Goal: Information Seeking & Learning: Check status

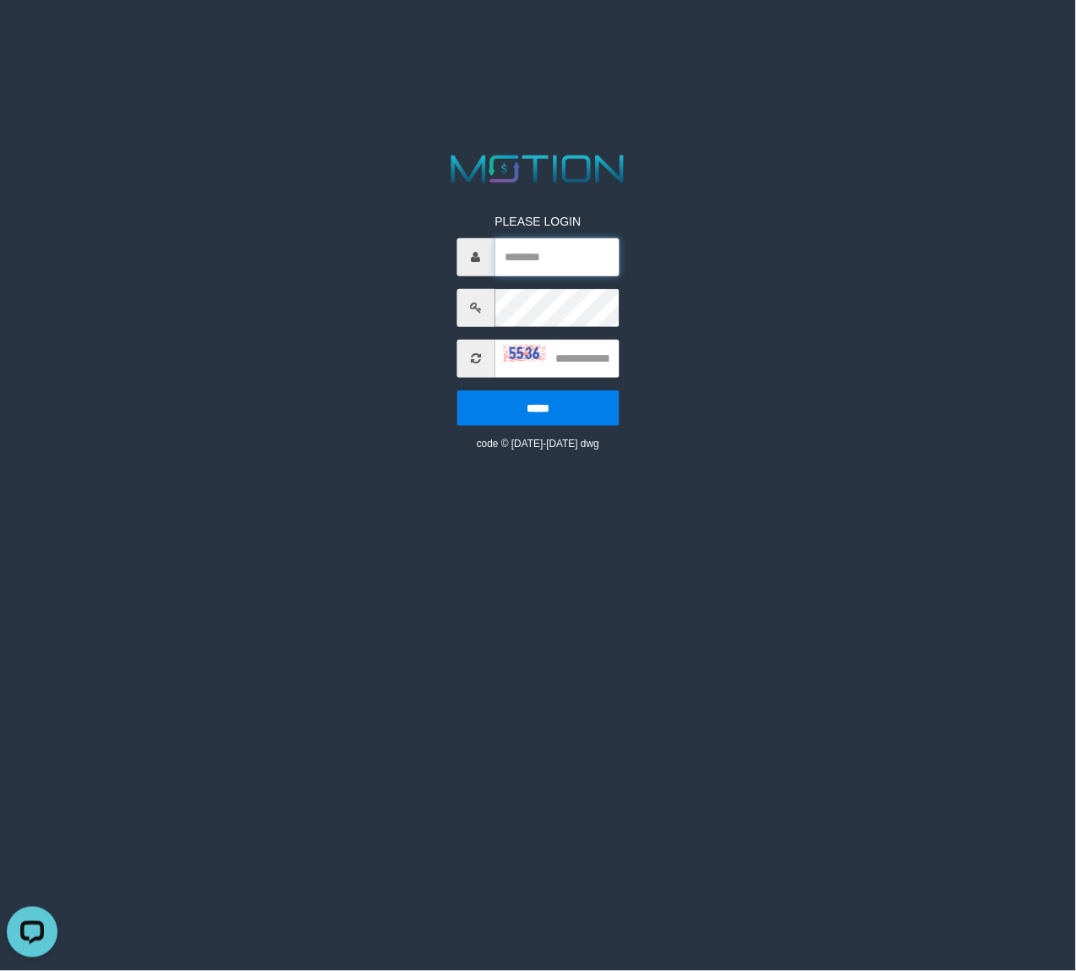
click at [531, 260] on input "text" at bounding box center [557, 257] width 124 height 38
paste input "**********"
type input "**********"
click at [597, 359] on input "text" at bounding box center [557, 359] width 124 height 38
type input "****"
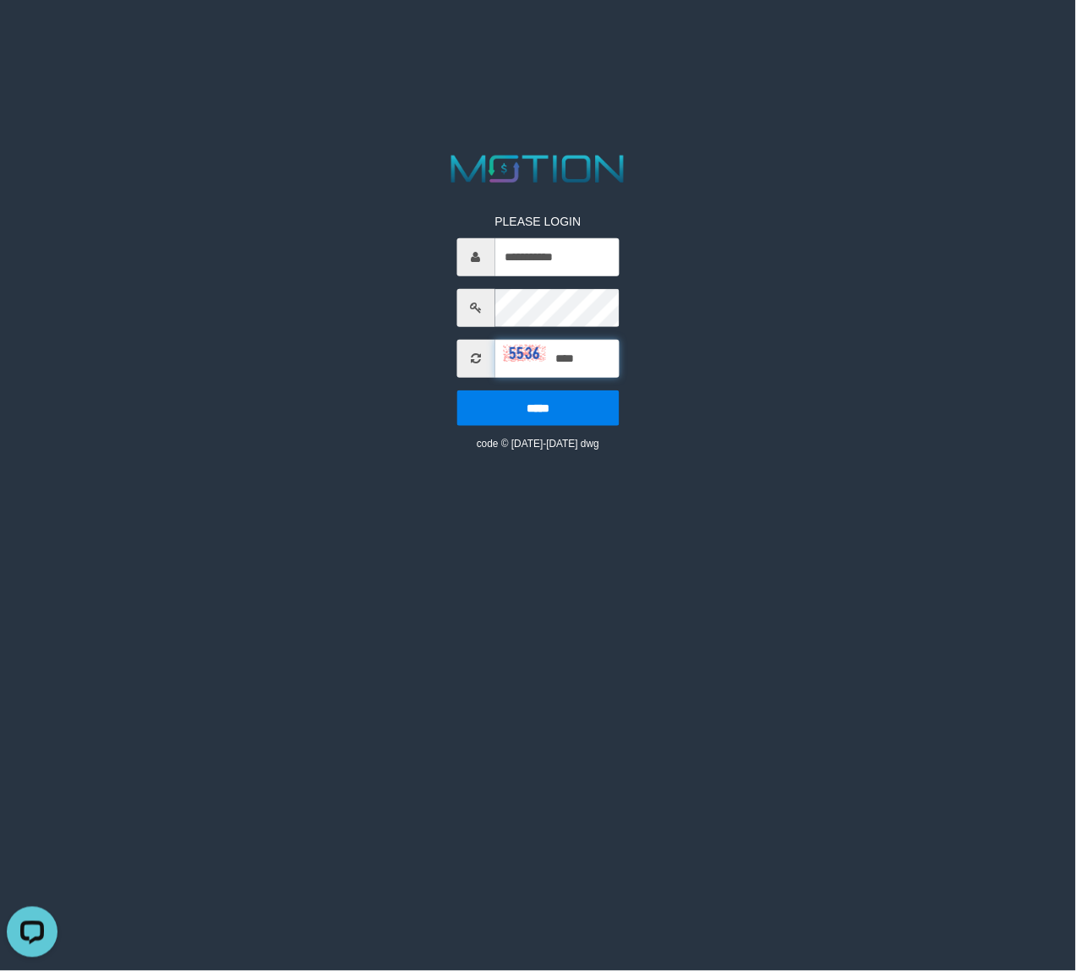
click at [456, 391] on input "*****" at bounding box center [537, 409] width 162 height 36
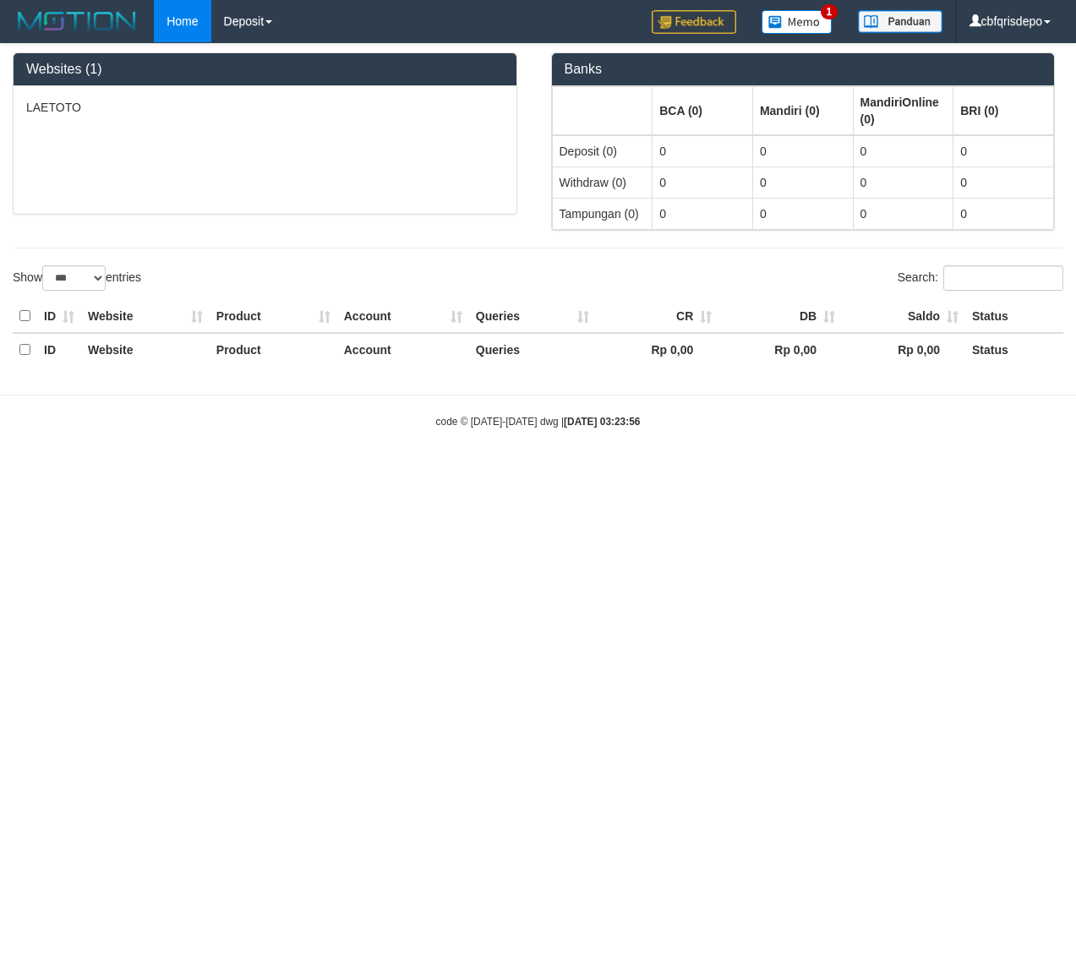
select select "***"
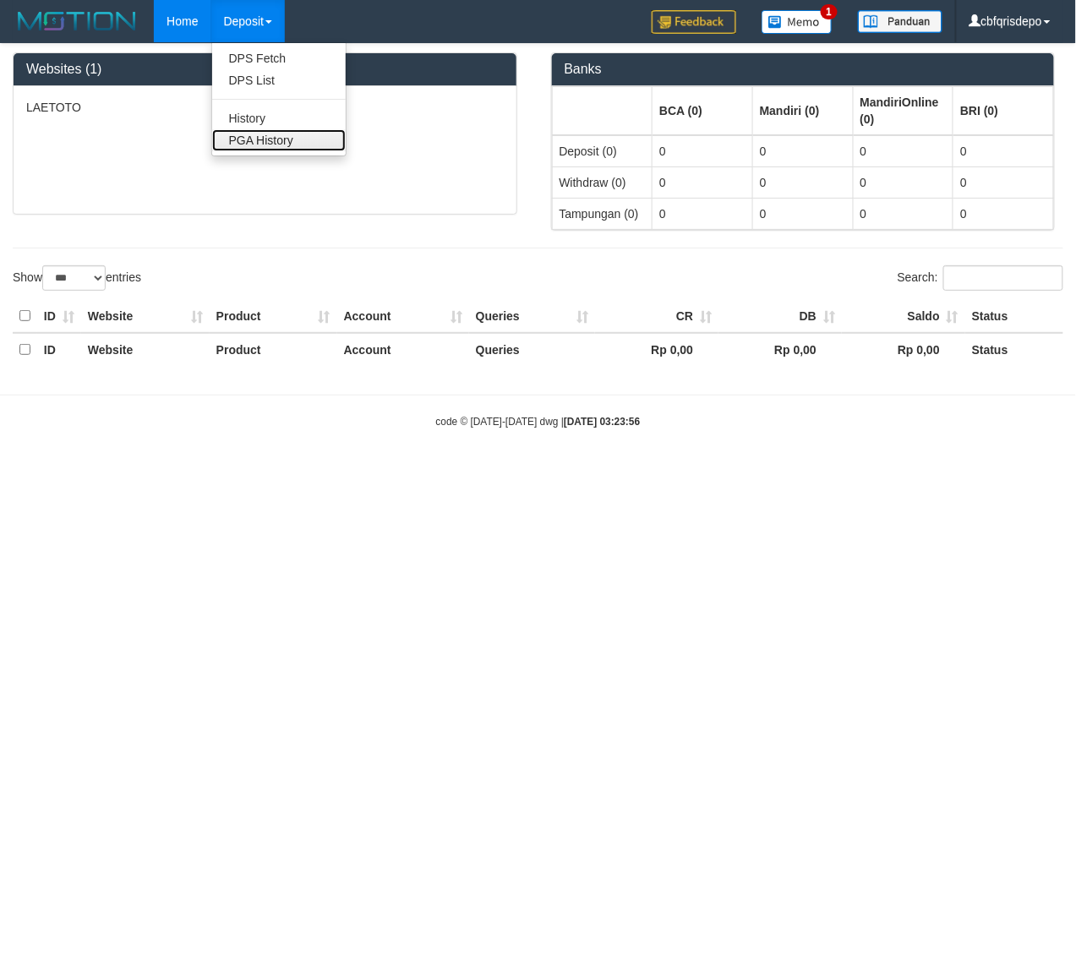
click at [281, 136] on link "PGA History" at bounding box center [279, 140] width 134 height 22
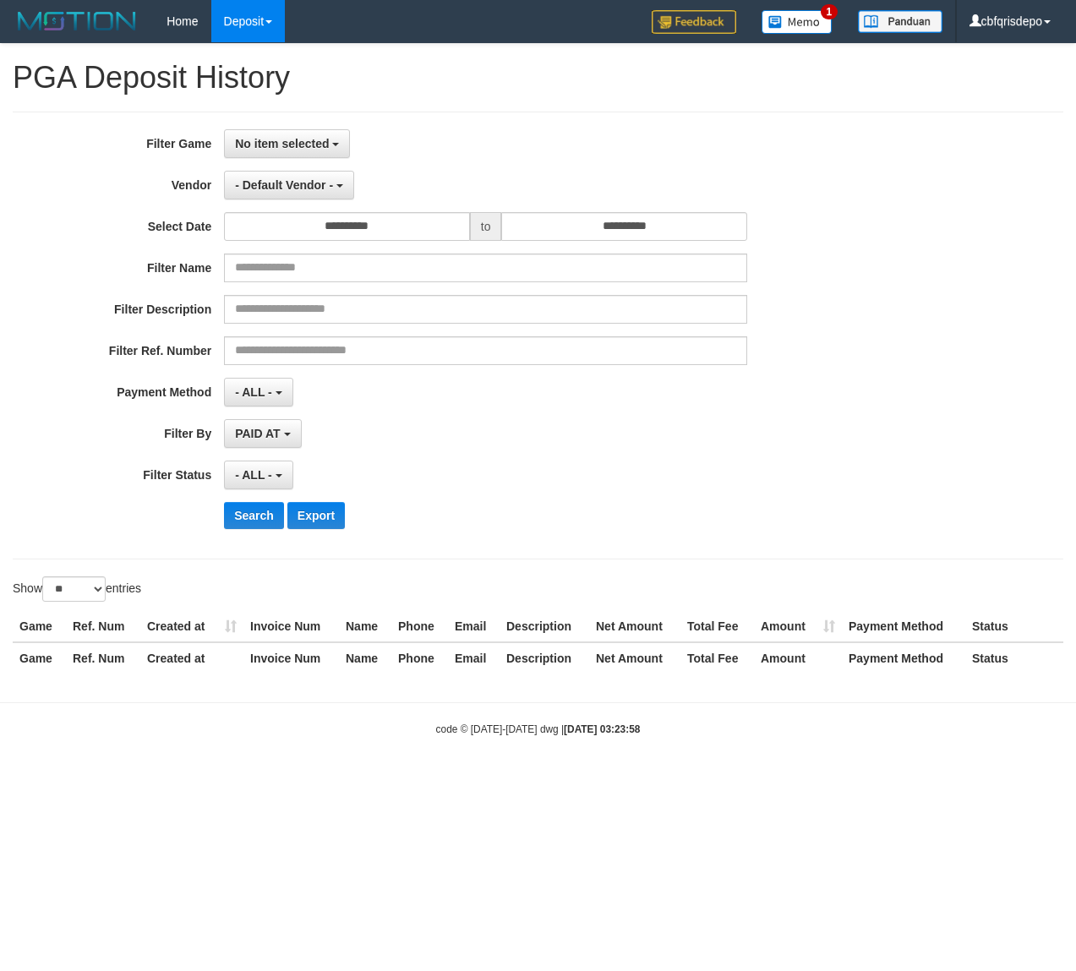
select select
select select "**"
click at [316, 124] on div "**********" at bounding box center [538, 336] width 1051 height 448
click at [311, 140] on span "No item selected" at bounding box center [282, 144] width 94 height 14
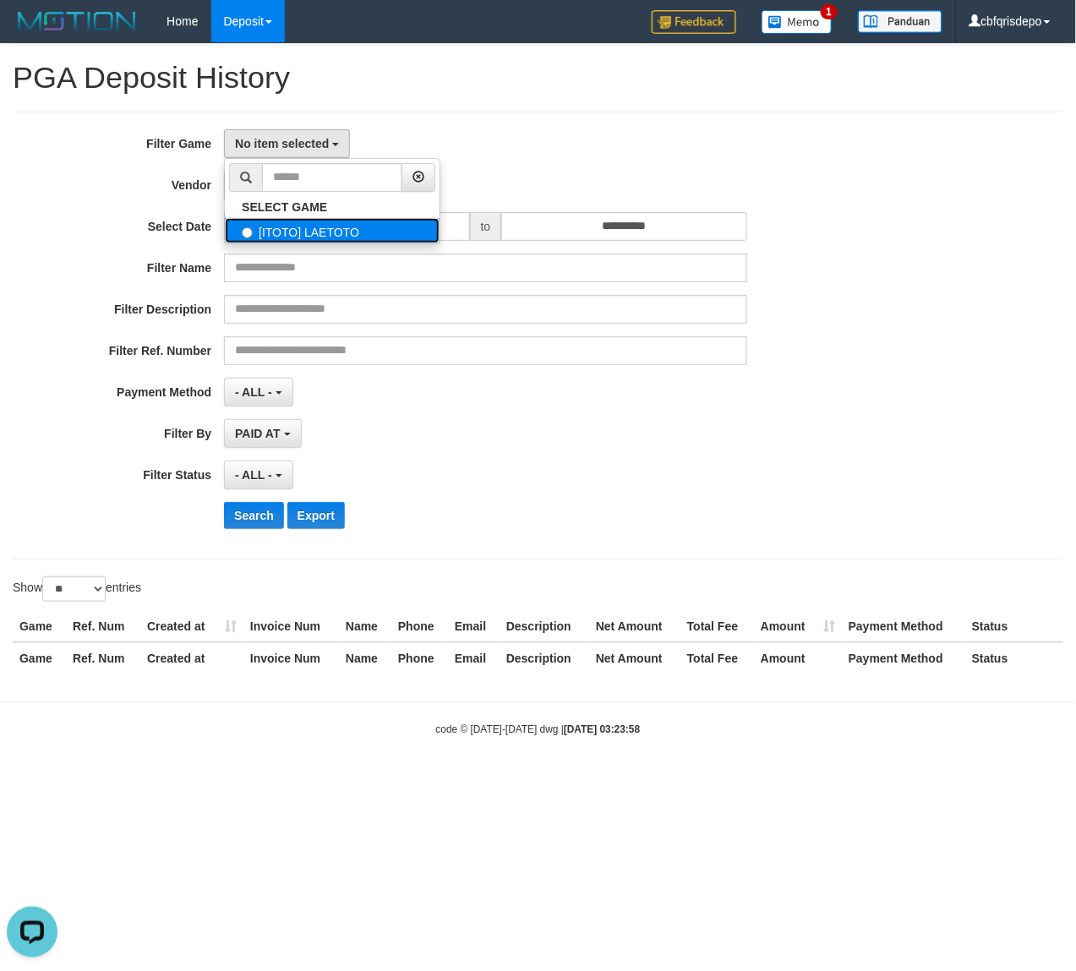
click at [300, 238] on label "[ITOTO] LAETOTO" at bounding box center [332, 230] width 215 height 25
select select "****"
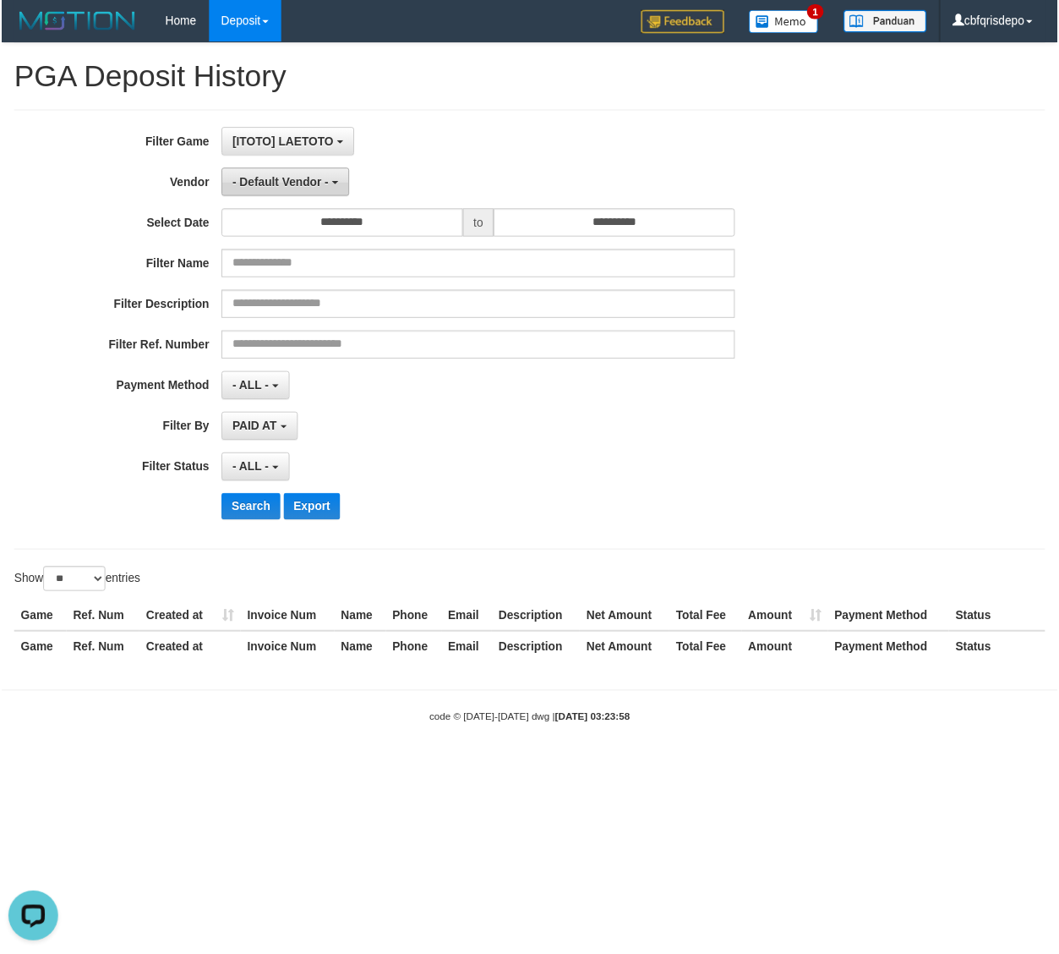
scroll to position [14, 0]
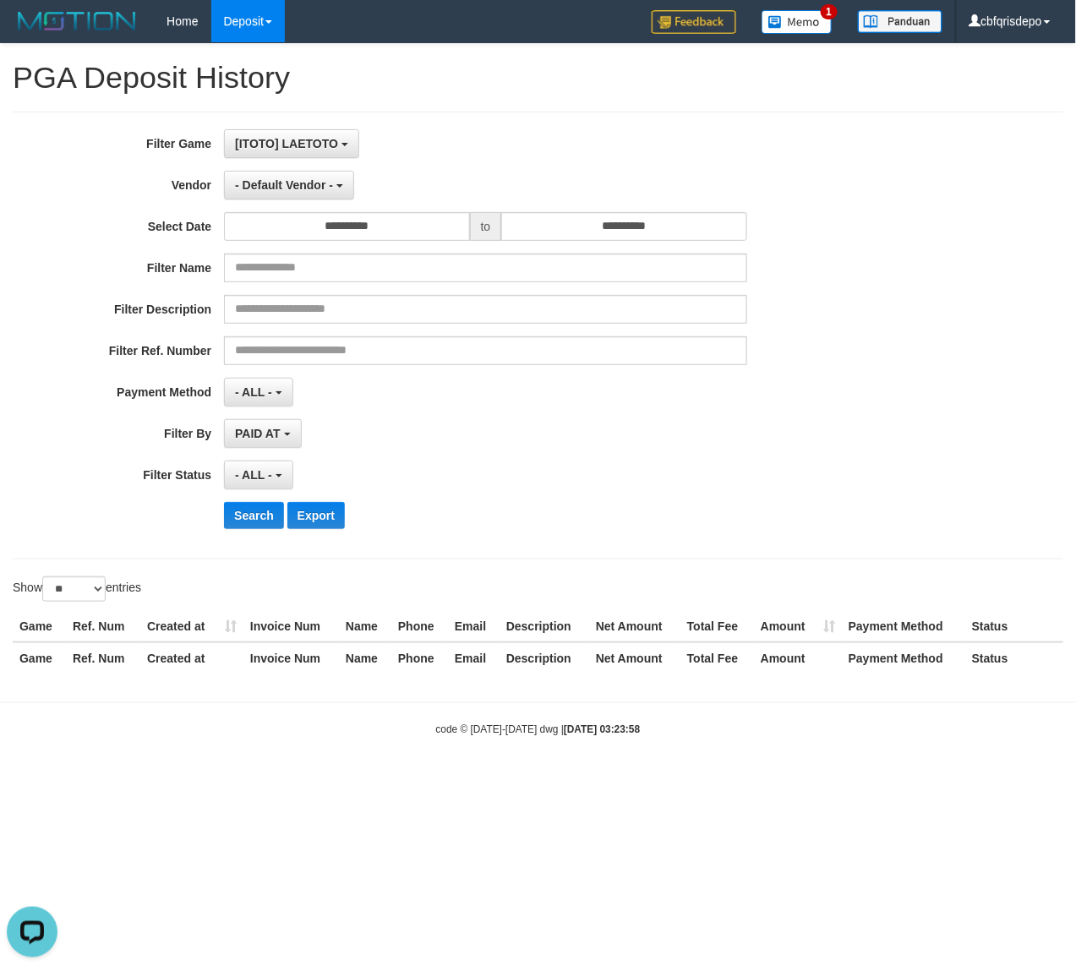
click at [300, 171] on div "- Default Vendor - - Default Vendor - Lucy Luna Atlas WD LB Java Purple Green G…" at bounding box center [485, 185] width 523 height 29
click at [300, 184] on span "- Default Vendor -" at bounding box center [284, 185] width 98 height 14
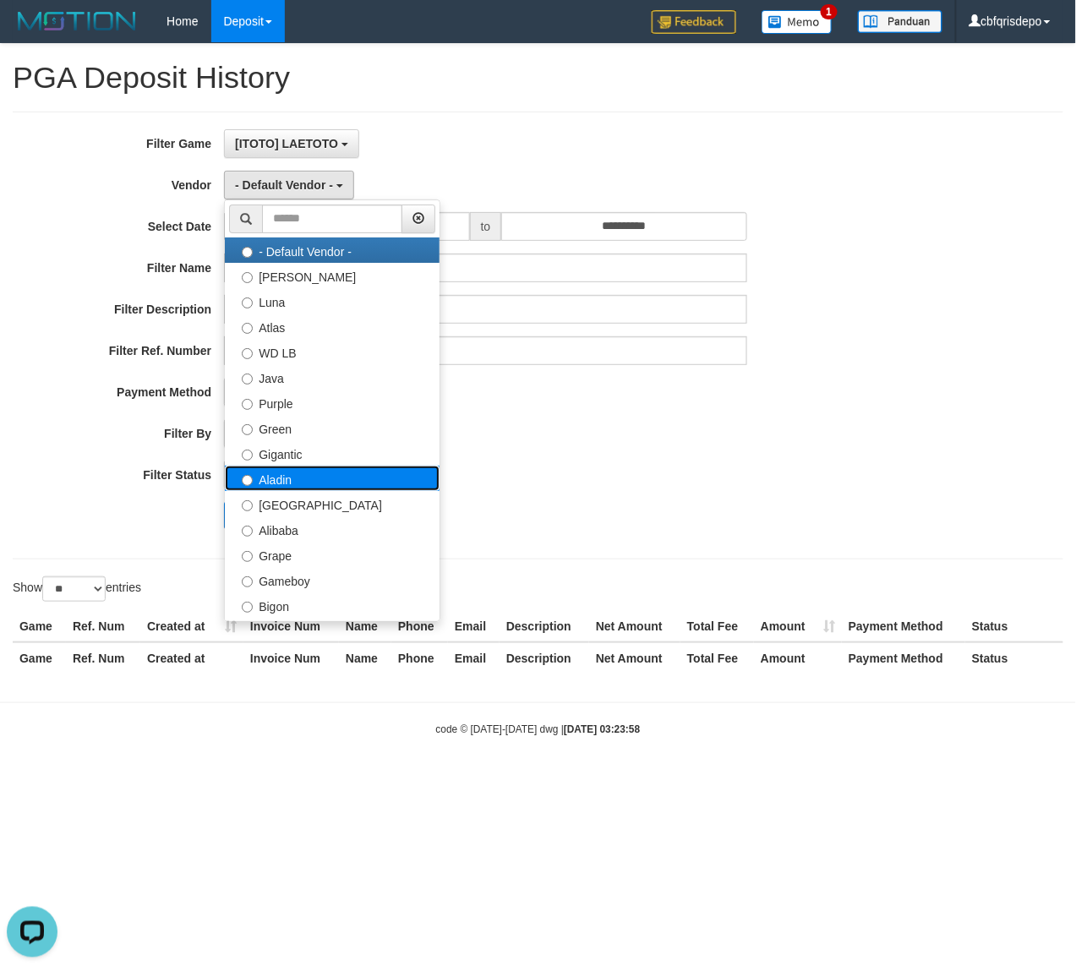
click at [303, 490] on label "Aladin" at bounding box center [332, 478] width 215 height 25
select select "**********"
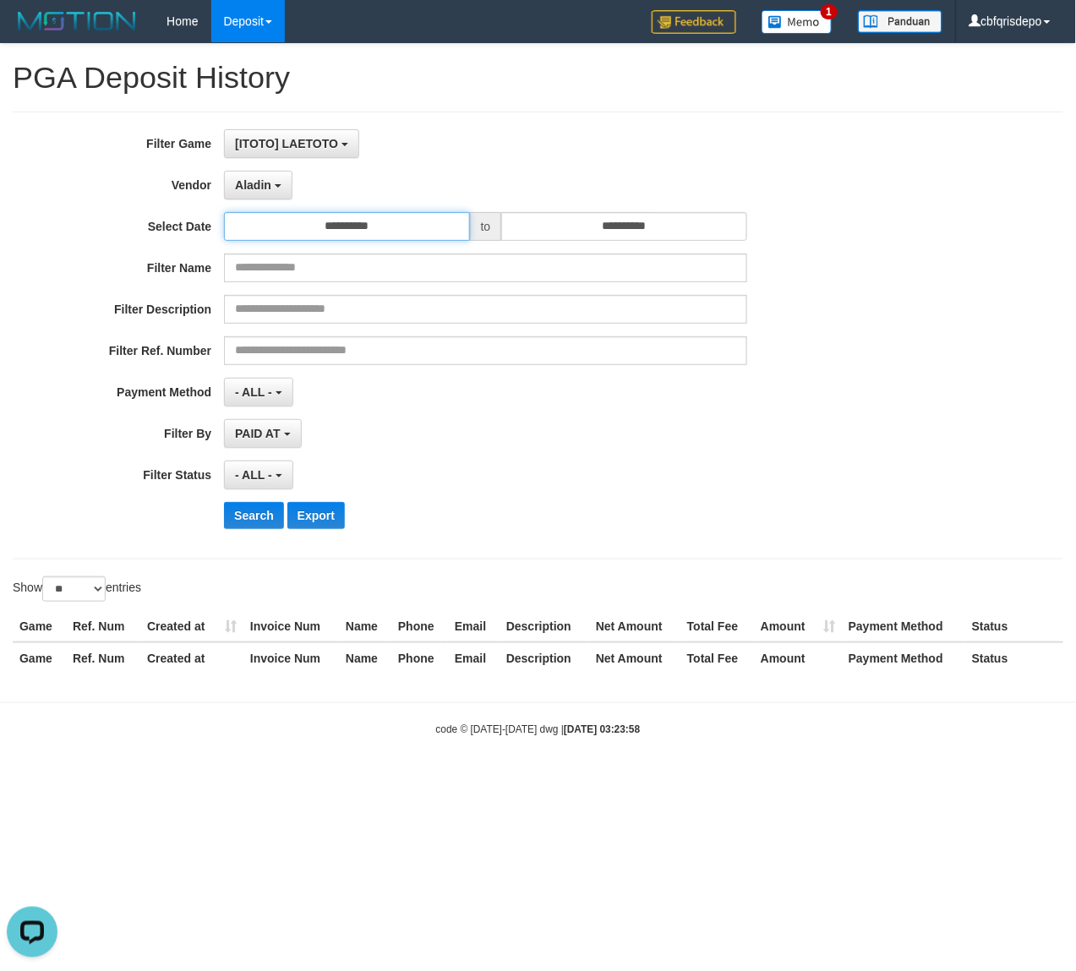
click at [339, 225] on input "**********" at bounding box center [347, 226] width 246 height 29
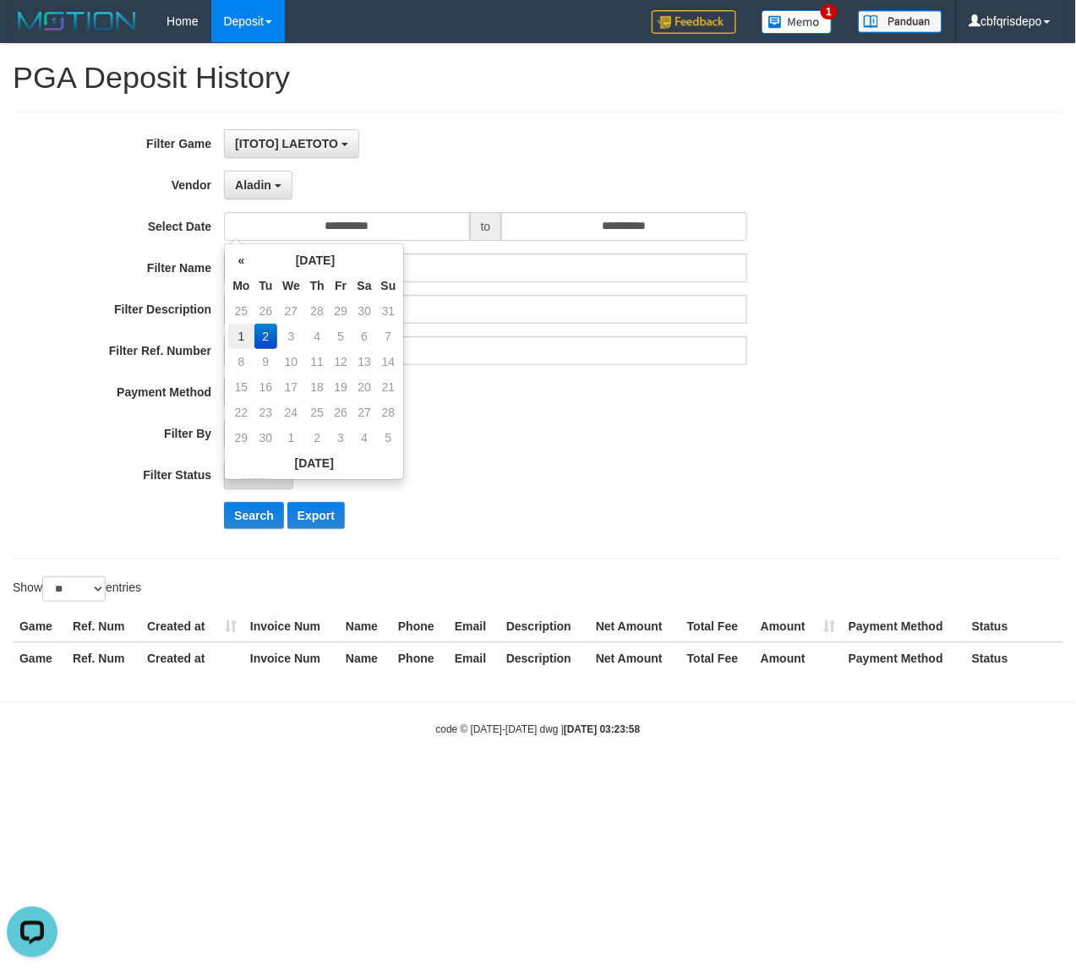
click at [239, 331] on td "1" at bounding box center [240, 336] width 25 height 25
type input "**********"
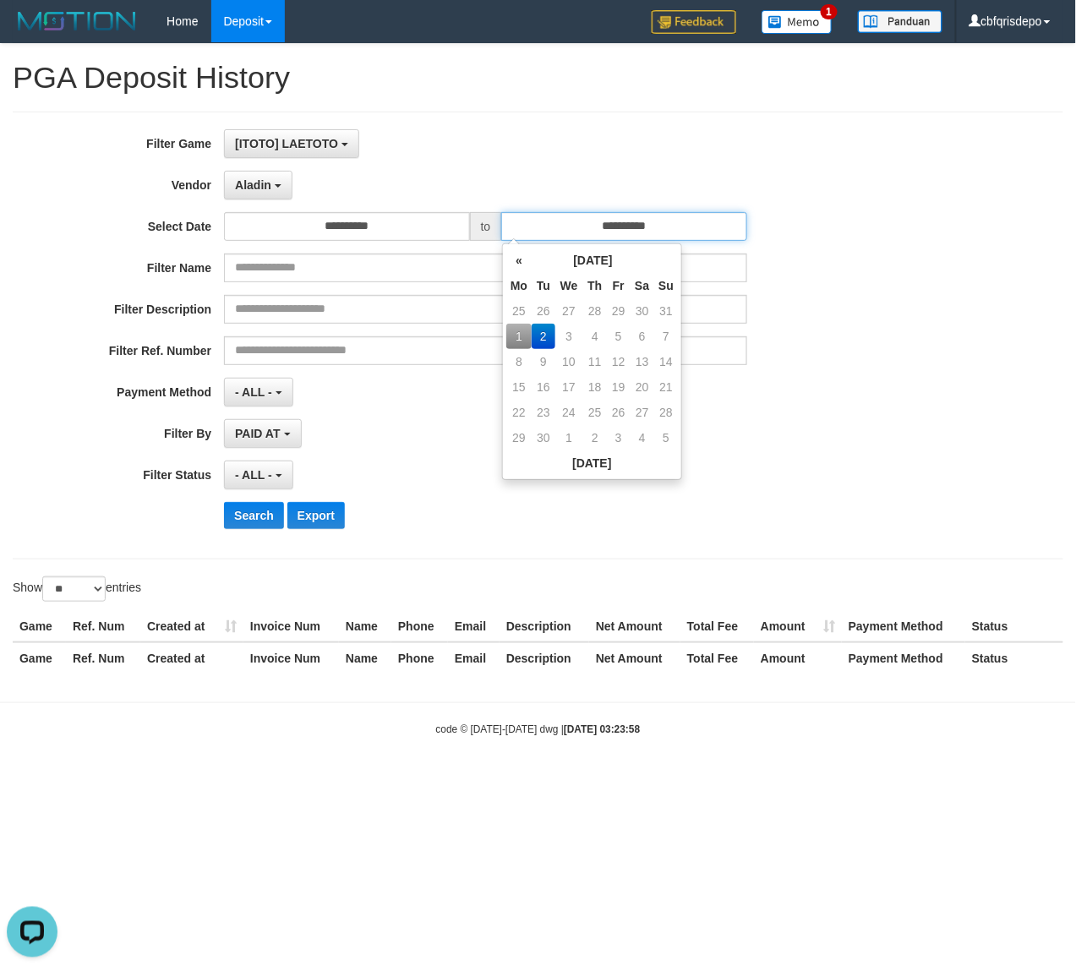
click at [659, 229] on input "**********" at bounding box center [624, 226] width 246 height 29
click at [519, 328] on td "1" at bounding box center [518, 336] width 25 height 25
type input "**********"
click at [243, 482] on span "- ALL -" at bounding box center [253, 475] width 37 height 14
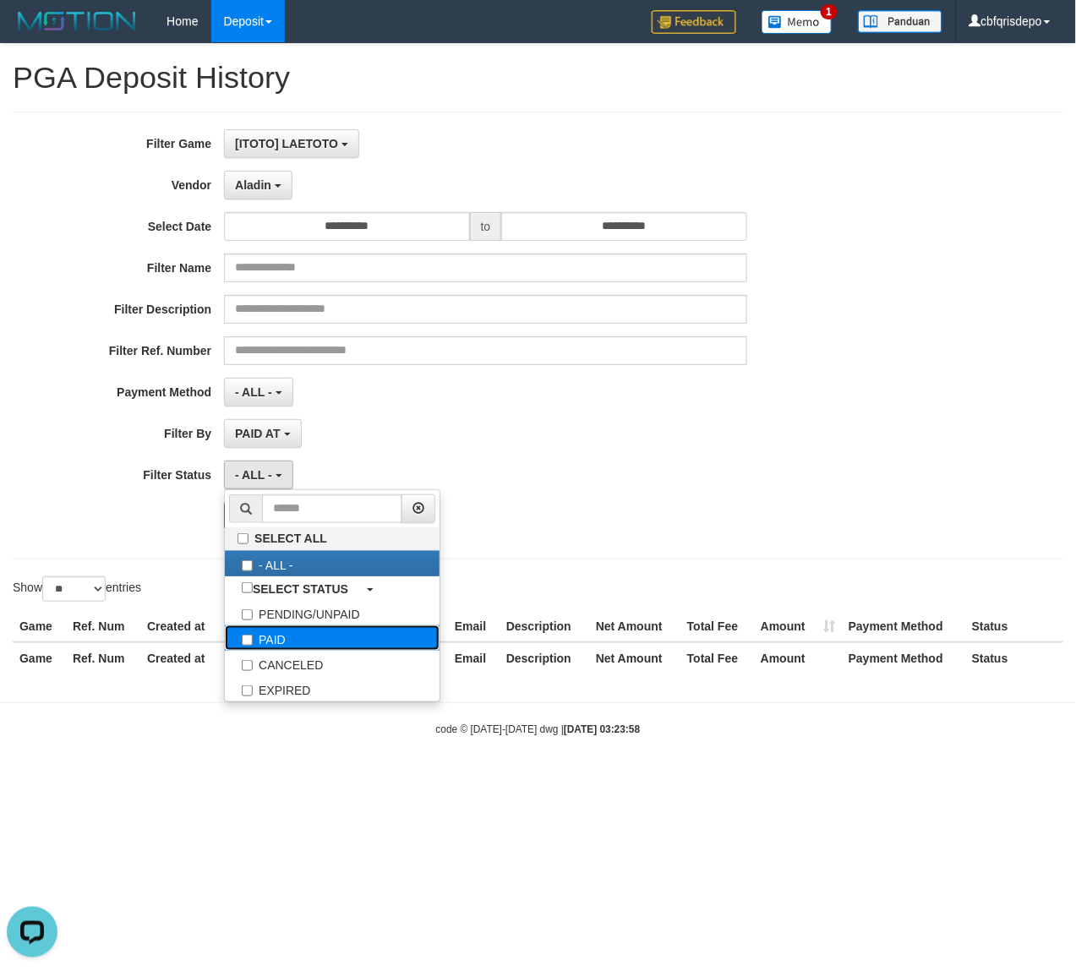
click at [287, 646] on label "PAID" at bounding box center [332, 638] width 215 height 25
select select "*"
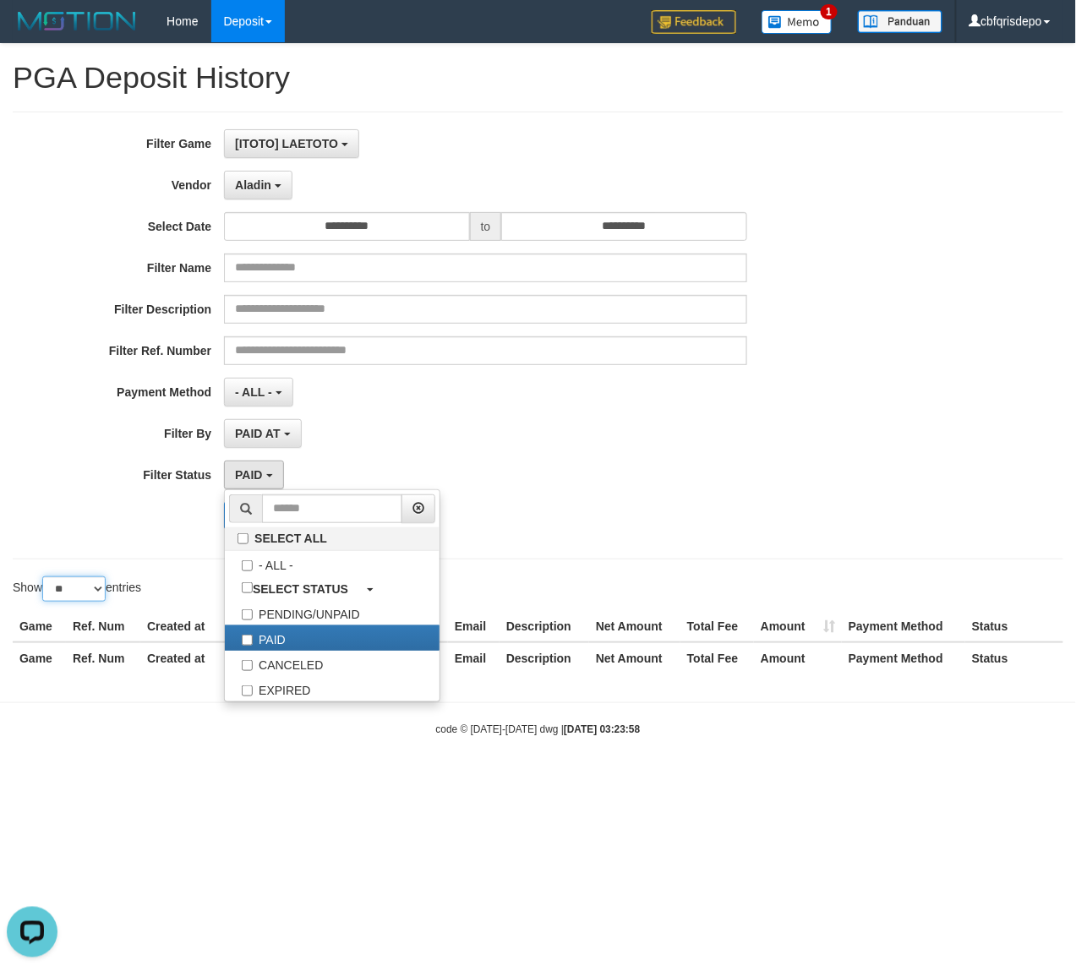
drag, startPoint x: 81, startPoint y: 589, endPoint x: 74, endPoint y: 596, distance: 9.6
click at [81, 589] on select "** ** ** ***" at bounding box center [73, 589] width 63 height 25
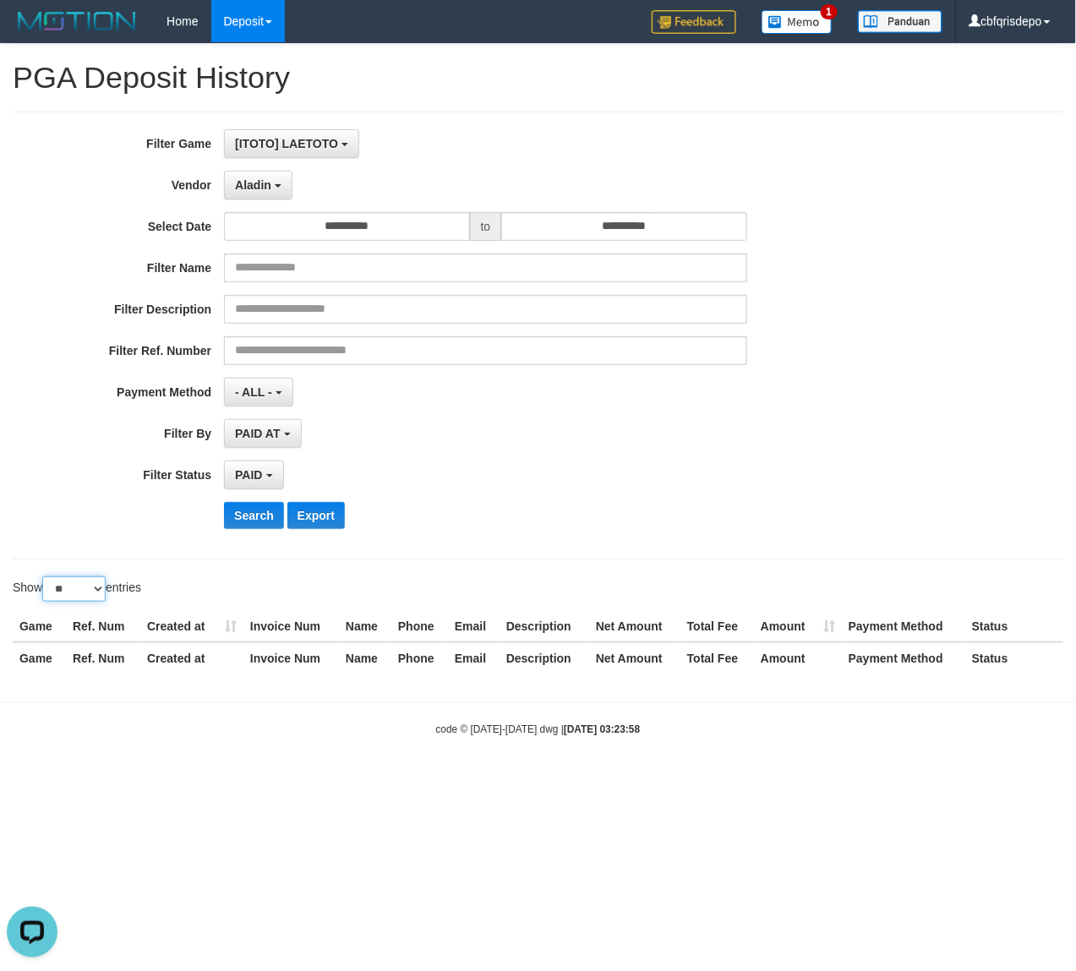
select select "**"
click at [45, 578] on select "** ** ** ***" at bounding box center [73, 589] width 63 height 25
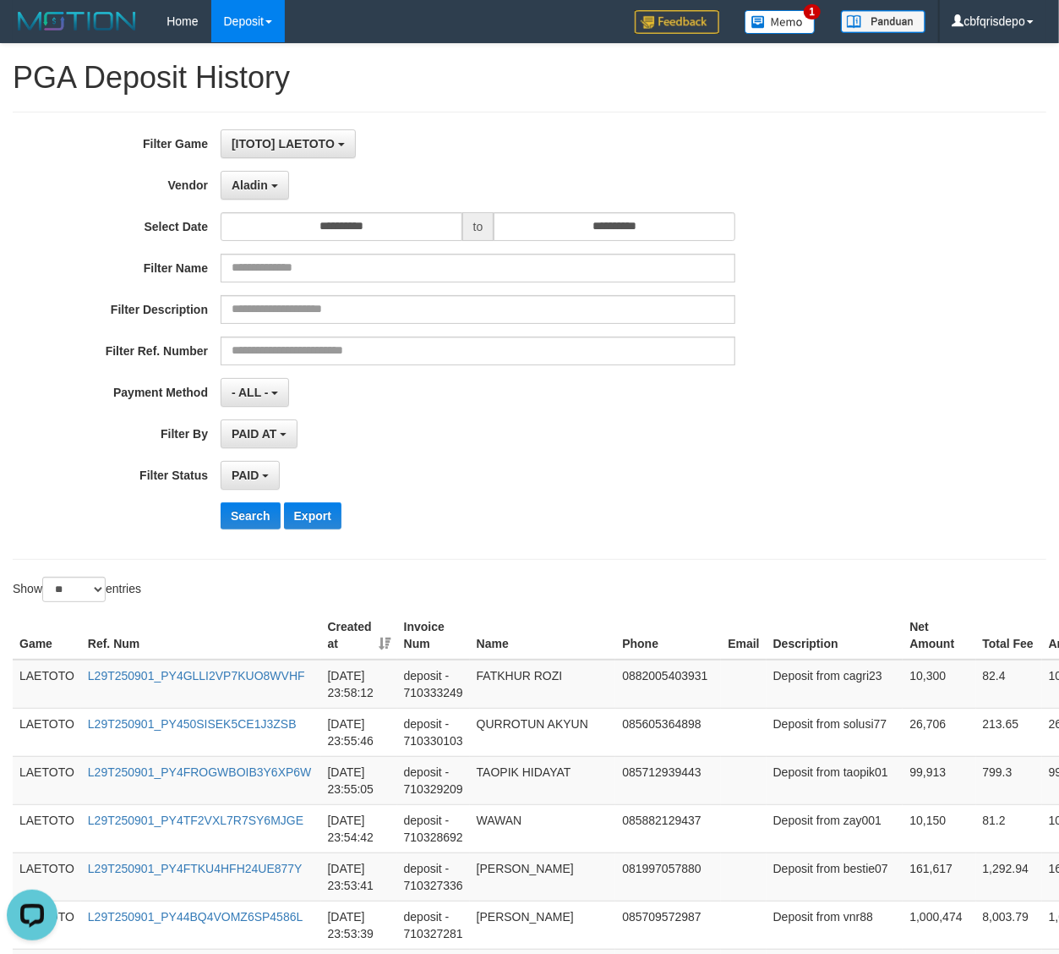
click at [392, 639] on th "Created at" at bounding box center [359, 635] width 76 height 48
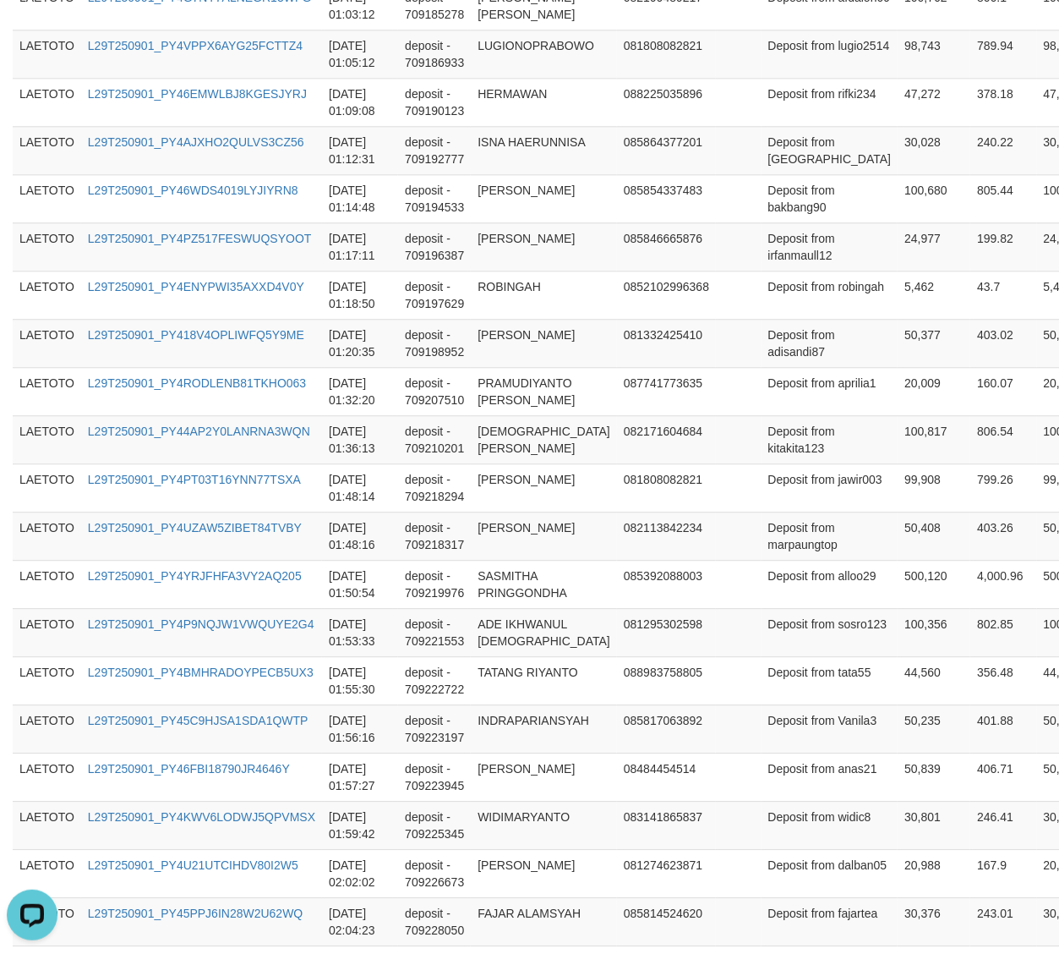
scroll to position [2345, 0]
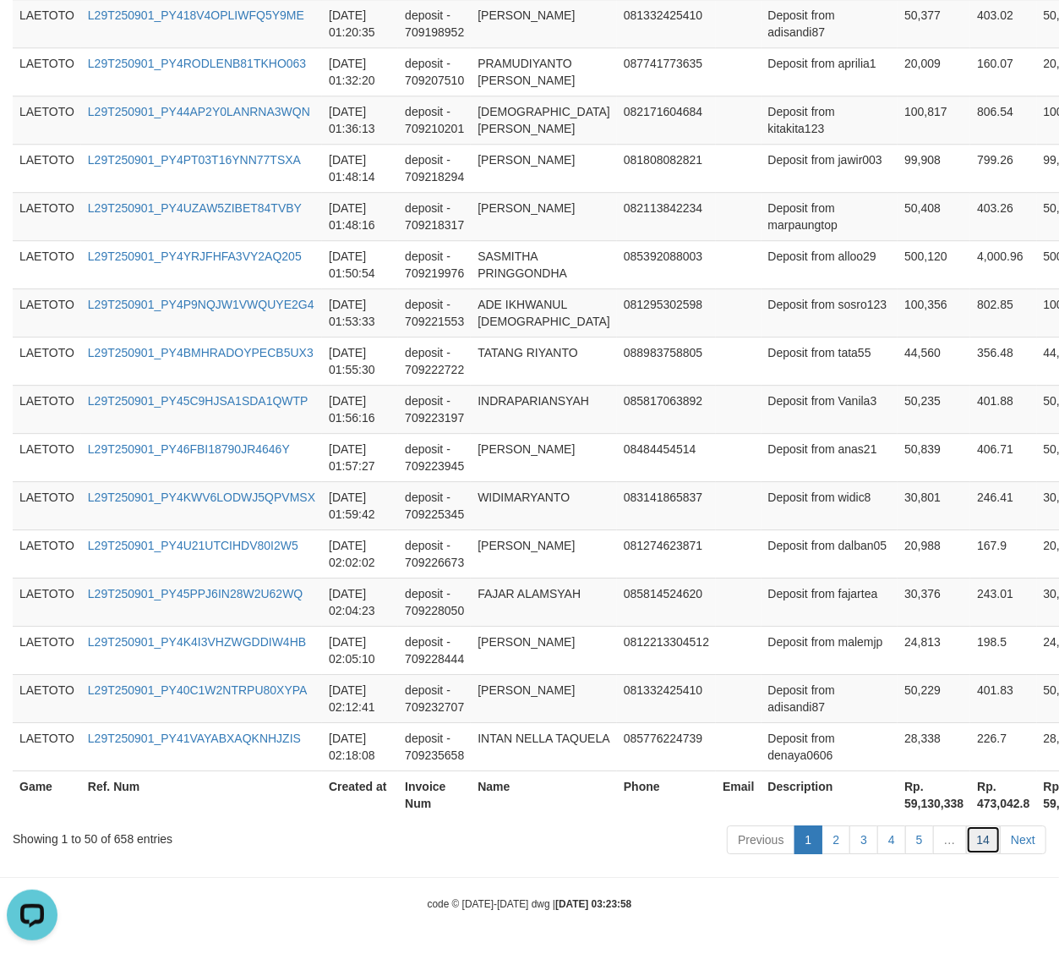
drag, startPoint x: 986, startPoint y: 834, endPoint x: 976, endPoint y: 834, distance: 9.3
click at [986, 834] on link "14" at bounding box center [984, 839] width 36 height 29
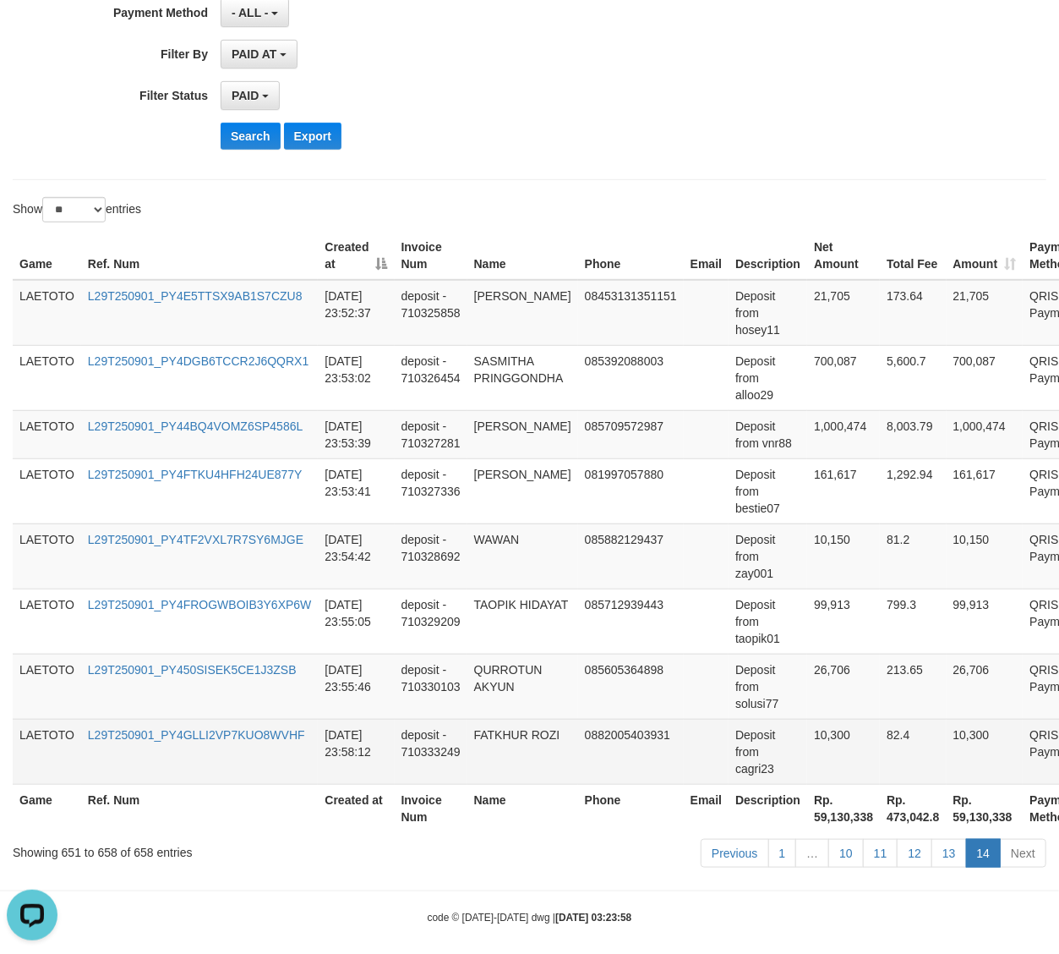
click at [881, 751] on td "82.4" at bounding box center [913, 751] width 66 height 65
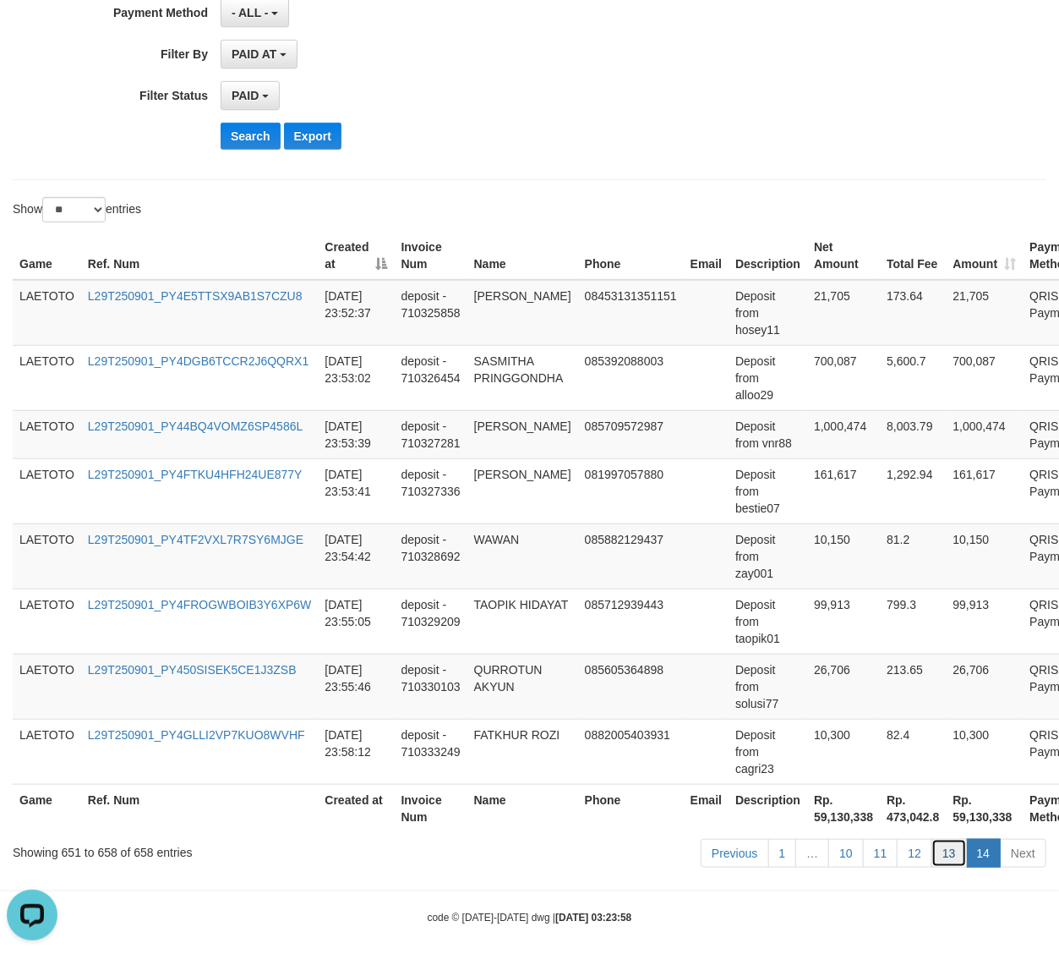
click at [958, 839] on link "13" at bounding box center [950, 853] width 36 height 29
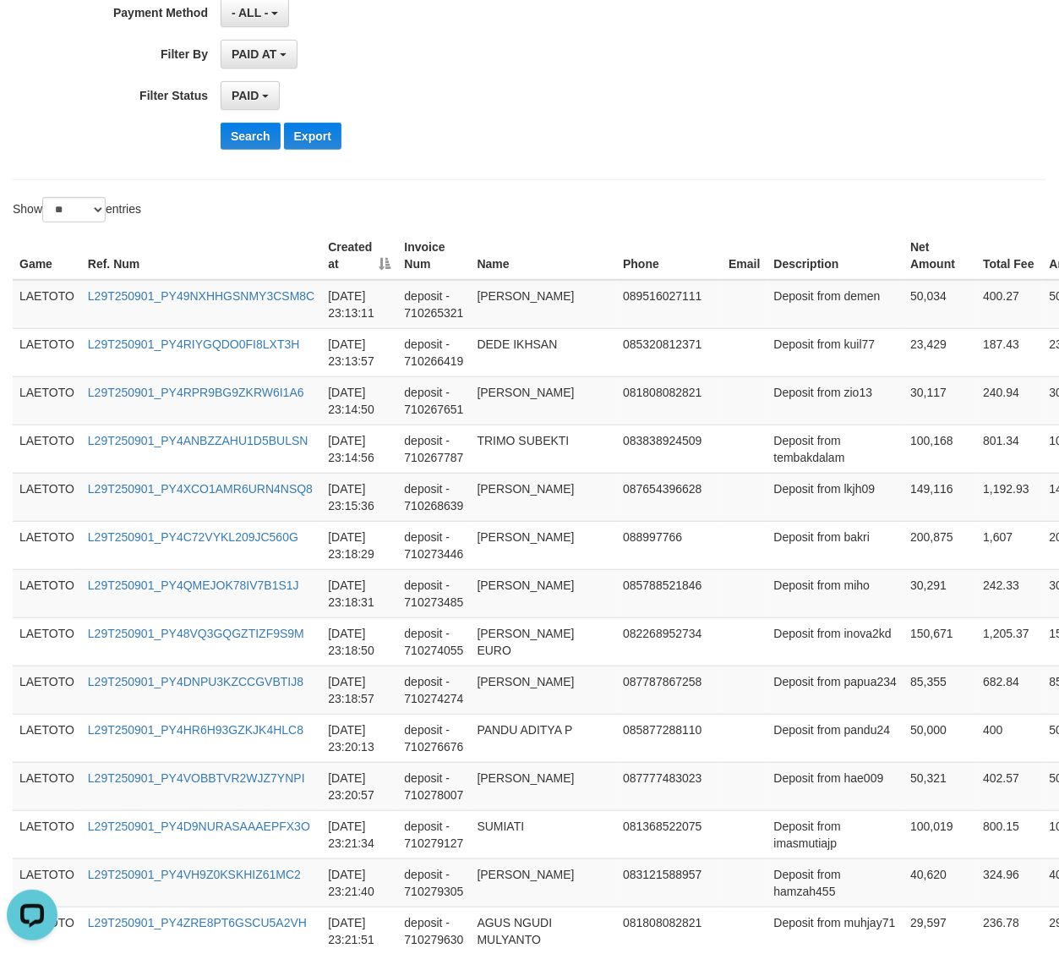
scroll to position [2329, 0]
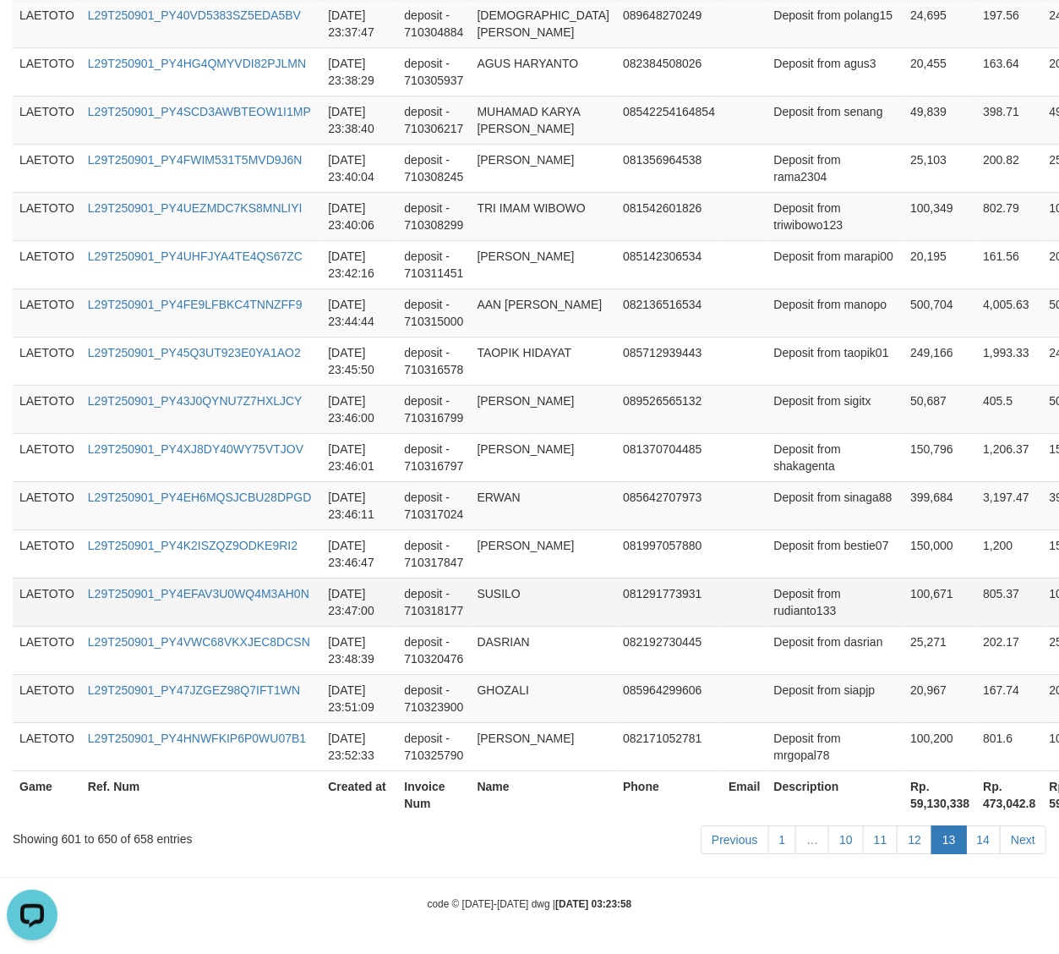
click at [768, 587] on td "Deposit from rudianto133" at bounding box center [836, 601] width 137 height 48
click at [916, 832] on link "12" at bounding box center [915, 839] width 36 height 29
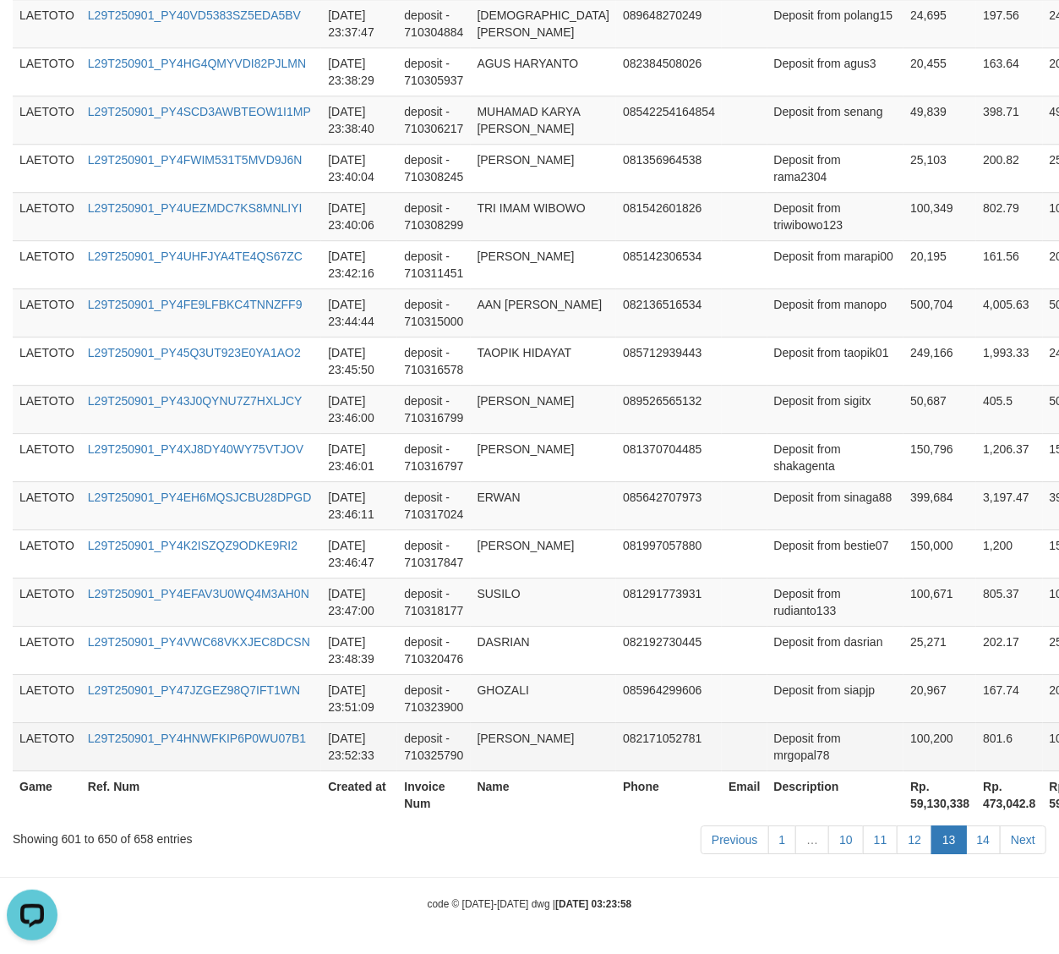
scroll to position [2447, 0]
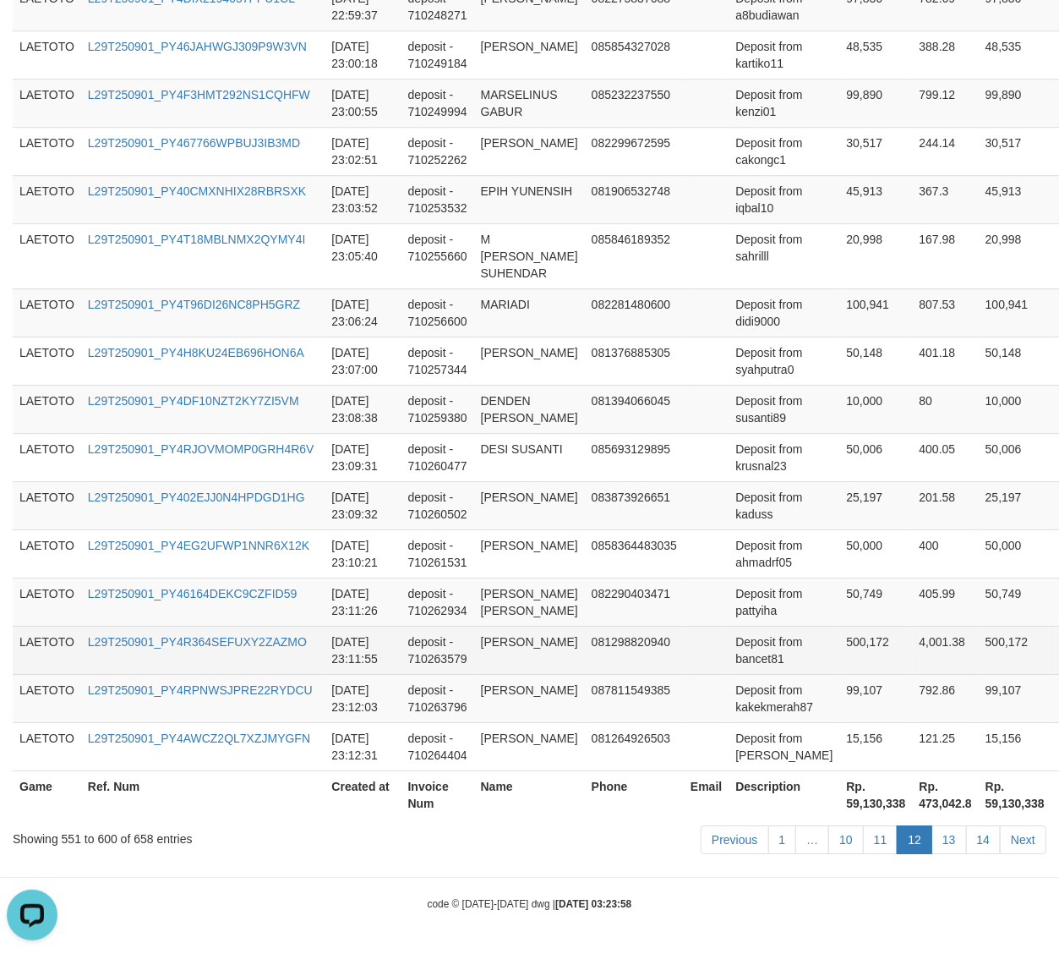
click at [796, 667] on td "Deposit from bancet81" at bounding box center [784, 650] width 111 height 48
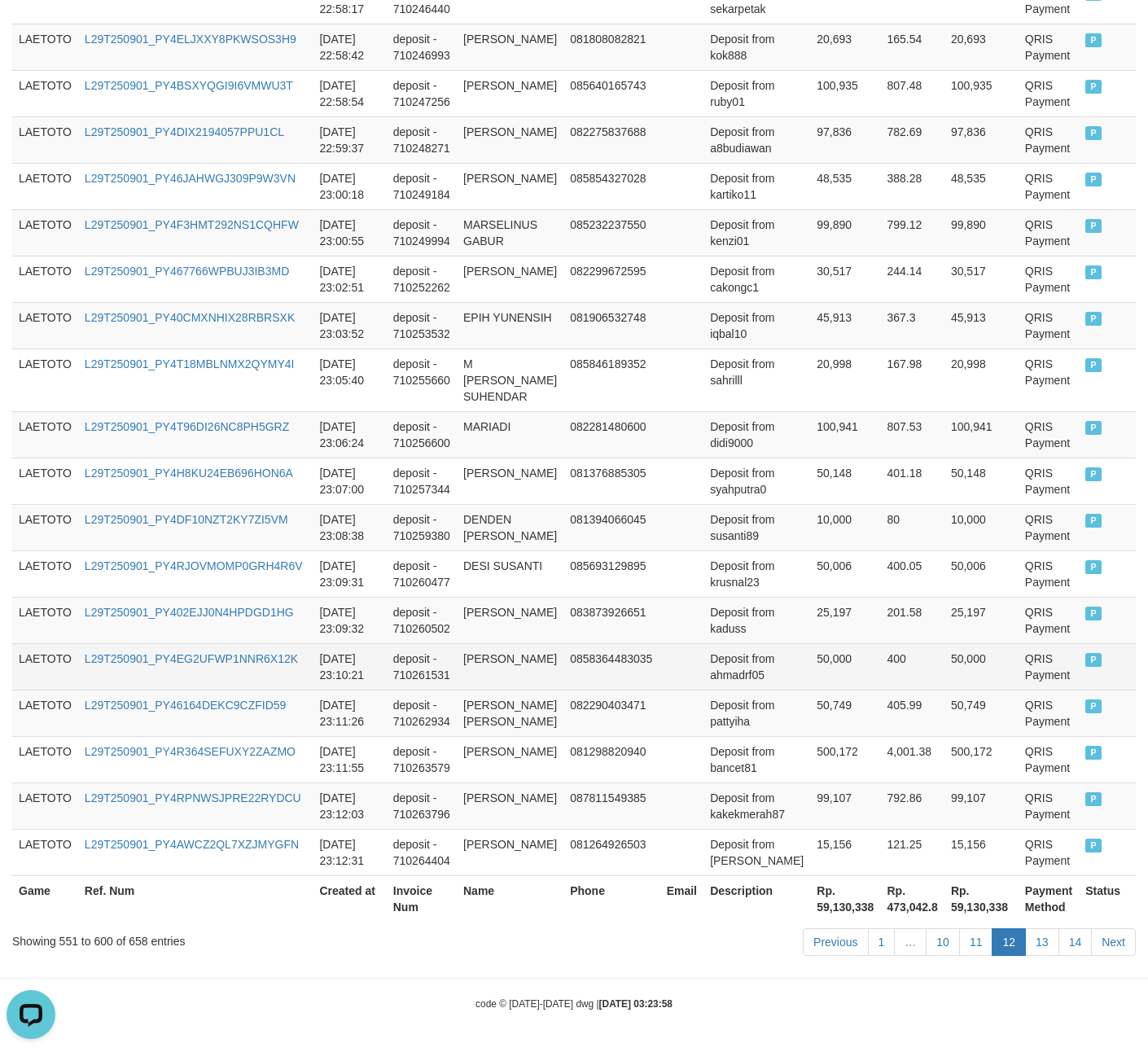
scroll to position [13, 0]
click at [50, 644] on td "LAETOTO" at bounding box center [45, 667] width 65 height 46
click at [52, 644] on td "LAETOTO" at bounding box center [45, 667] width 65 height 46
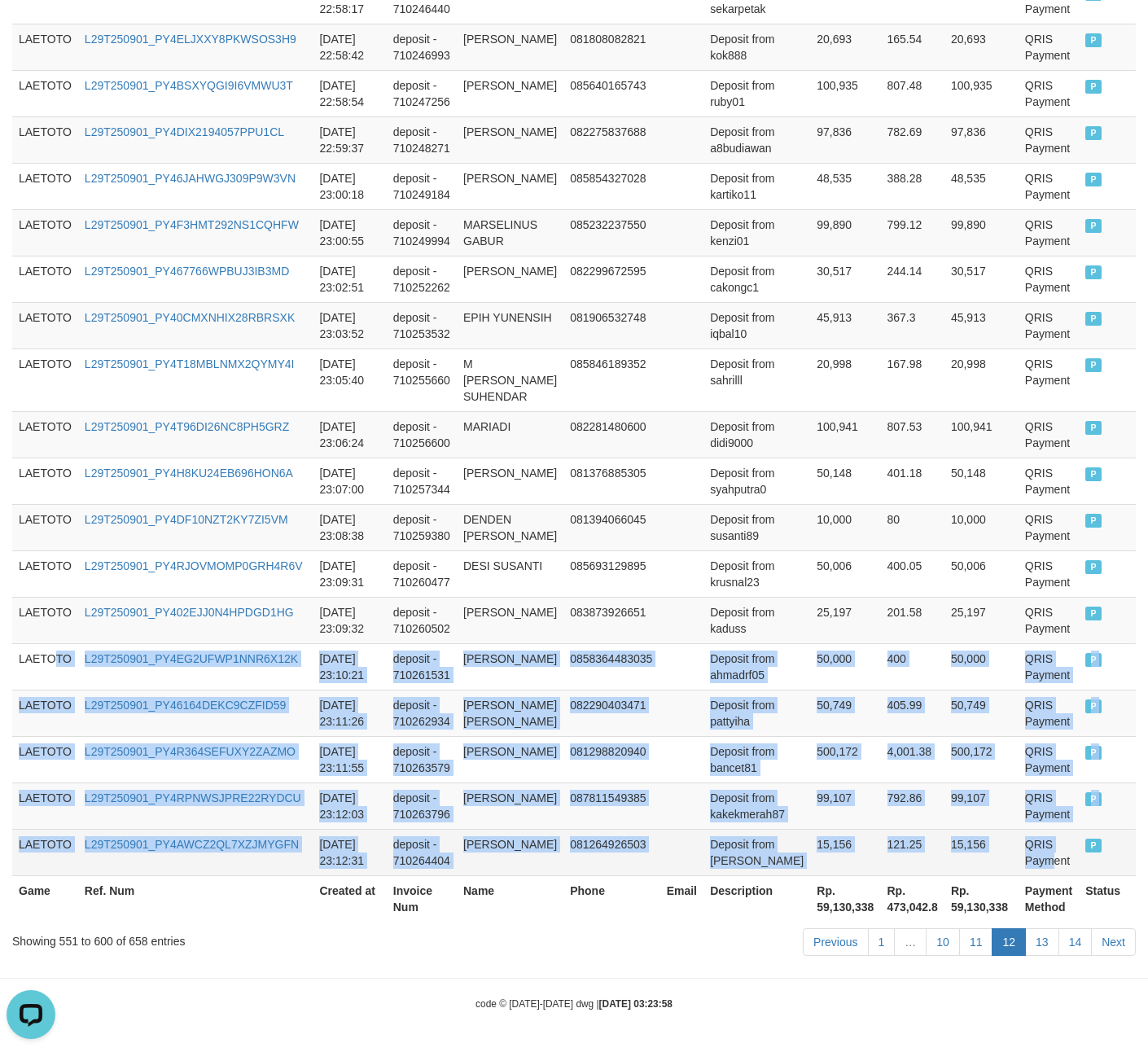
click at [1019, 853] on td "QRIS Payment" at bounding box center [1049, 853] width 61 height 46
copy tbody "TO L29T250901_PY4EG2UFWP1NNR6X12K 2025-09-01 23:10:21 deposit - 710261531 AHMAD…"
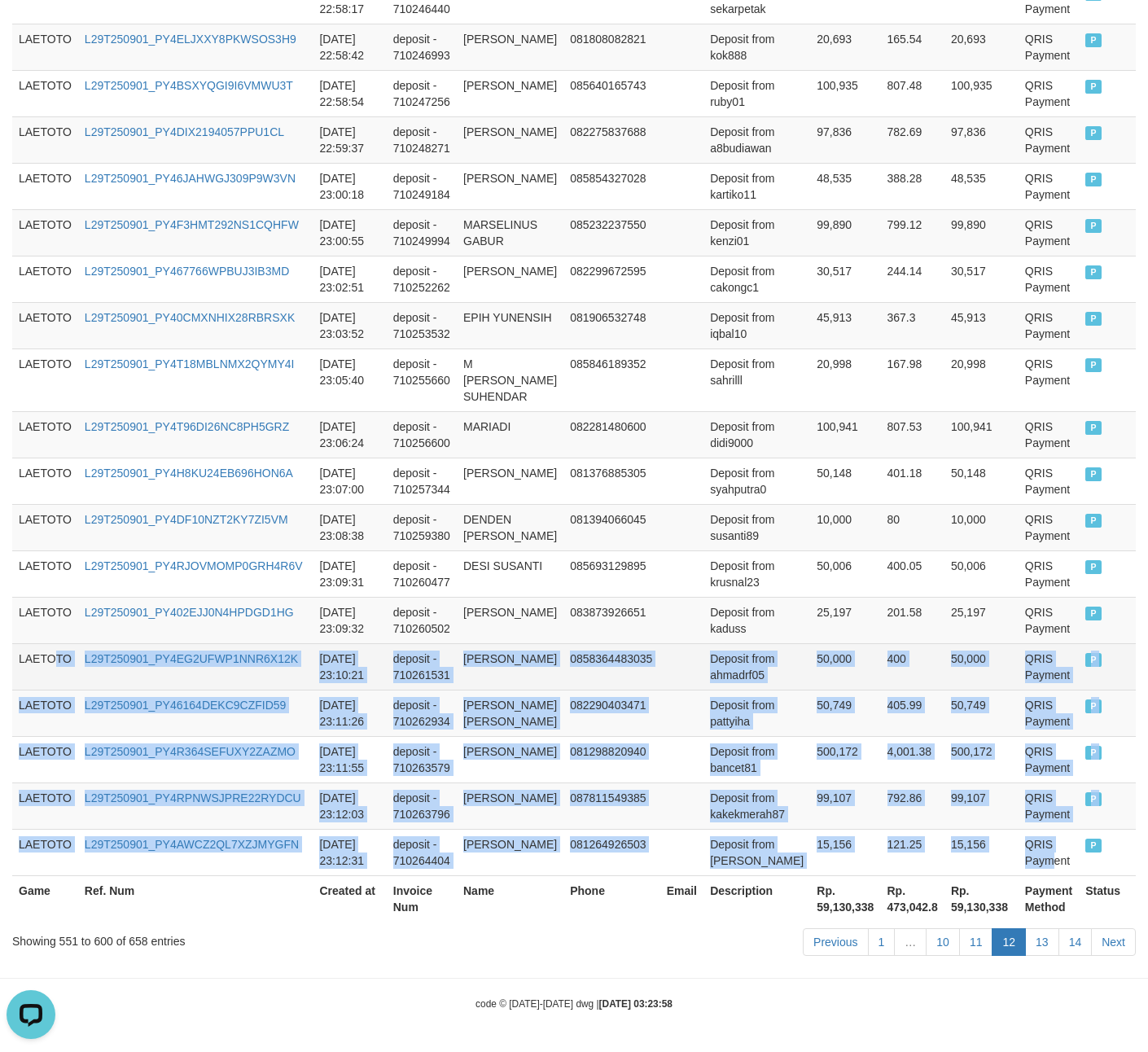
click at [766, 644] on td "Deposit from ahmadrf05" at bounding box center [756, 667] width 107 height 46
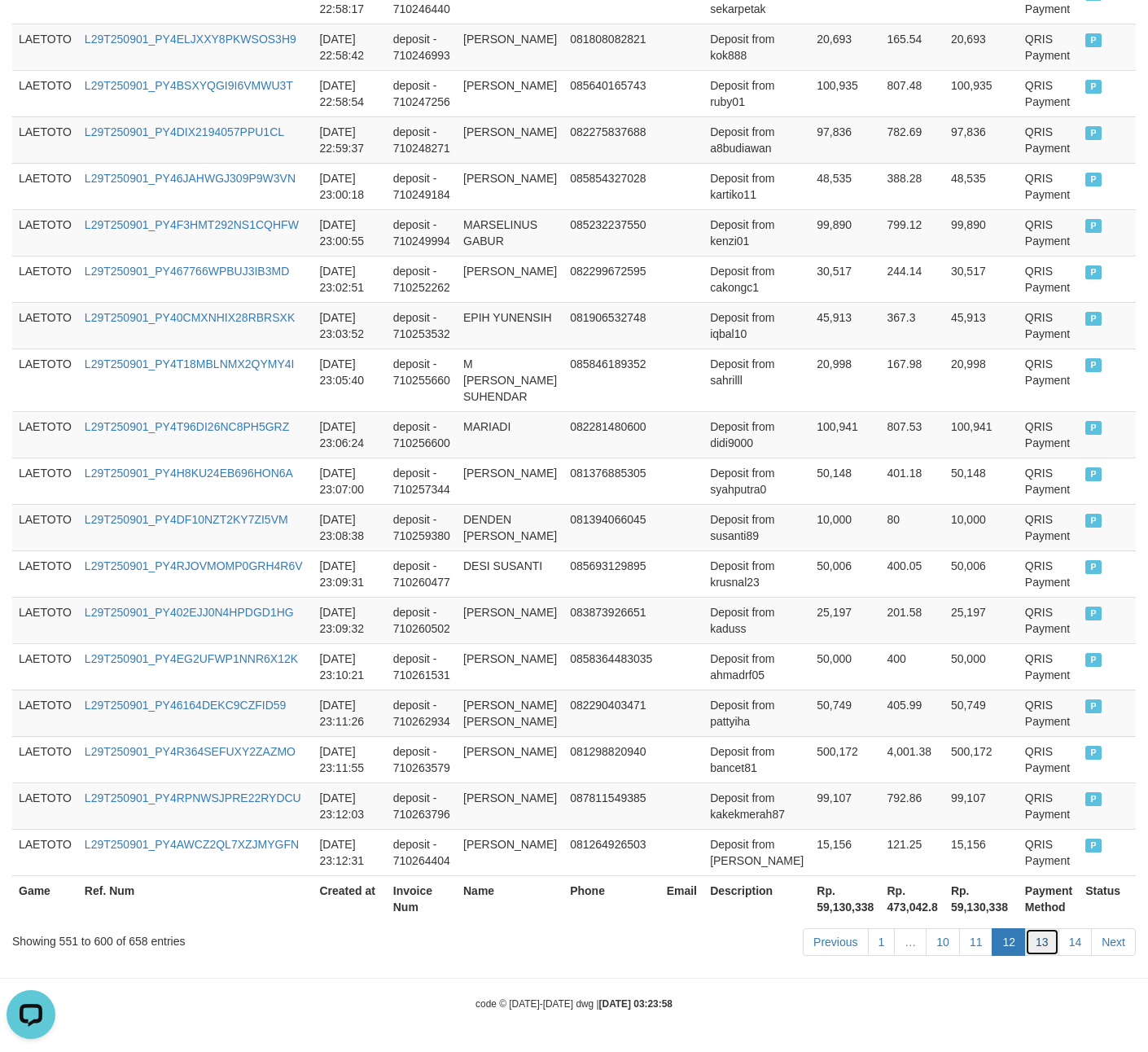
click at [1031, 934] on link "13" at bounding box center [1042, 942] width 35 height 28
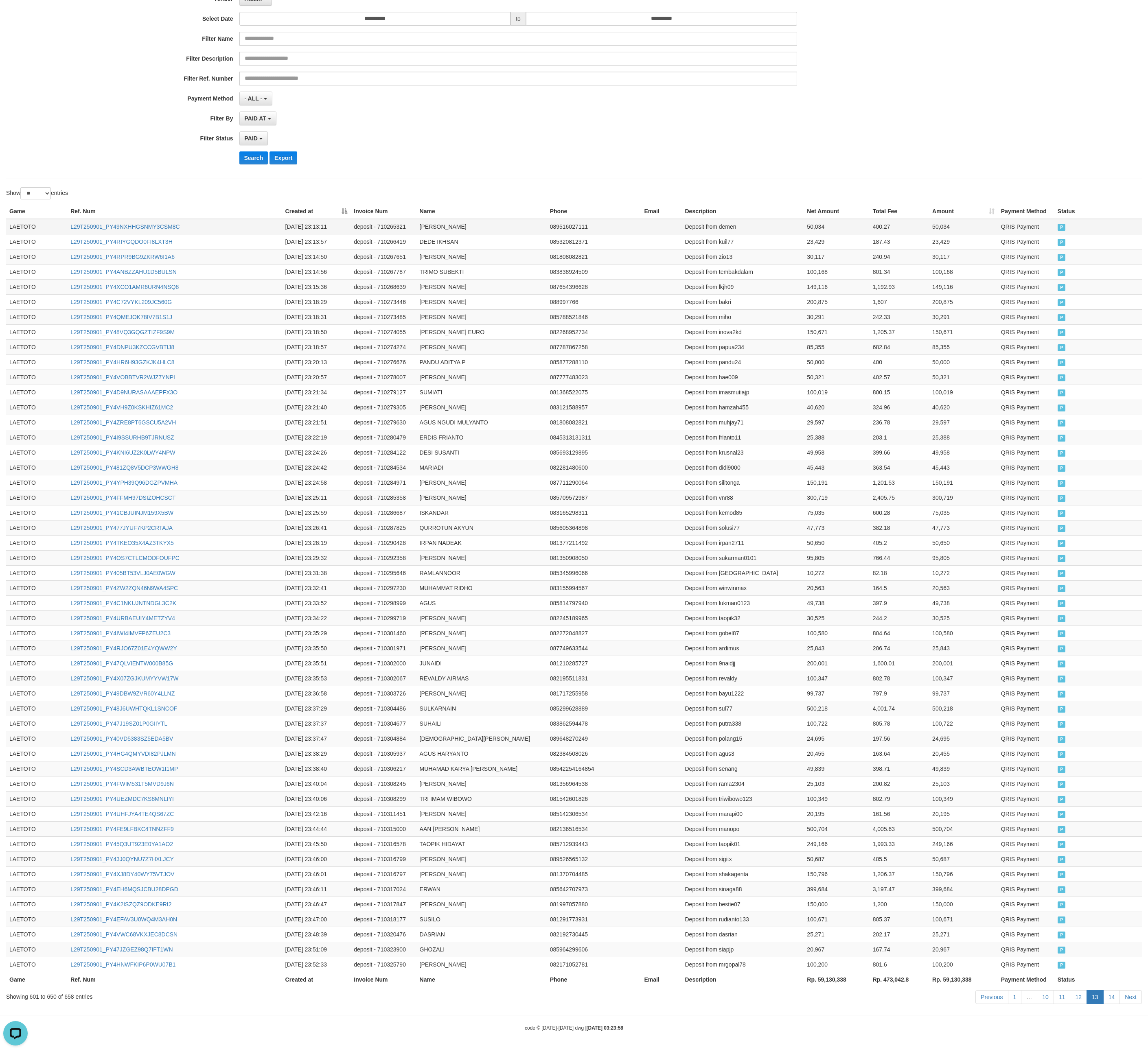
click at [22, 219] on td "LAETOTO" at bounding box center [37, 227] width 61 height 15
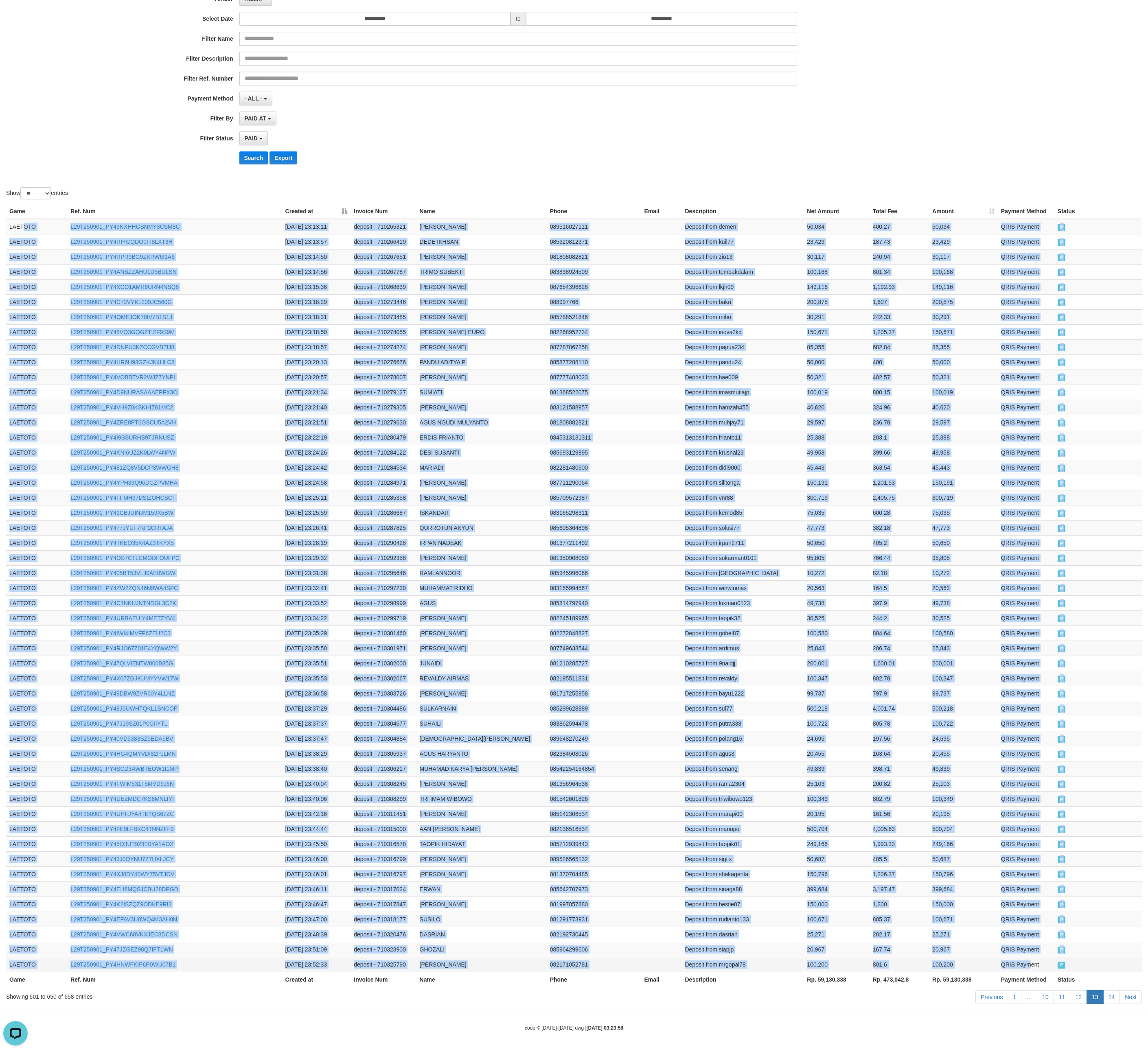
click at [518, 467] on td "QRIS Payment" at bounding box center [1026, 964] width 57 height 15
copy tbody "OTO L29T250901_PY49NXHHGSNMY3CSM8C 2025-09-01 23:13:11 deposit - 710265321 FUAT…"
click at [518, 467] on td "083862594478" at bounding box center [594, 723] width 94 height 15
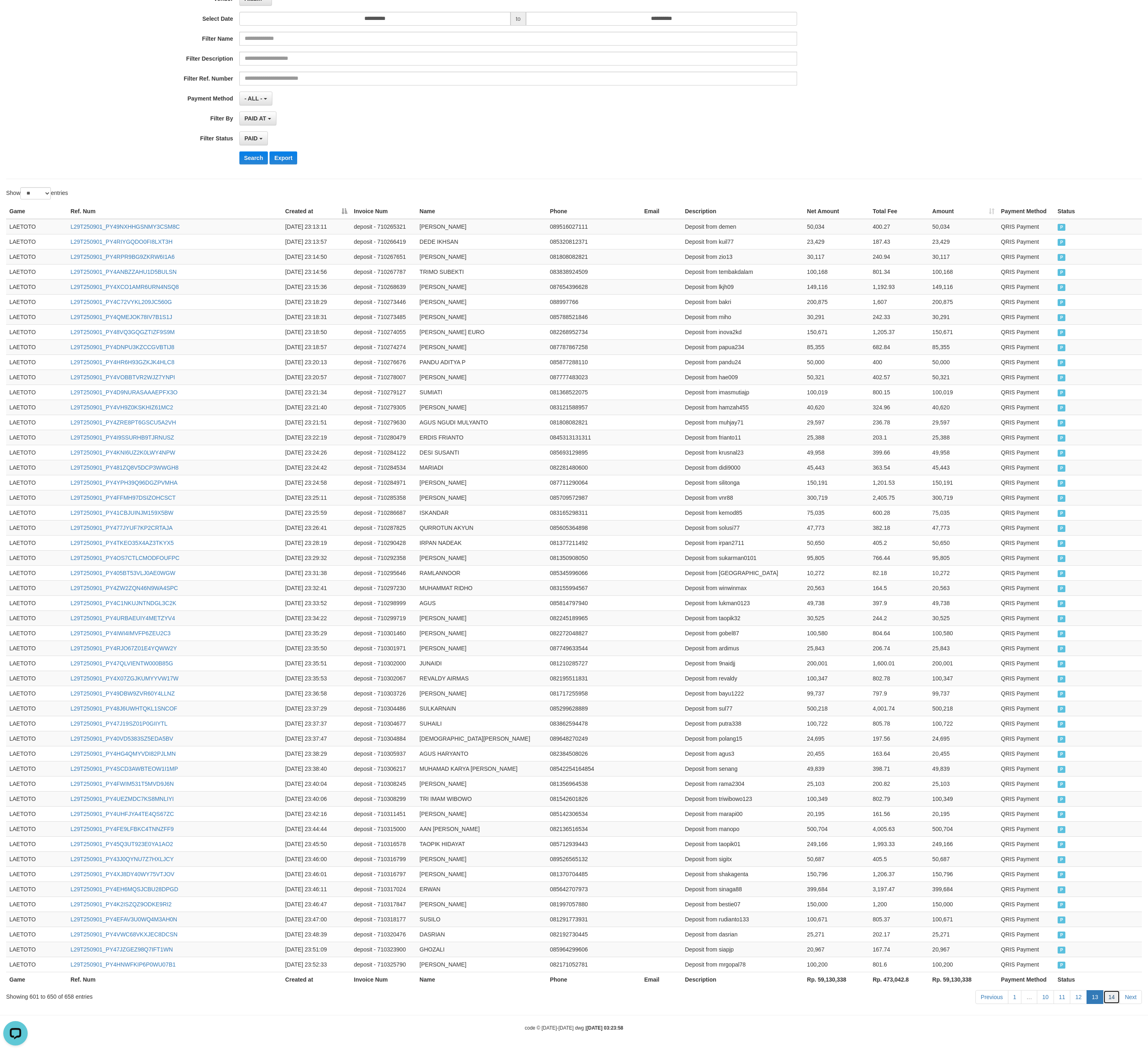
click at [518, 467] on link "14" at bounding box center [1112, 997] width 17 height 14
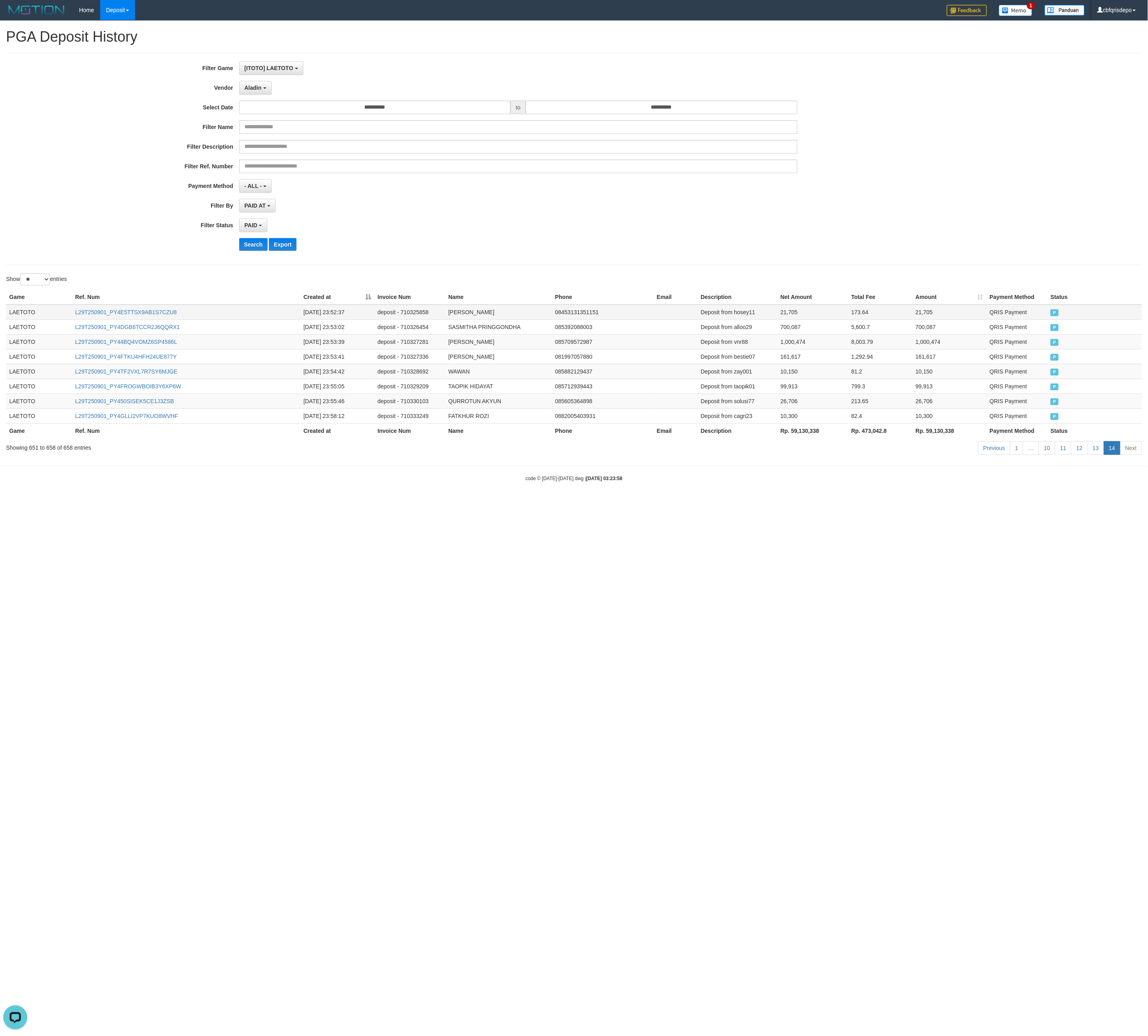
click at [23, 320] on td "LAETOTO" at bounding box center [39, 312] width 66 height 15
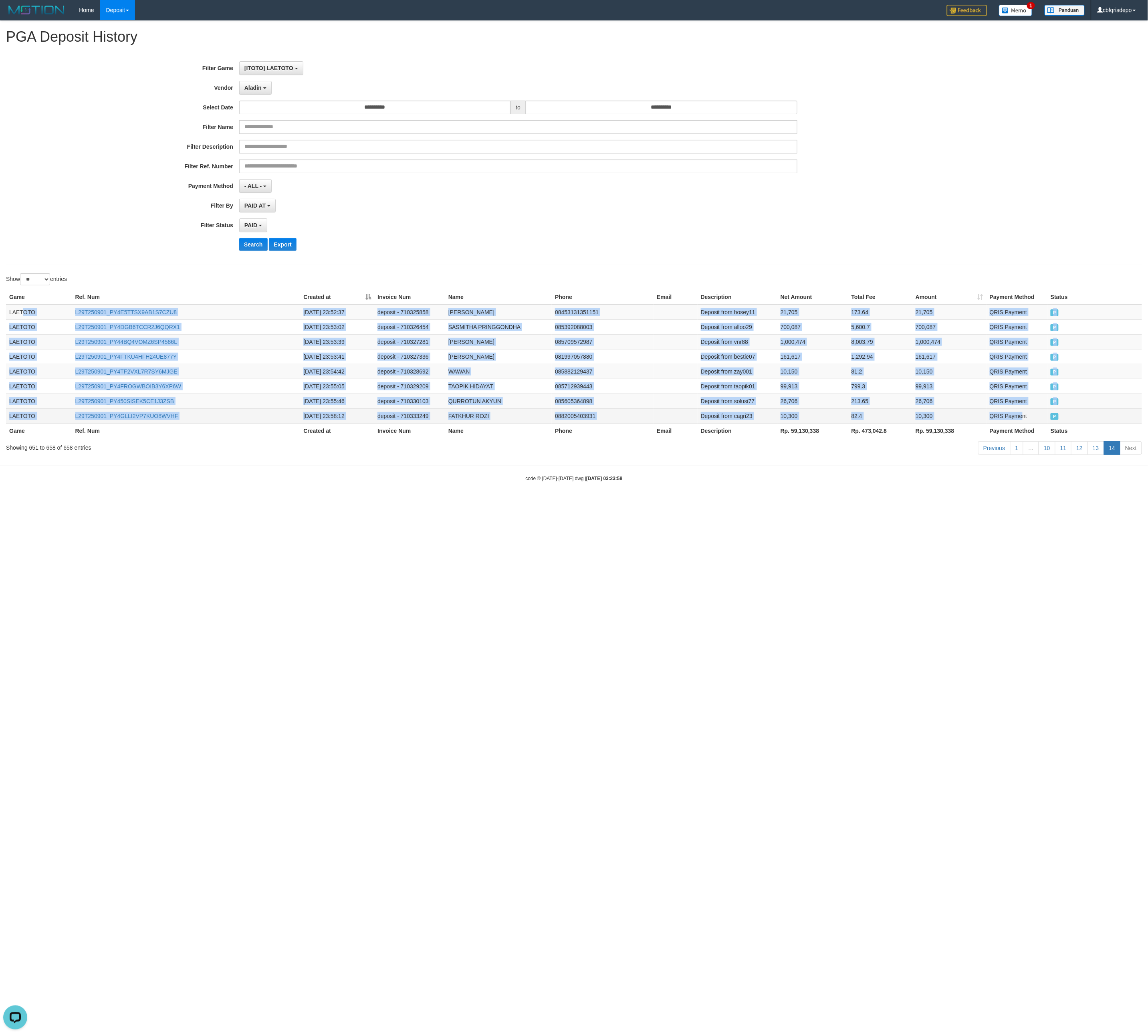
click at [510, 423] on td "QRIS Payment" at bounding box center [1017, 415] width 61 height 15
copy tbody "OTO L29T250901_PY4E5TTSX9AB1S7CZU8 2025-09-01 23:52:37 deposit - 710325858 HOSE…"
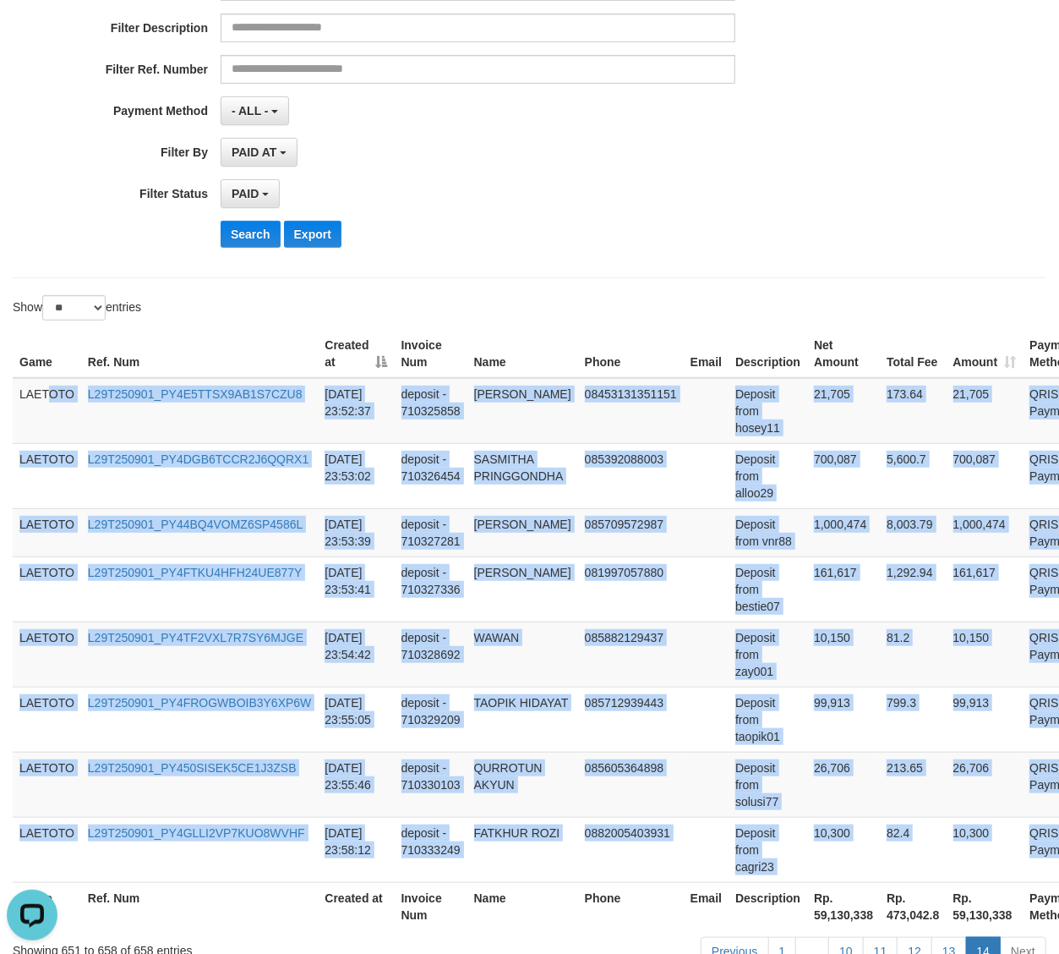
scroll to position [380, 0]
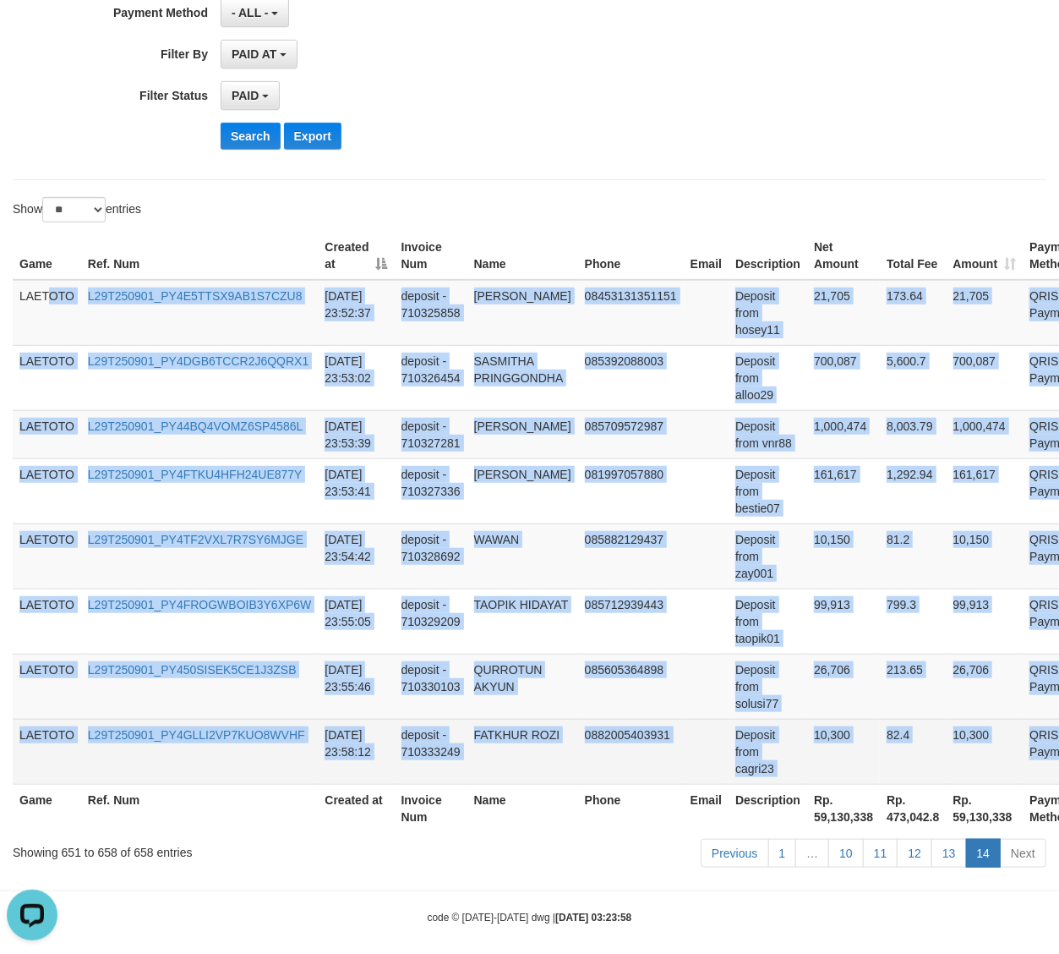
click at [744, 724] on td "Deposit from cagri23" at bounding box center [768, 751] width 79 height 65
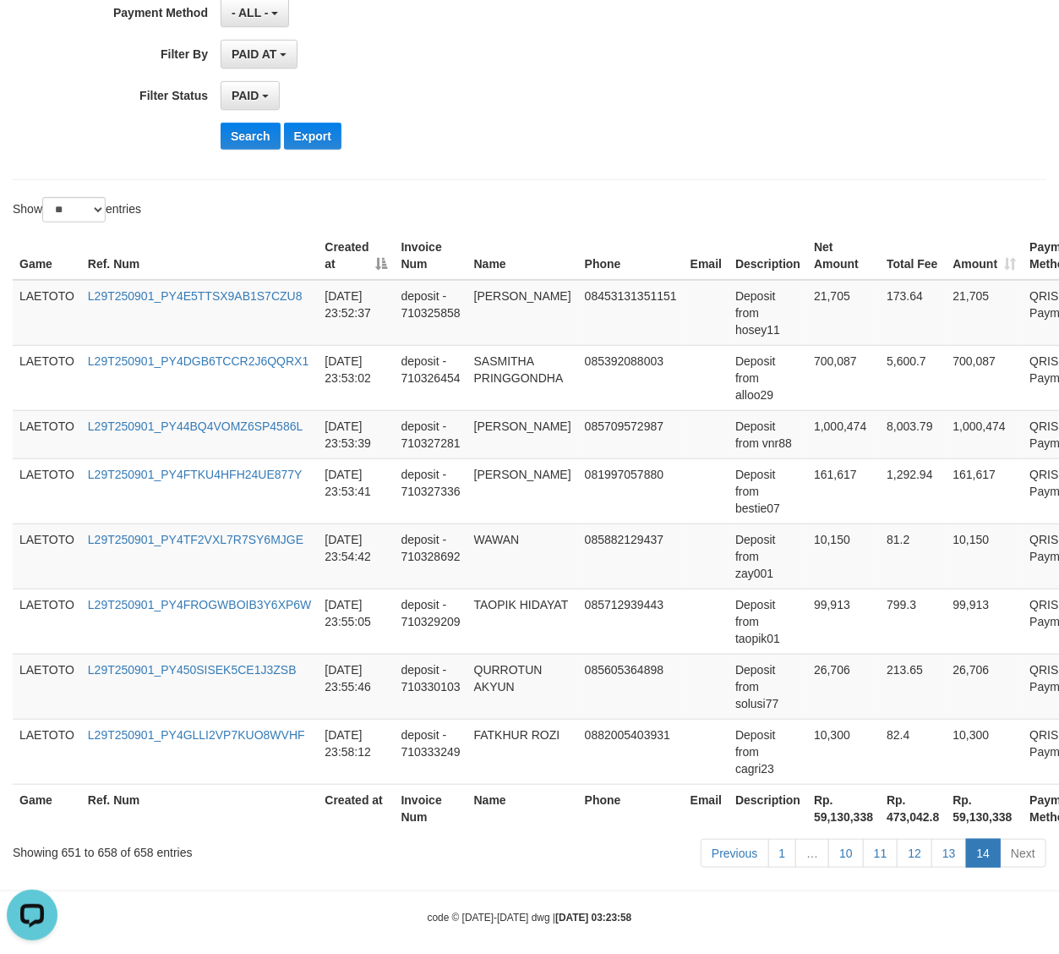
click at [838, 810] on th "Rp. 59,130,338" at bounding box center [843, 808] width 73 height 48
copy th "59,130,338"
click at [838, 810] on th "Rp. 59,130,338" at bounding box center [843, 808] width 73 height 48
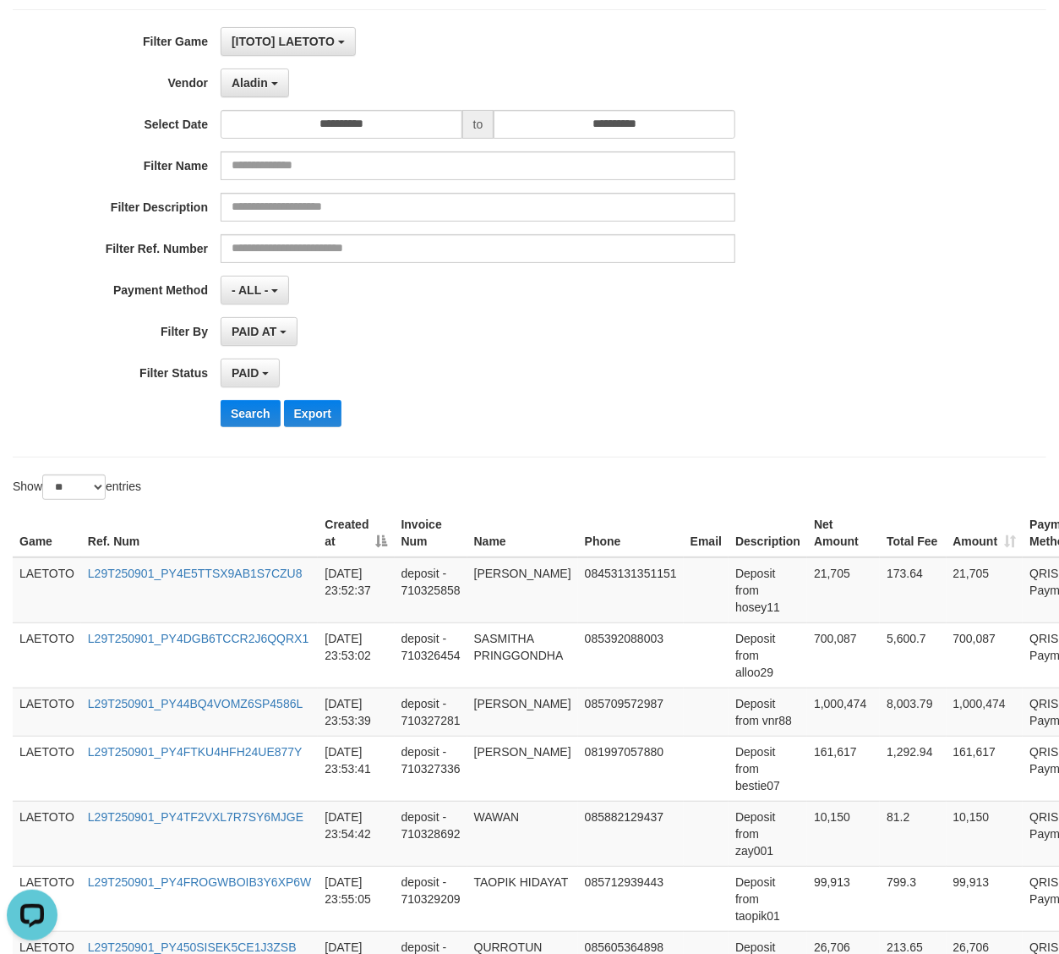
scroll to position [0, 0]
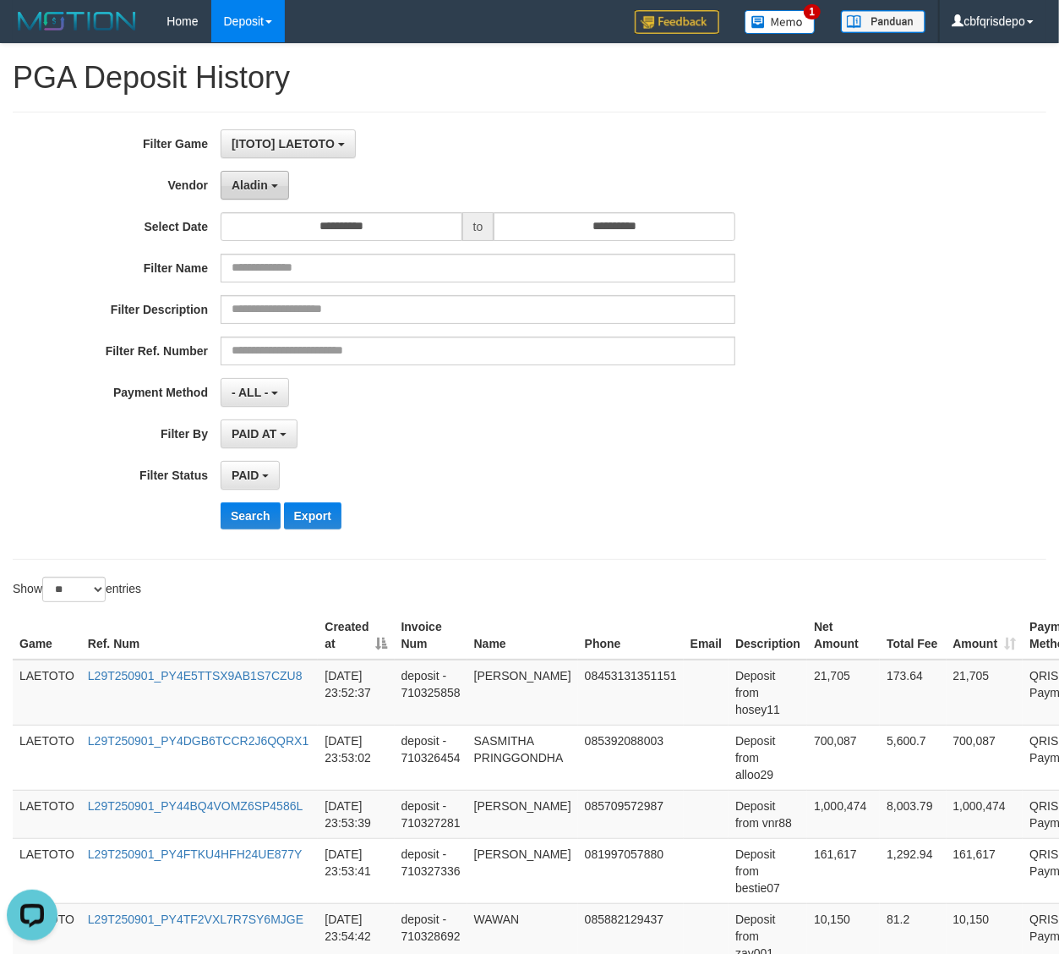
click at [248, 184] on span "Aladin" at bounding box center [250, 185] width 36 height 14
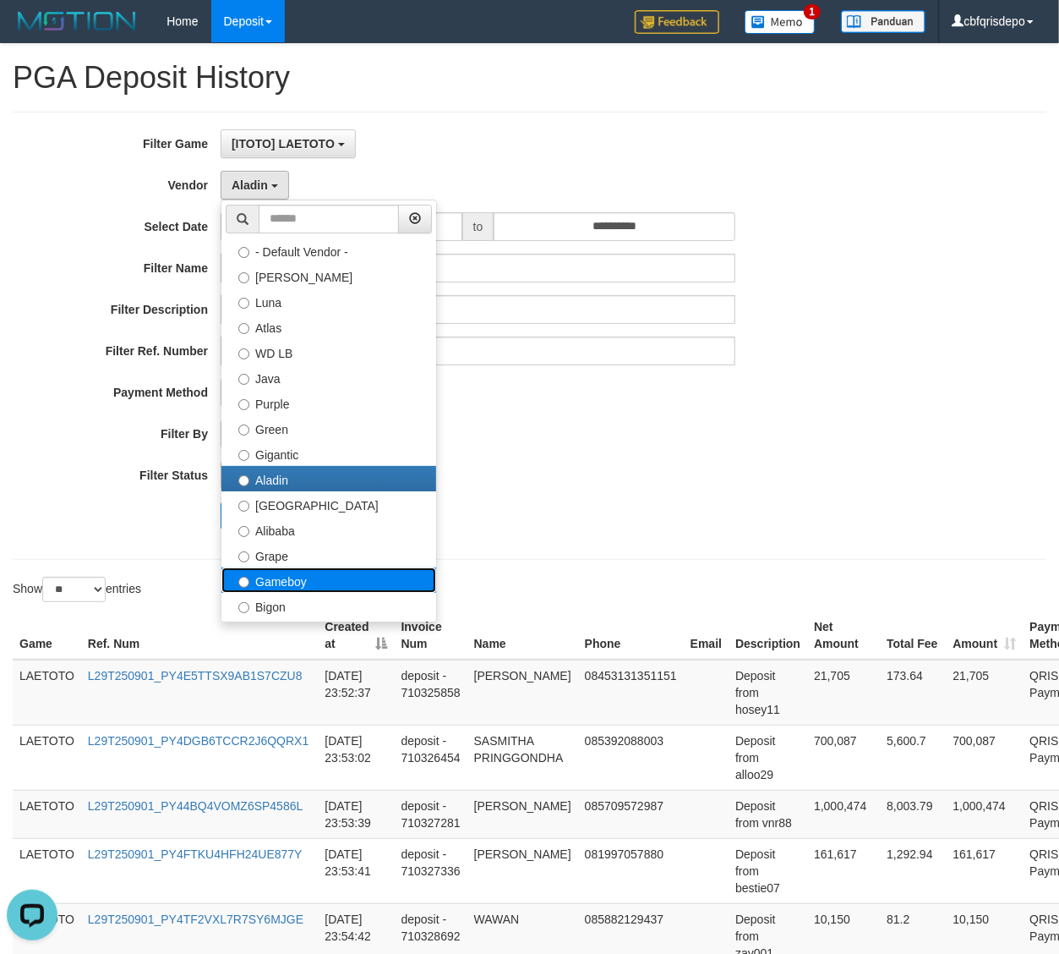
click at [295, 576] on label "Gameboy" at bounding box center [328, 579] width 215 height 25
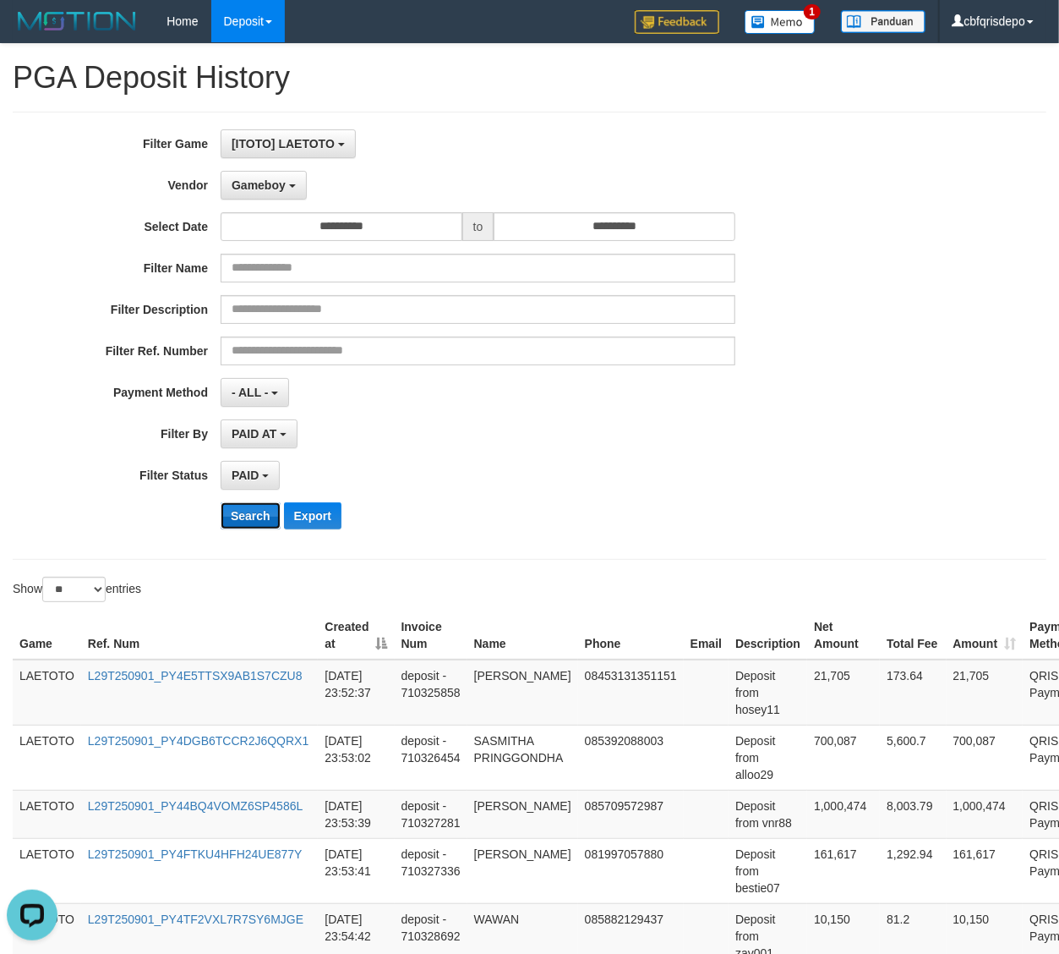
click at [259, 511] on button "Search" at bounding box center [251, 515] width 60 height 27
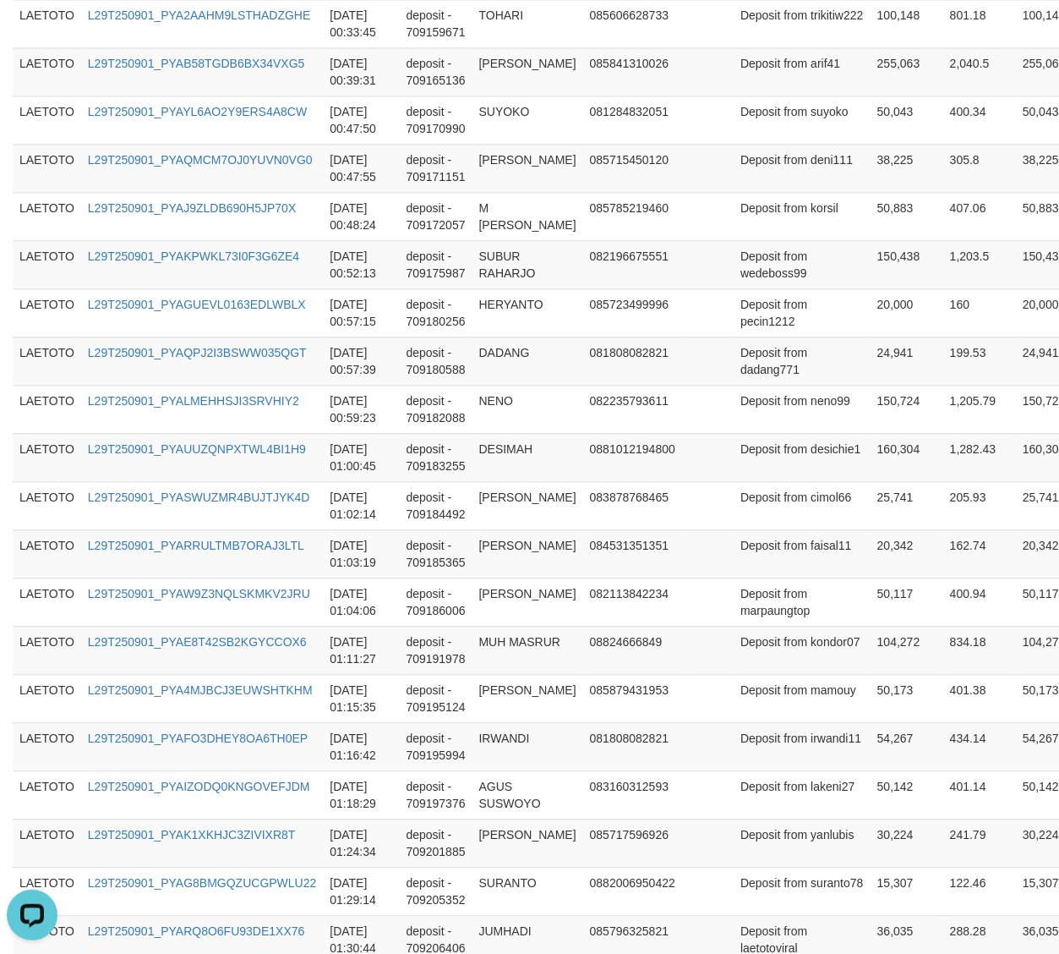
scroll to position [2312, 0]
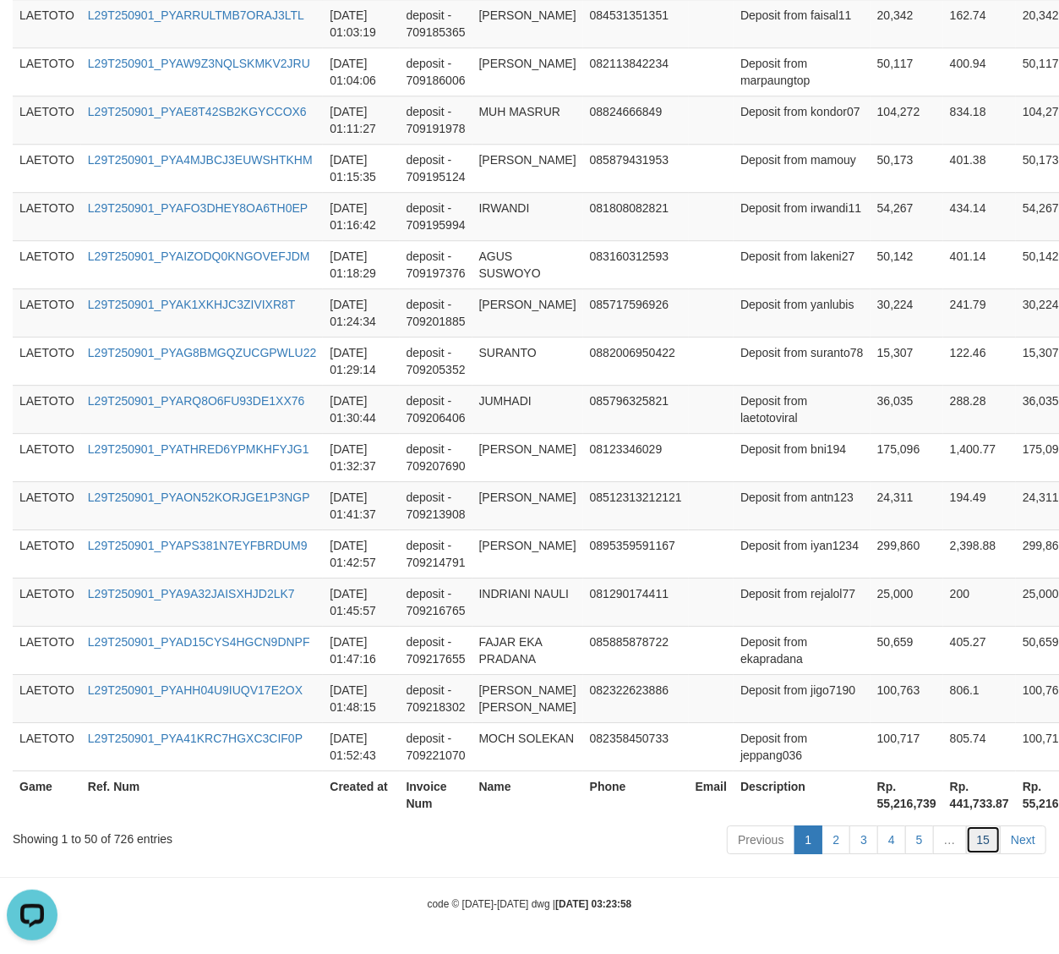
click at [983, 827] on link "15" at bounding box center [984, 839] width 36 height 29
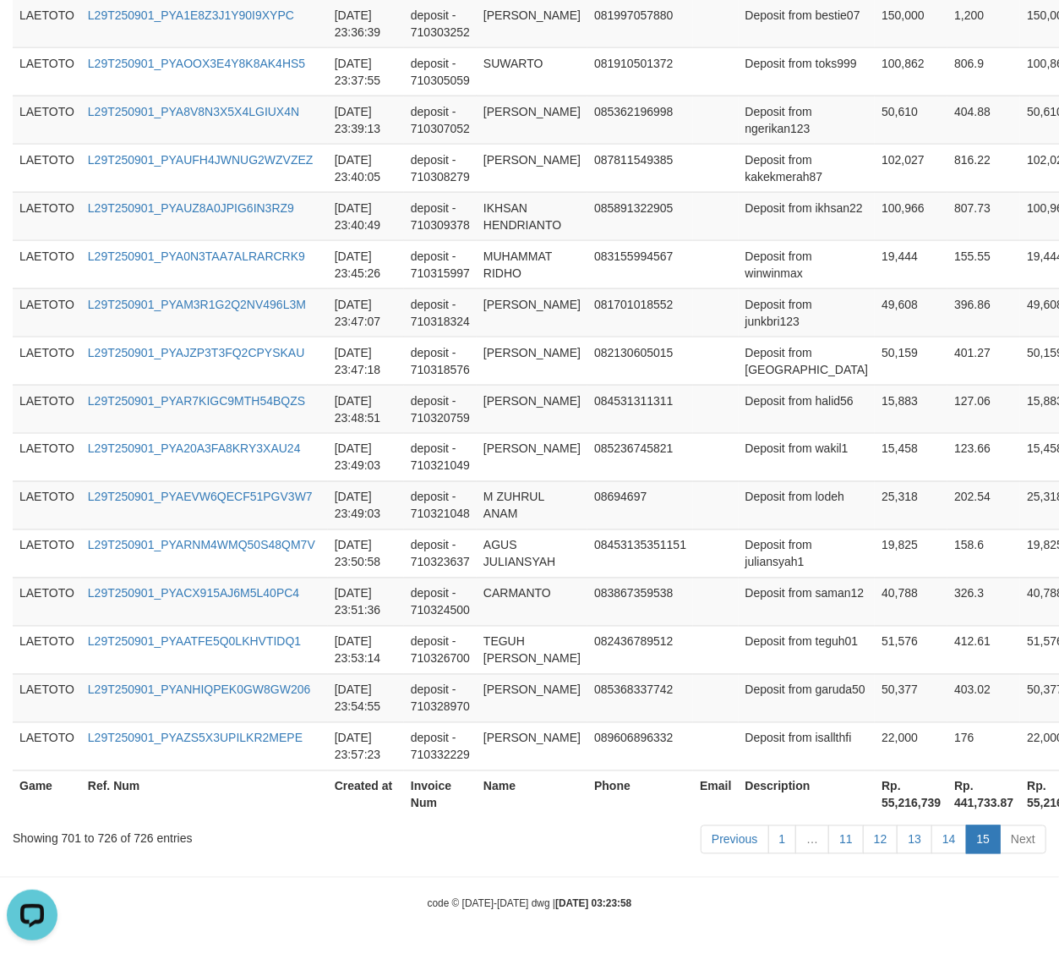
scroll to position [1218, 0]
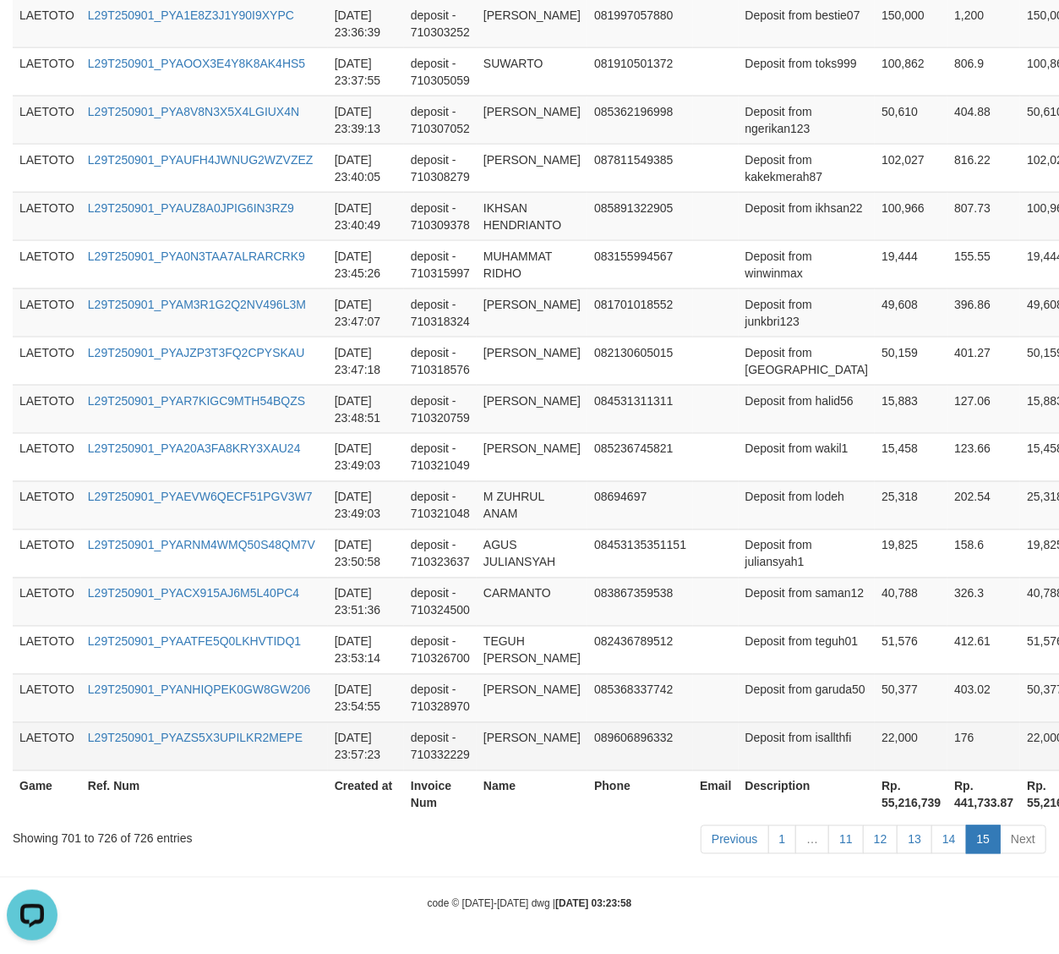
click at [948, 726] on td "176" at bounding box center [984, 746] width 73 height 48
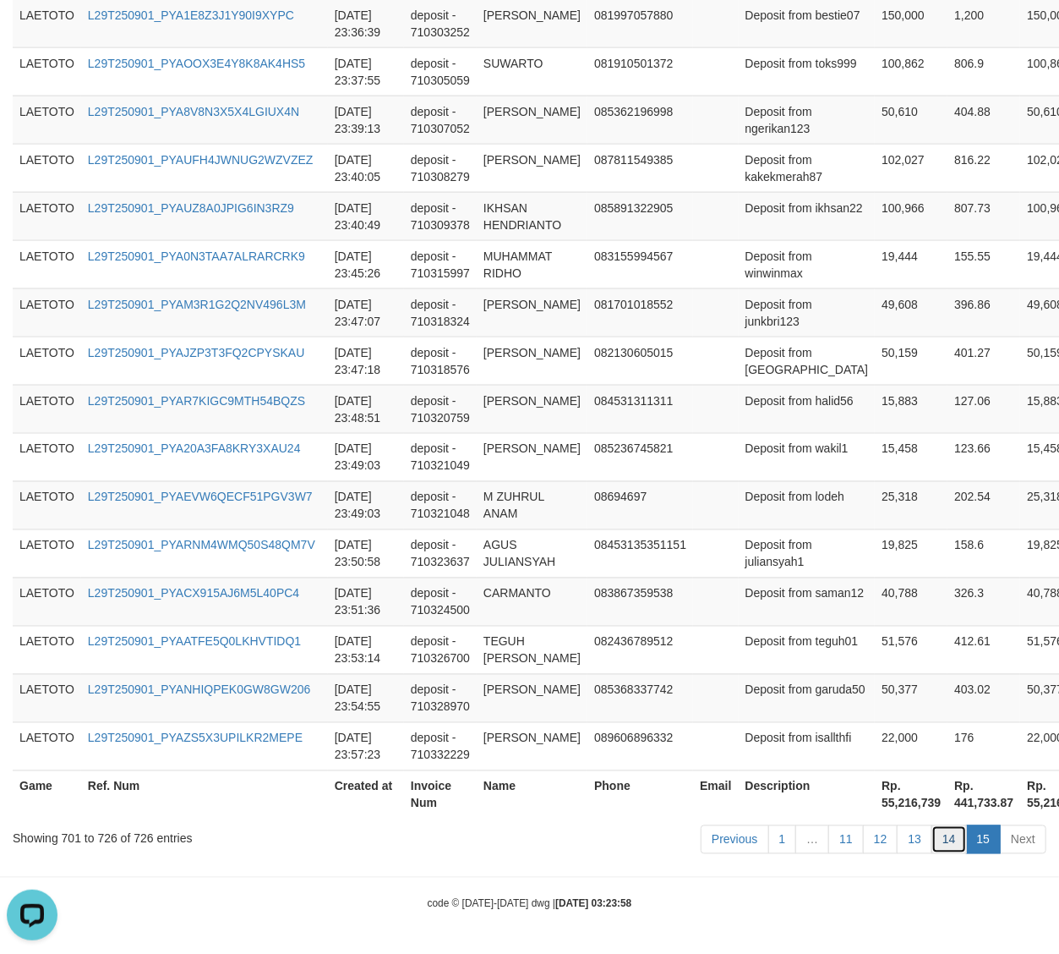
click at [955, 852] on link "14" at bounding box center [950, 839] width 36 height 29
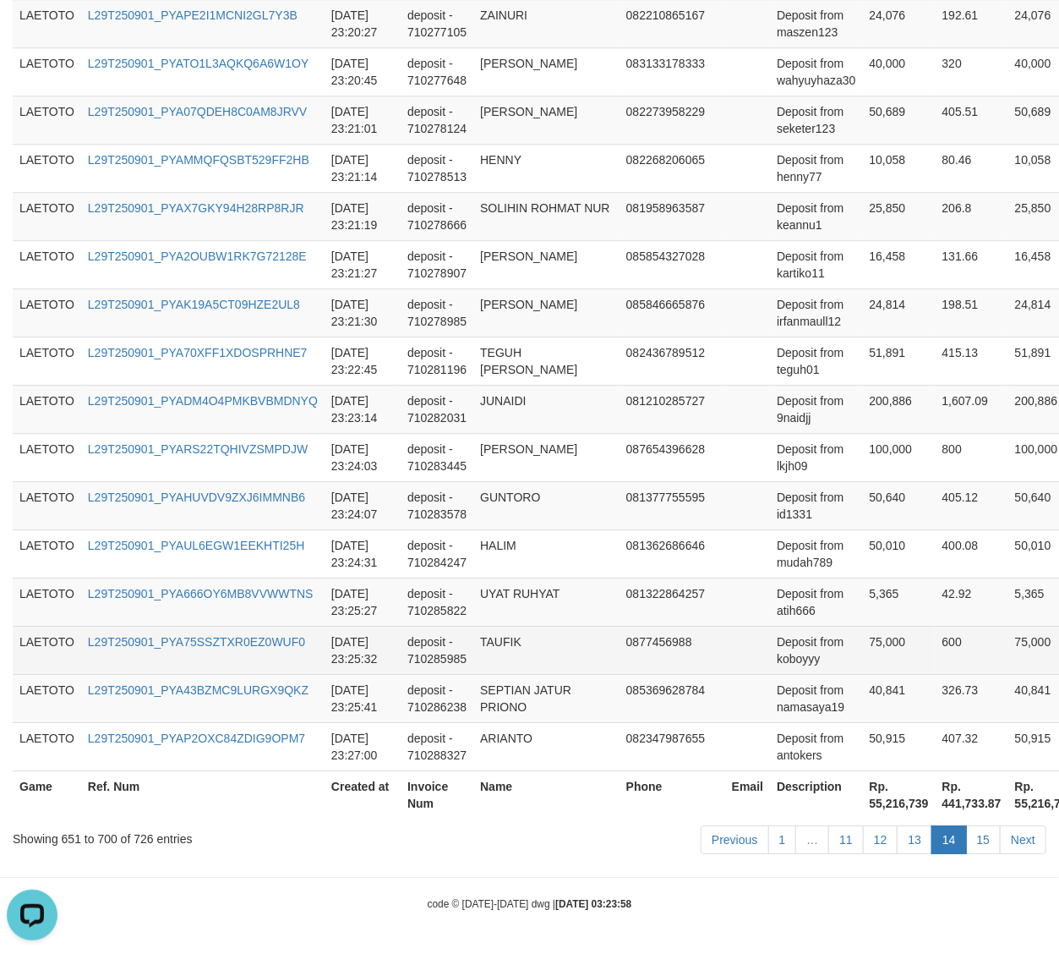
click at [725, 651] on td at bounding box center [747, 650] width 45 height 48
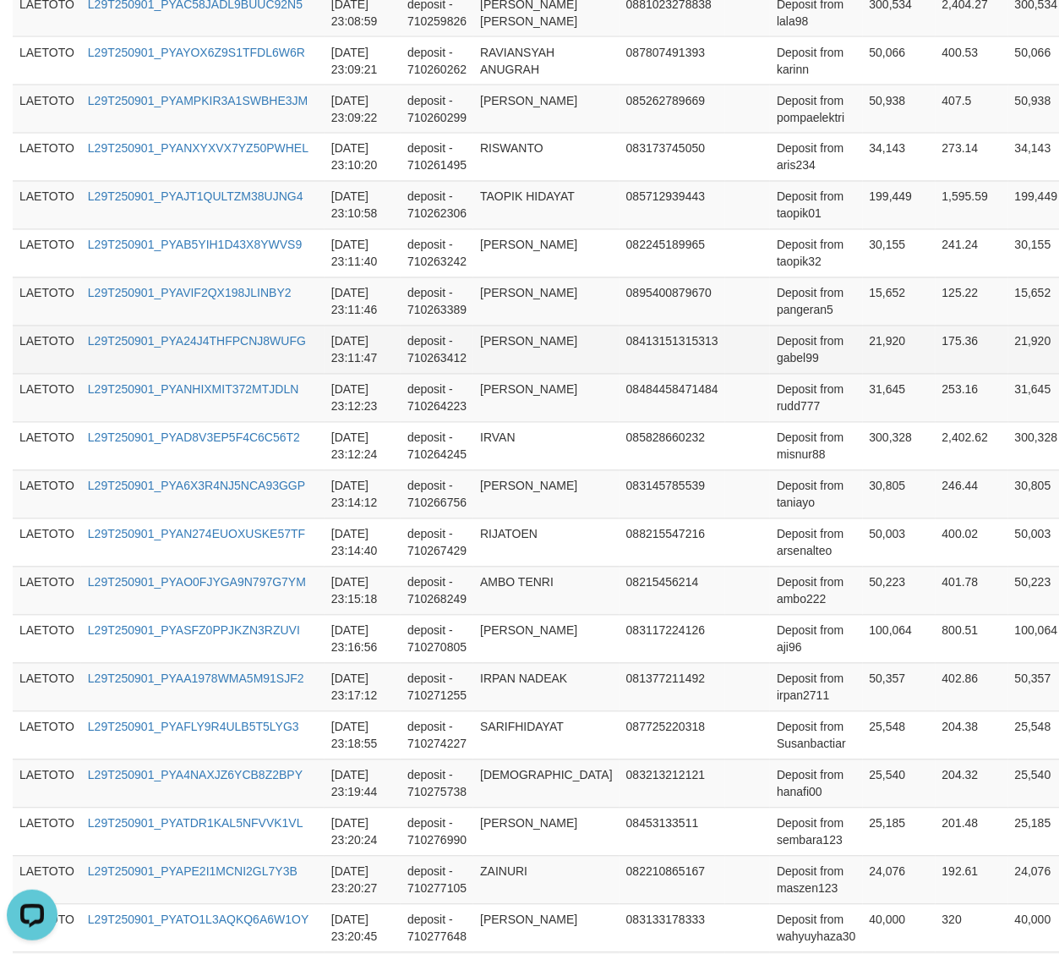
click at [33, 374] on td "LAETOTO" at bounding box center [47, 349] width 68 height 48
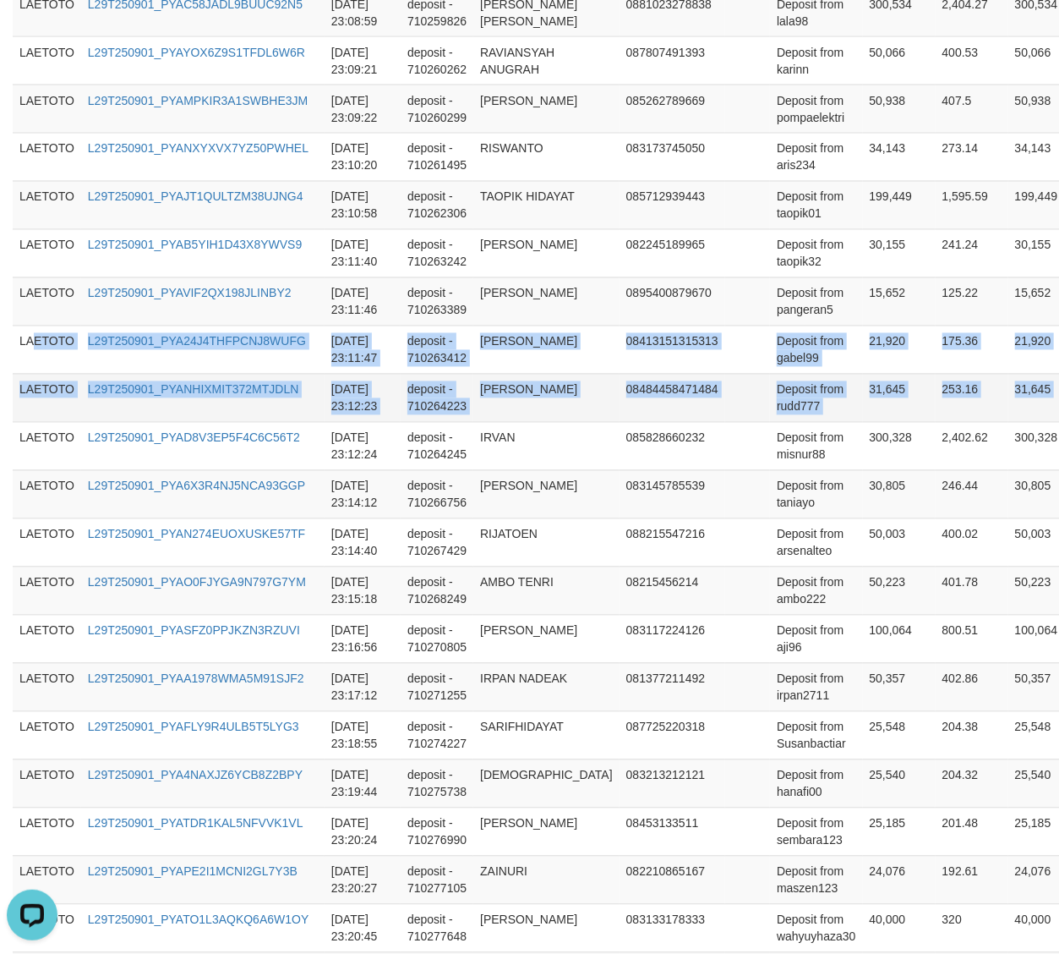
copy tbody "ETOTO L29T250901_PYA24J4THFPCNJ8WUFG 2025-09-01 23:11:47 deposit - 710263412 NU…"
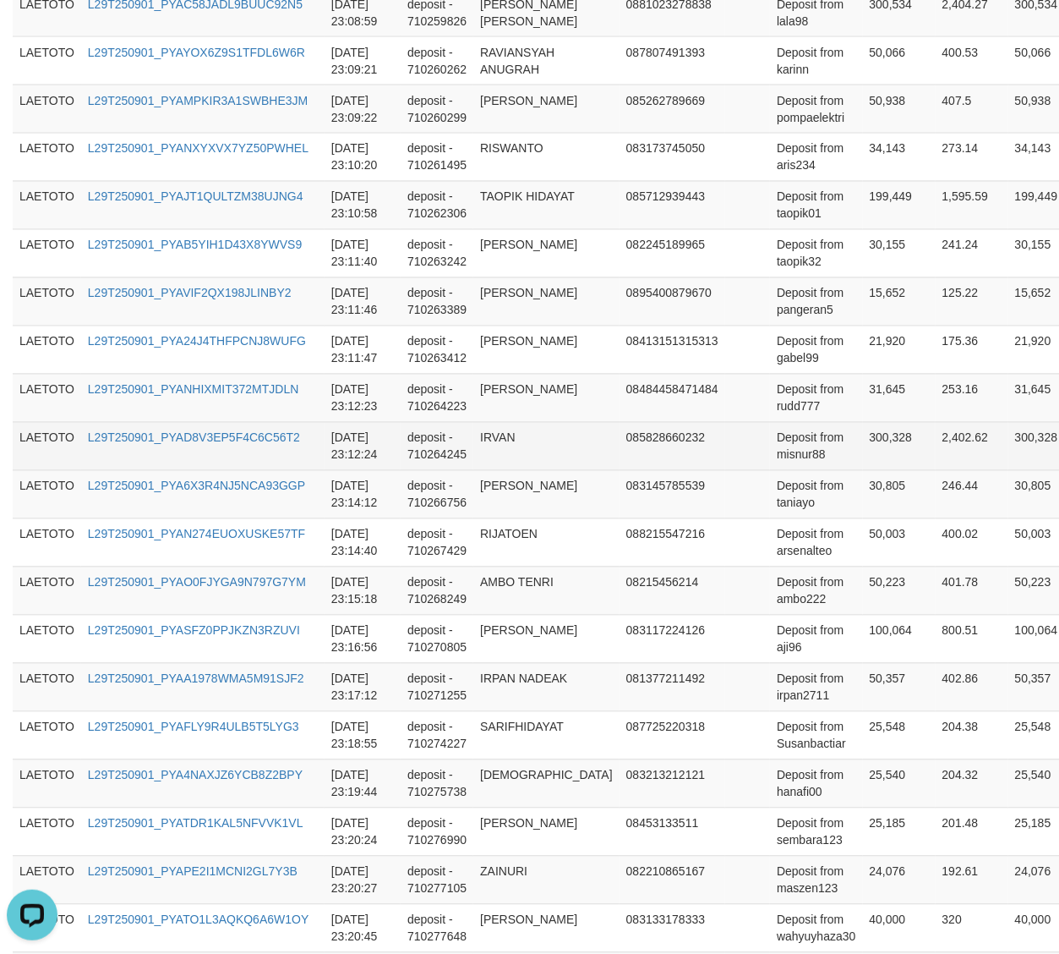
click at [52, 470] on td "LAETOTO" at bounding box center [47, 446] width 68 height 48
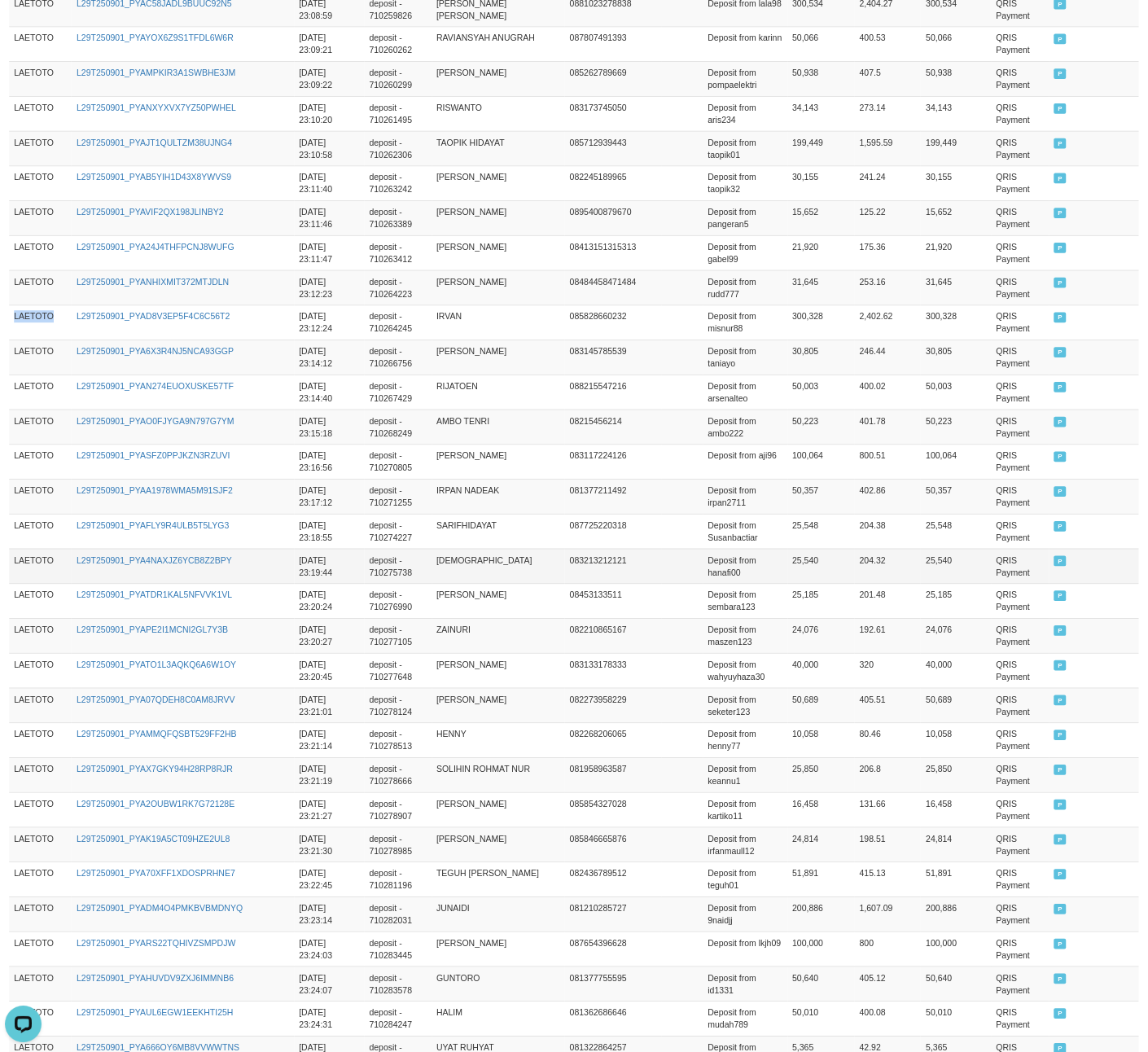
scroll to position [13, 0]
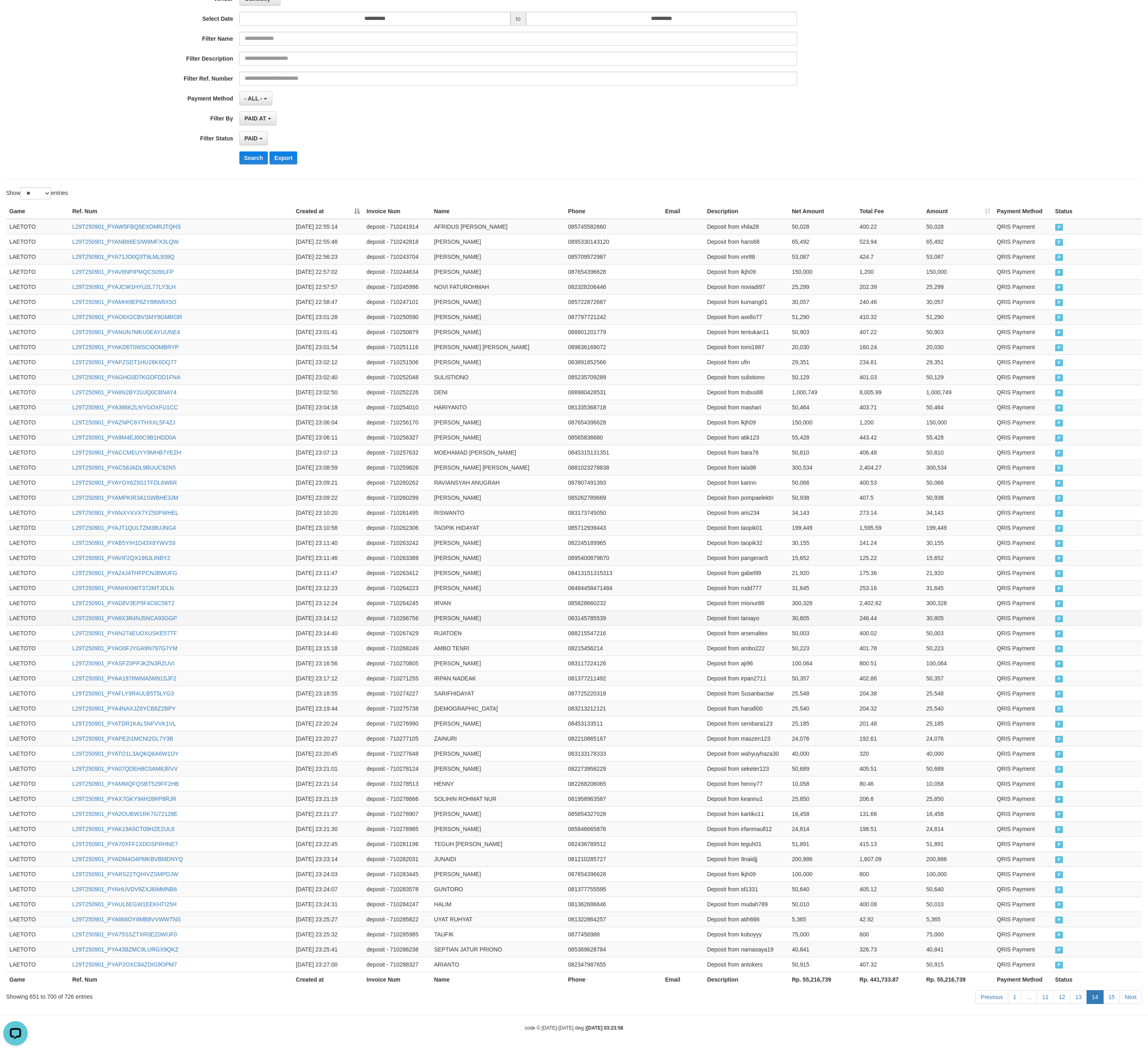
click at [25, 467] on td "LAETOTO" at bounding box center [38, 618] width 63 height 15
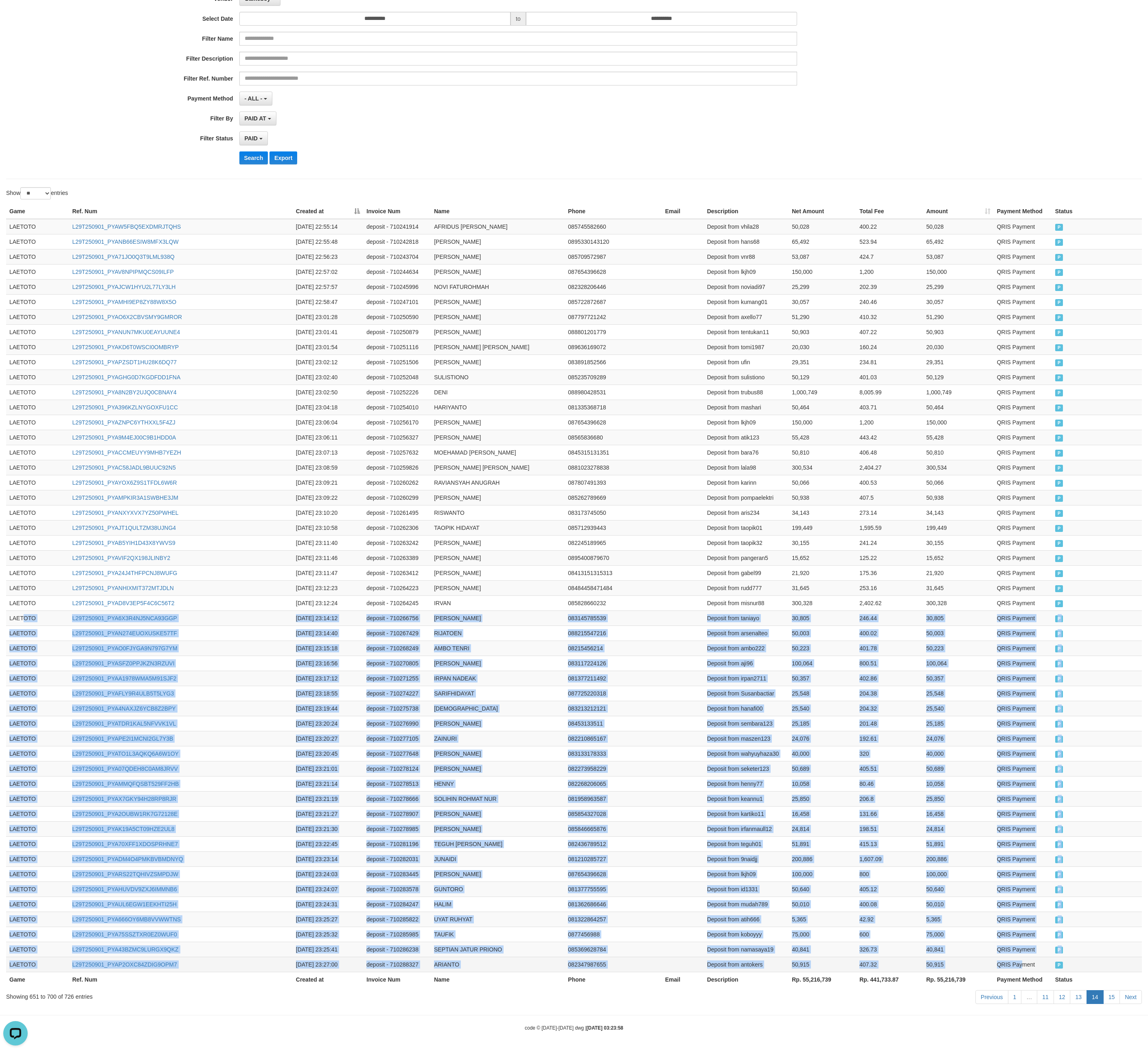
click at [518, 467] on td "QRIS Payment" at bounding box center [1023, 964] width 58 height 15
copy tbody "OTO L29T250901_PYA6X3R4NJ5NCA93GGP 2025-09-01 23:14:12 deposit - 710266756 HENG…"
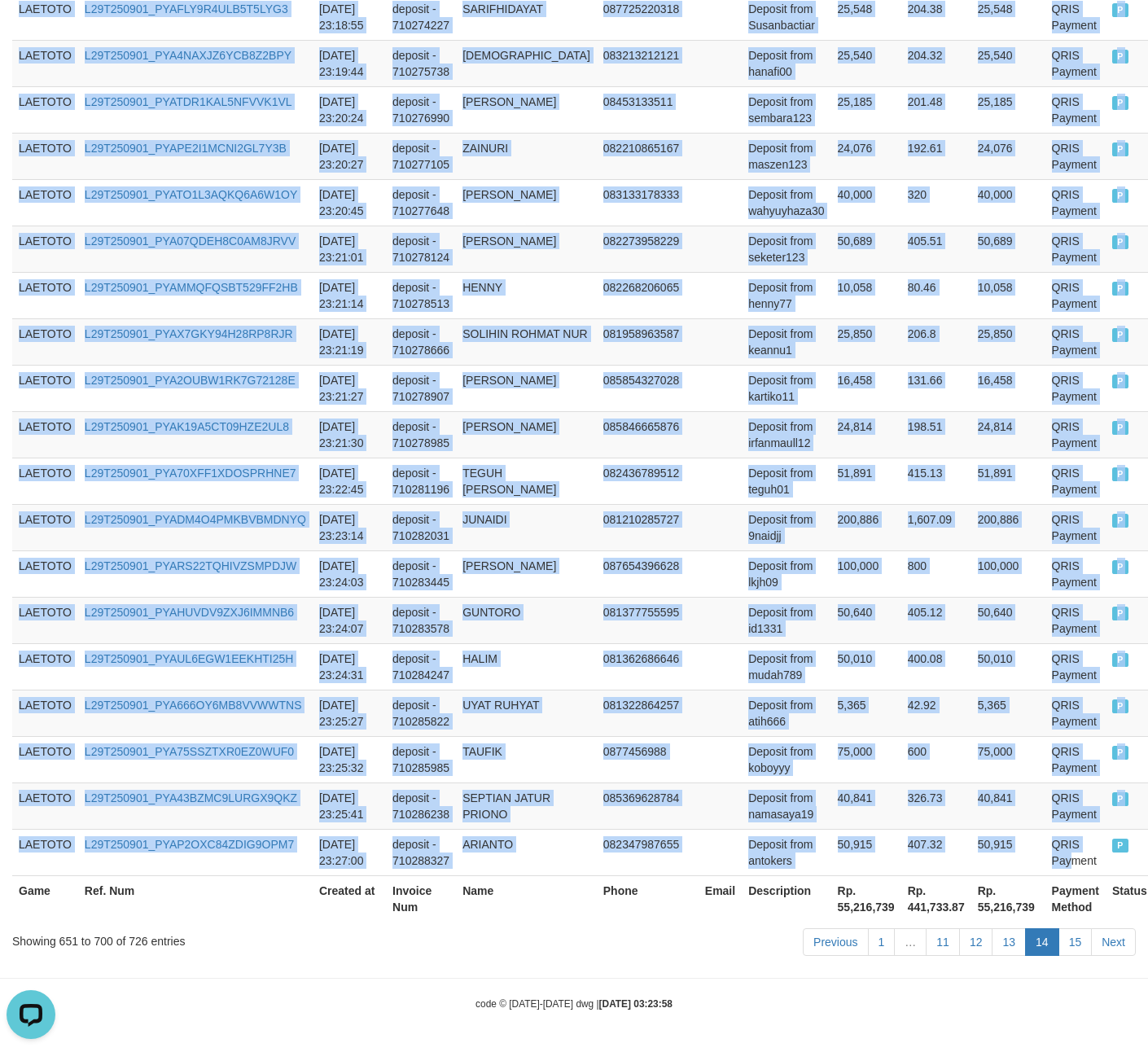
scroll to position [2165, 0]
click at [597, 606] on td "081377755595" at bounding box center [648, 620] width 102 height 46
click at [972, 804] on td "40,841" at bounding box center [1008, 805] width 74 height 46
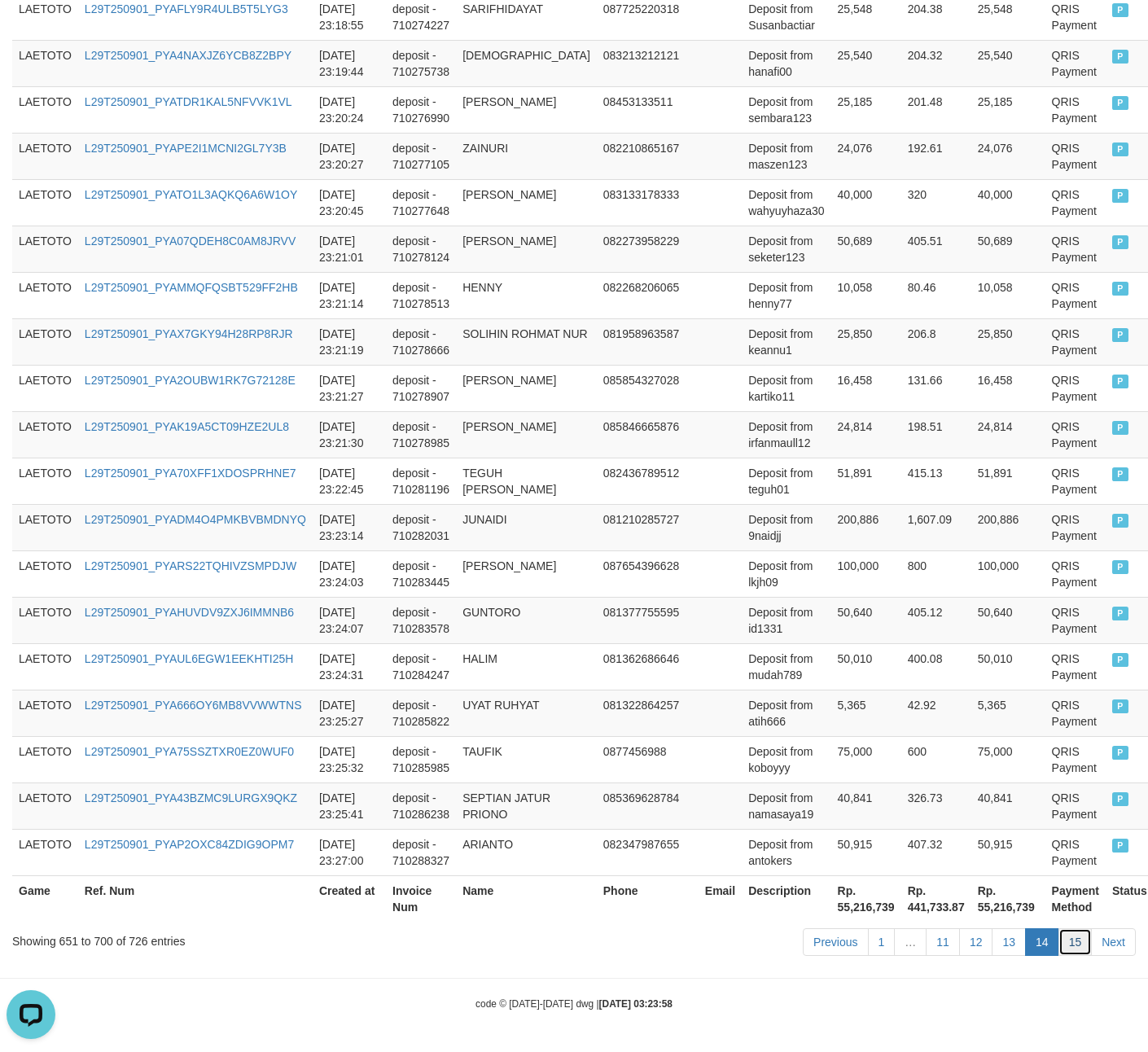
click at [1035, 934] on link "15" at bounding box center [1076, 942] width 35 height 28
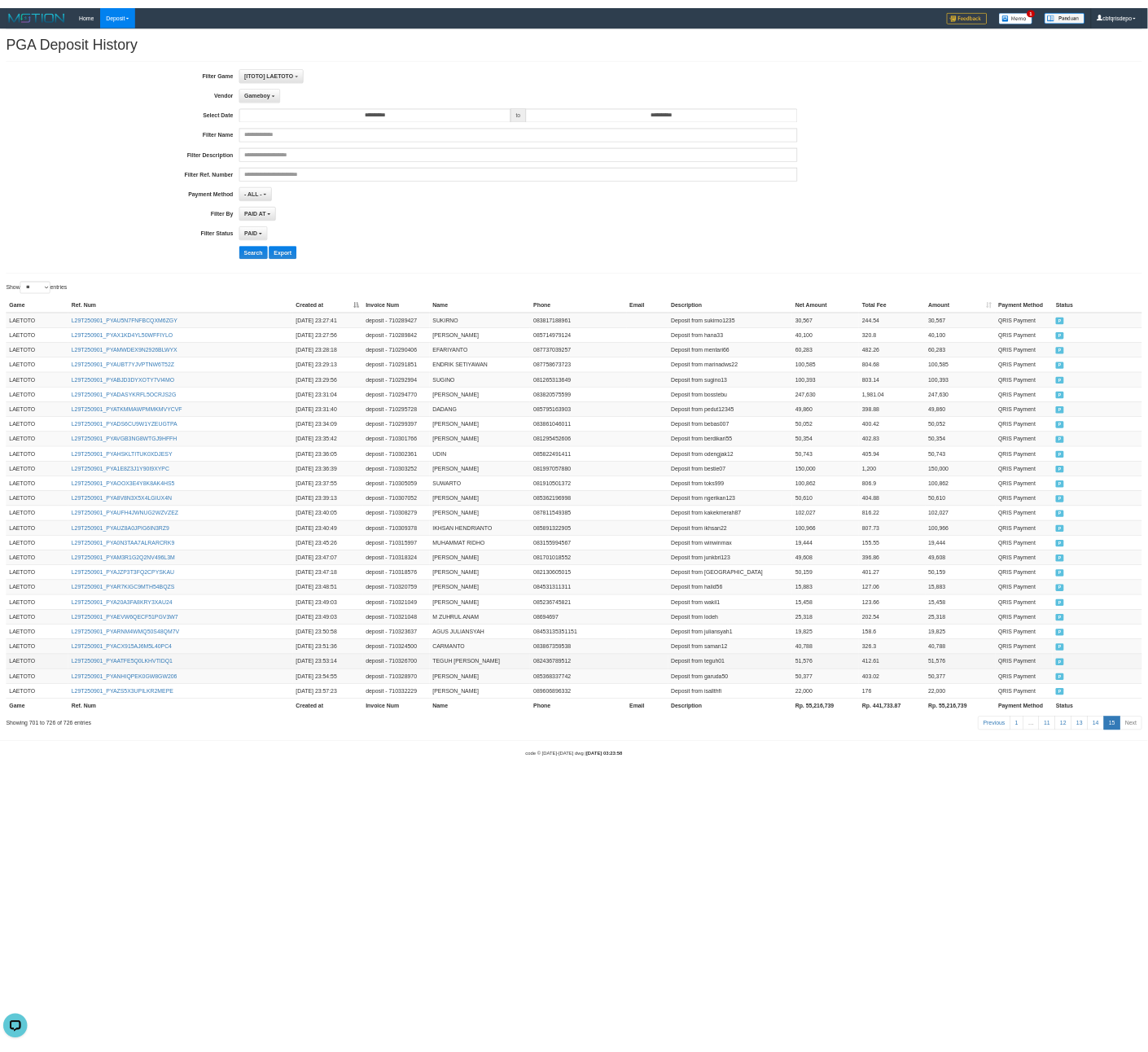
scroll to position [13, 0]
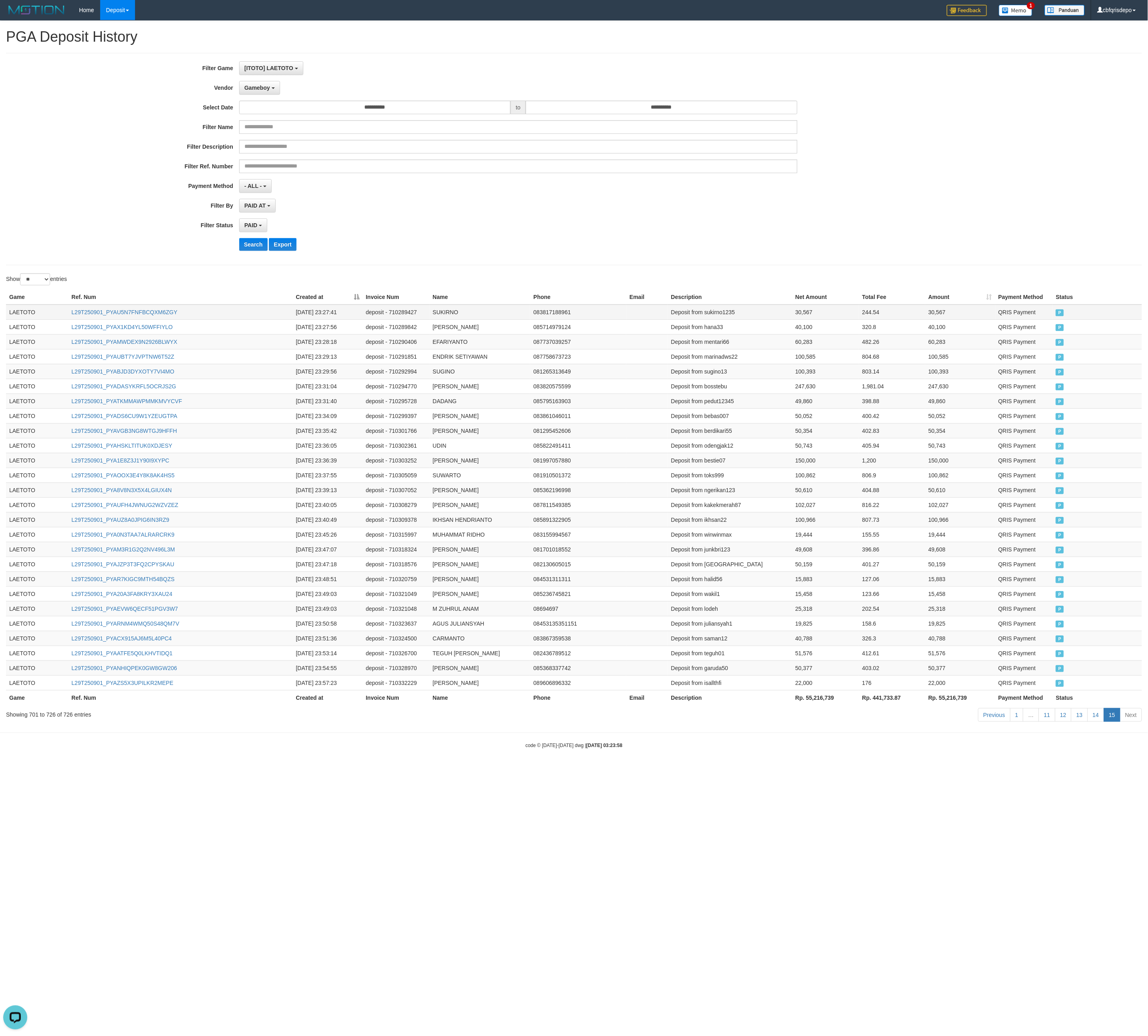
click at [12, 320] on td "LAETOTO" at bounding box center [37, 312] width 62 height 15
click at [510, 460] on th "Payment Method" at bounding box center [1024, 697] width 58 height 15
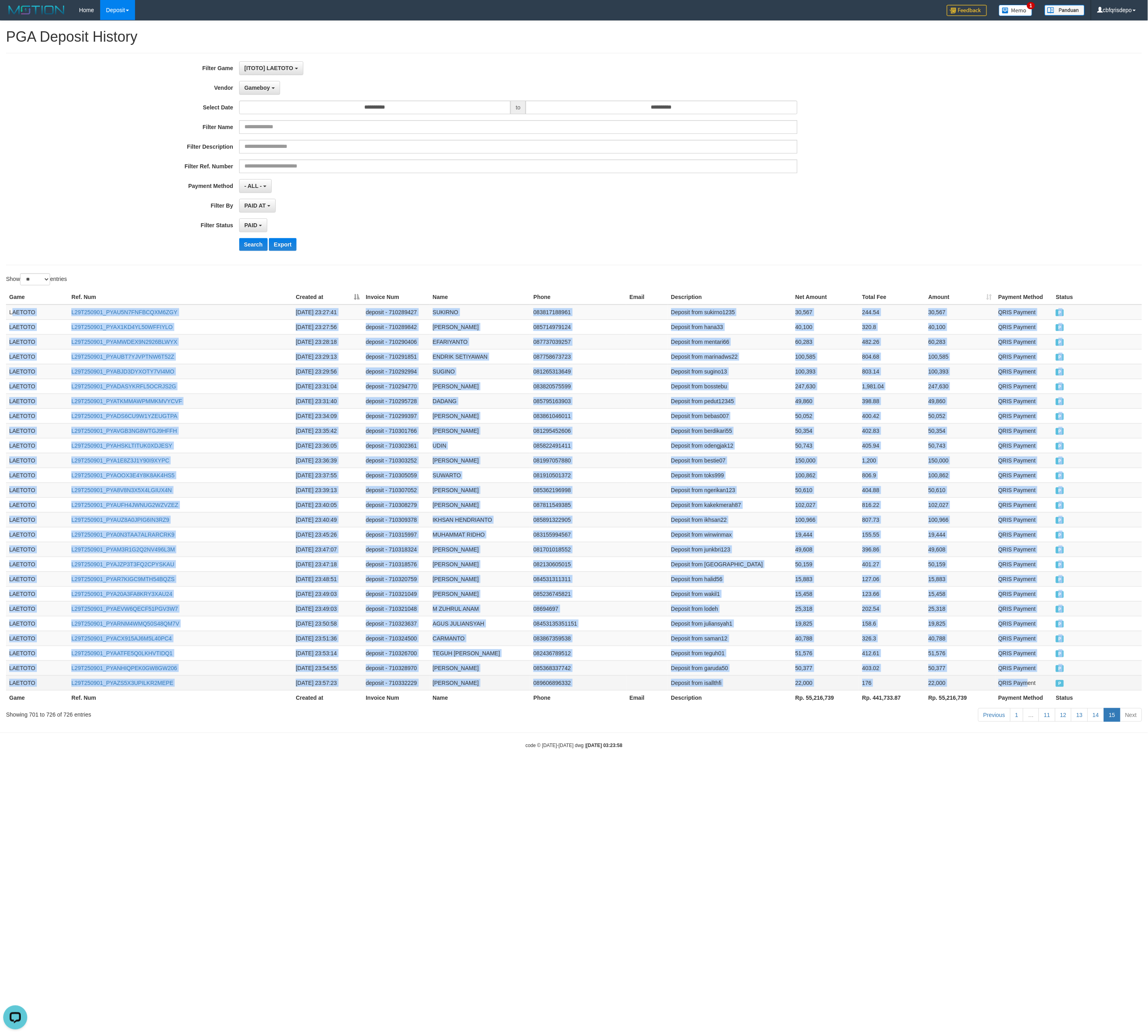
click at [510, 460] on td "QRIS Payment" at bounding box center [1024, 682] width 58 height 15
copy tbody "AETOTO L29T250901_PYAU5N7FNFBCQXM6ZGY 2025-09-01 23:27:41 deposit - 710289427 S…"
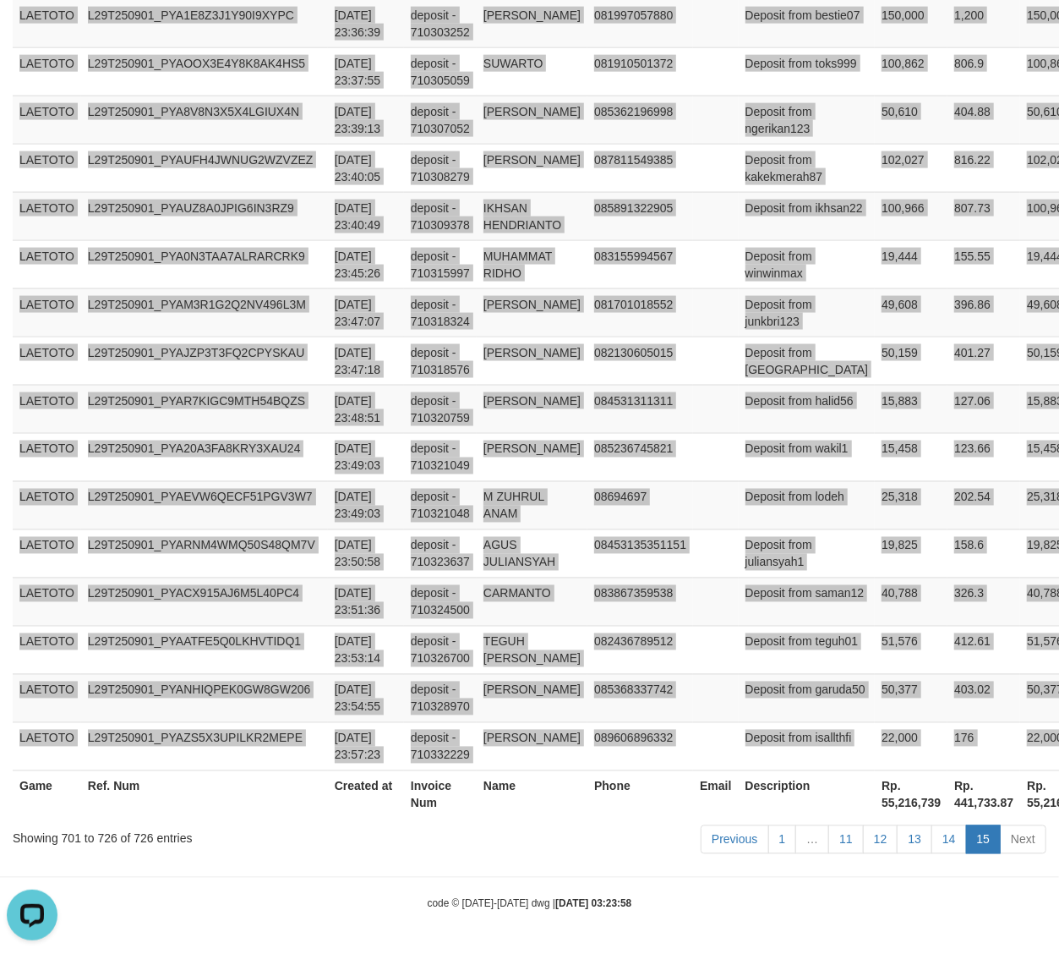
scroll to position [1218, 0]
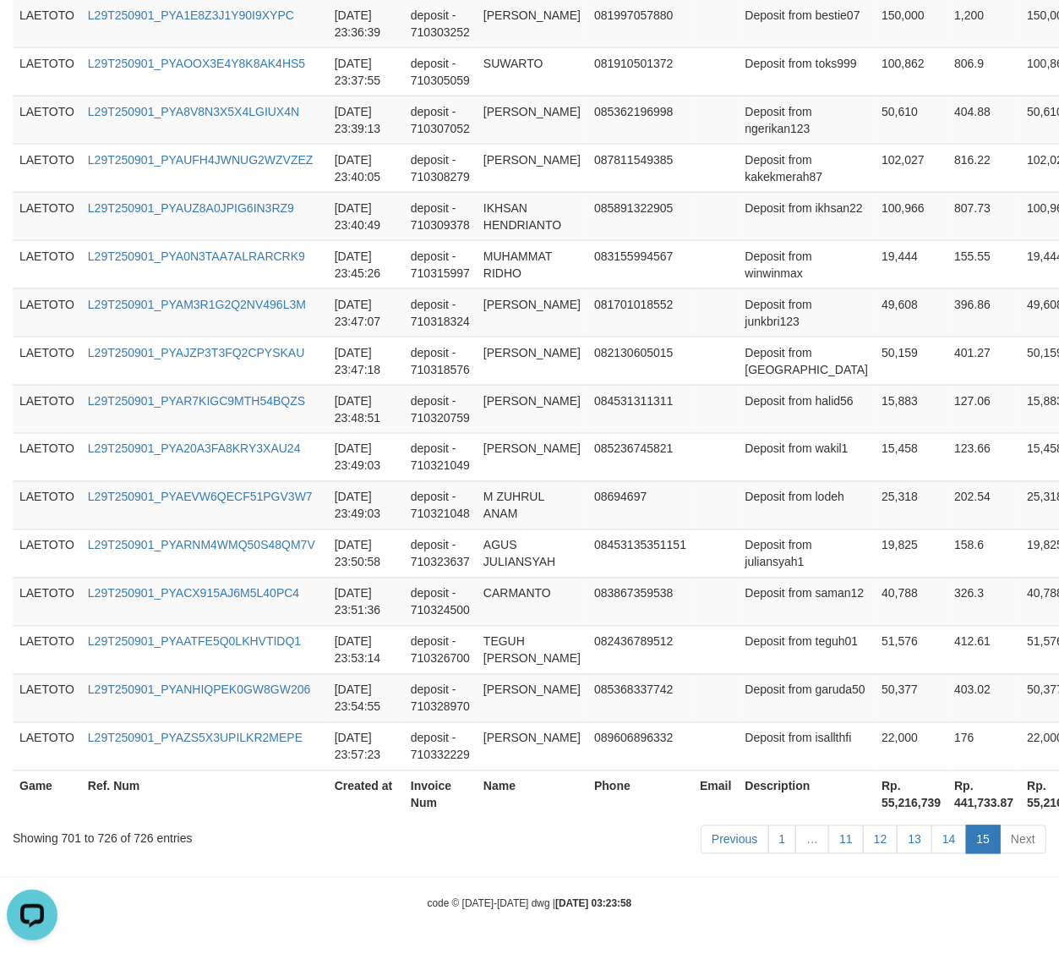
click at [875, 801] on th "Rp. 55,216,739" at bounding box center [911, 794] width 73 height 48
copy th "55,216,739"
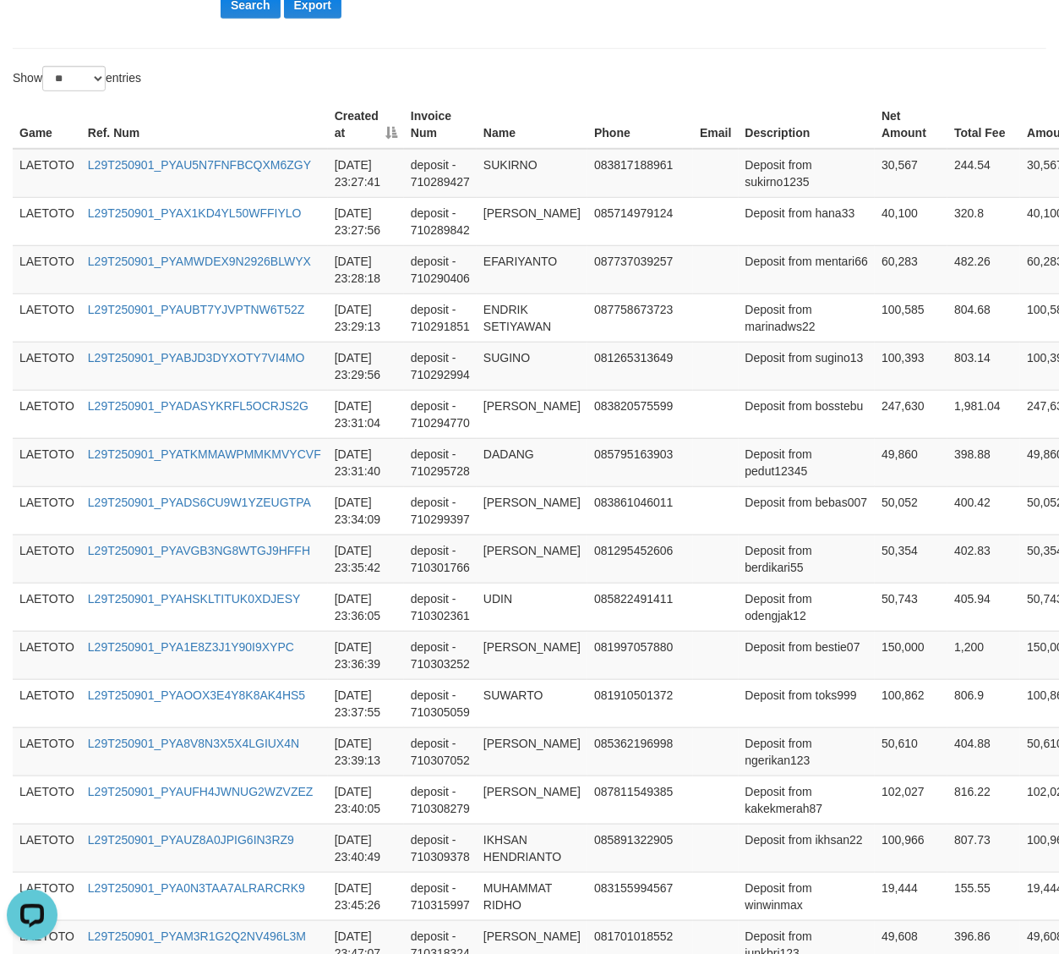
scroll to position [0, 0]
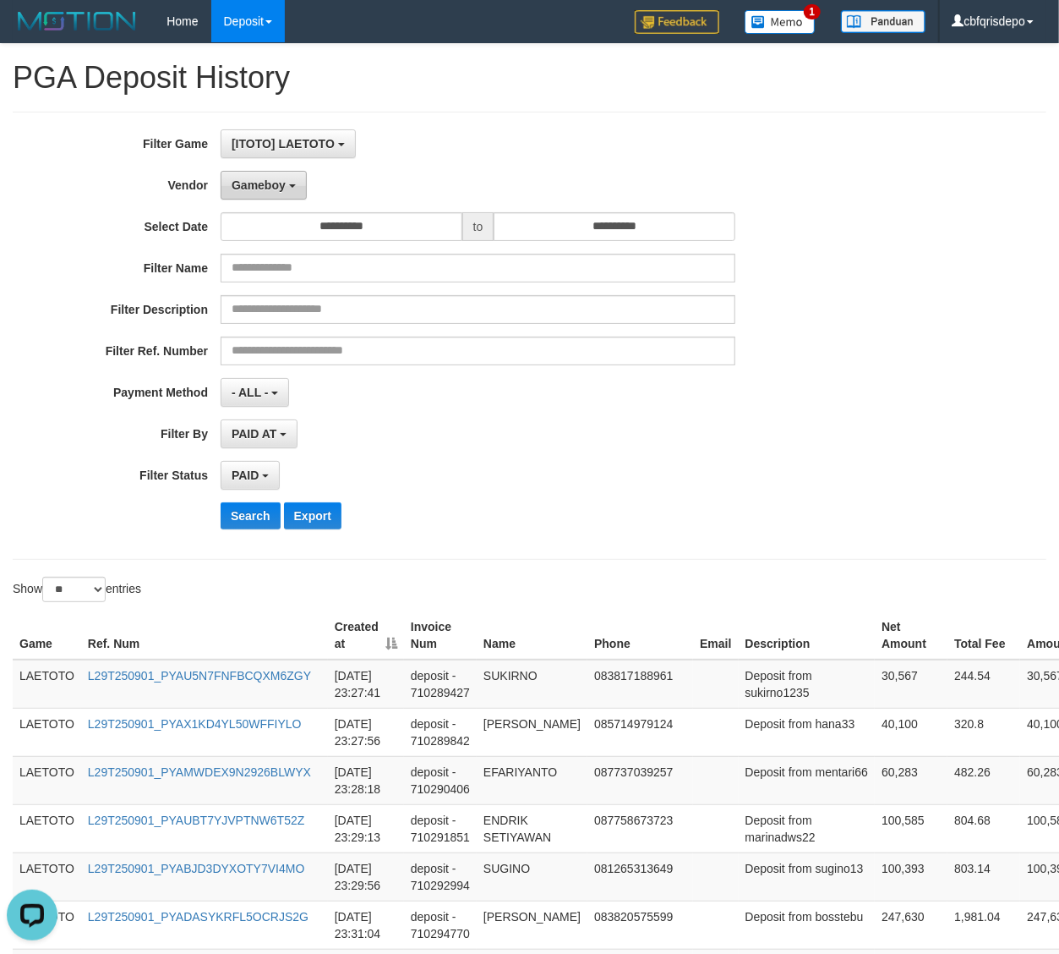
click at [261, 180] on span "Gameboy" at bounding box center [259, 185] width 54 height 14
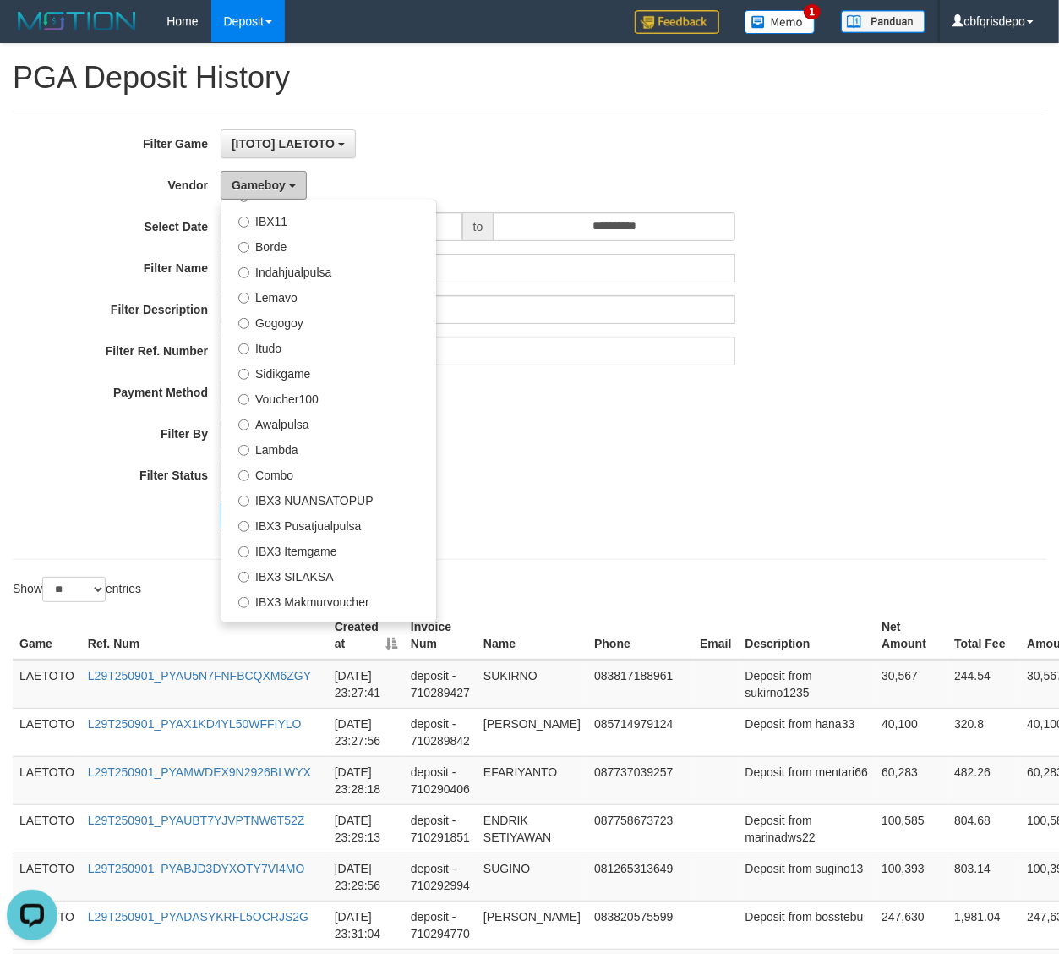
scroll to position [555, 0]
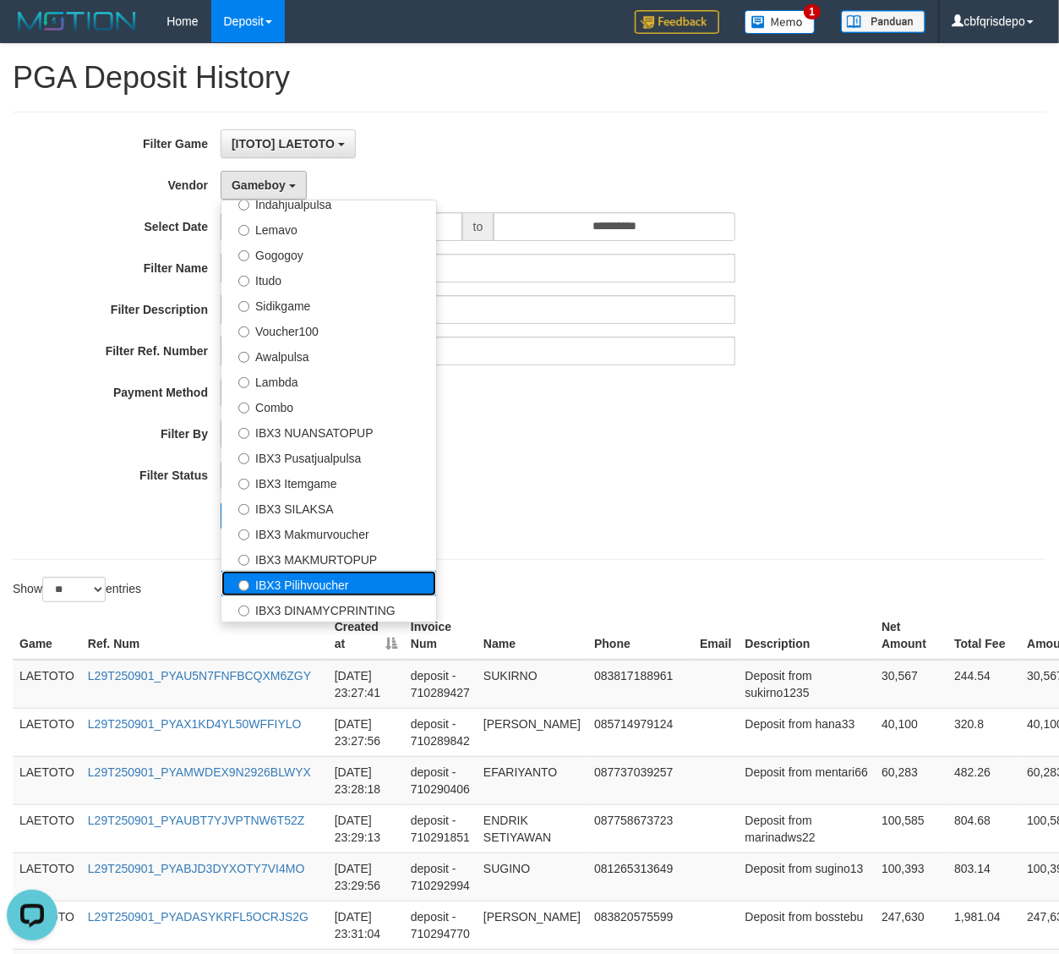
click at [327, 585] on label "IBX3 Pilihvoucher" at bounding box center [328, 583] width 215 height 25
select select "**********"
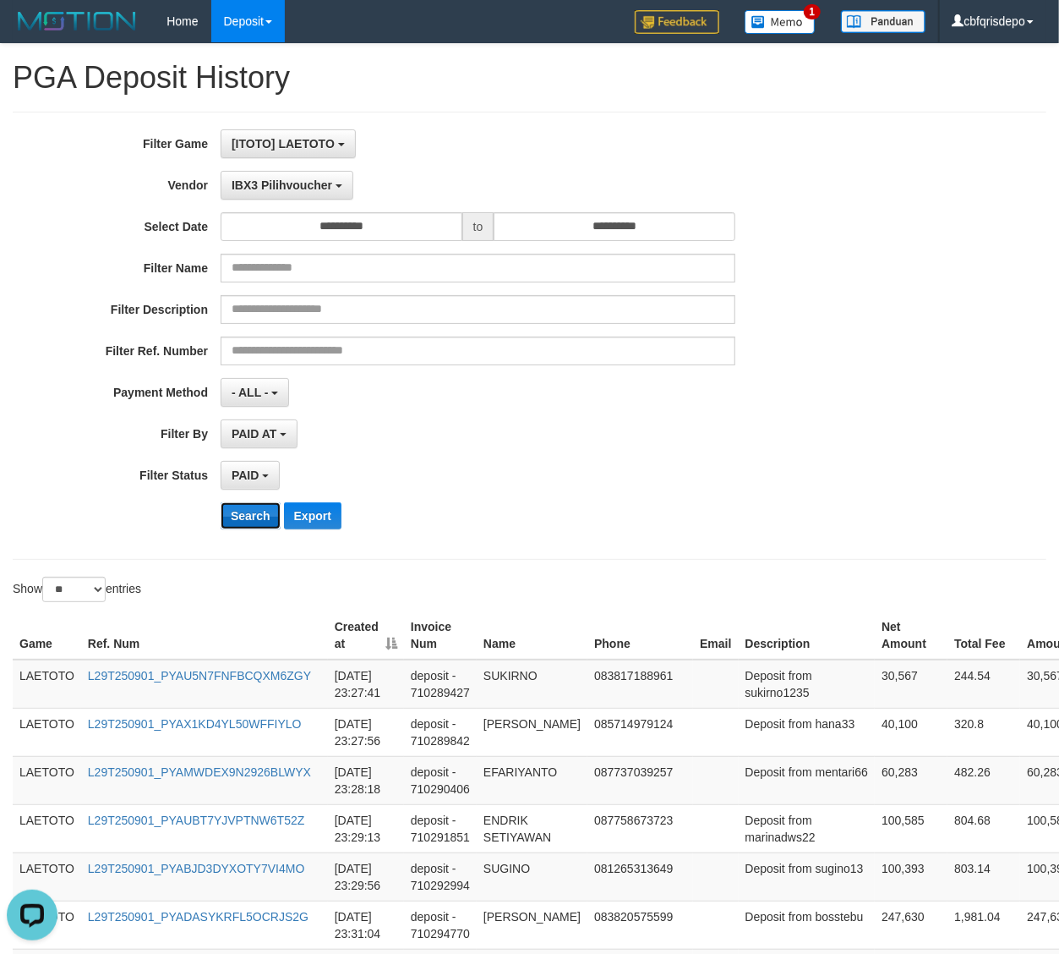
click at [253, 512] on button "Search" at bounding box center [251, 515] width 60 height 27
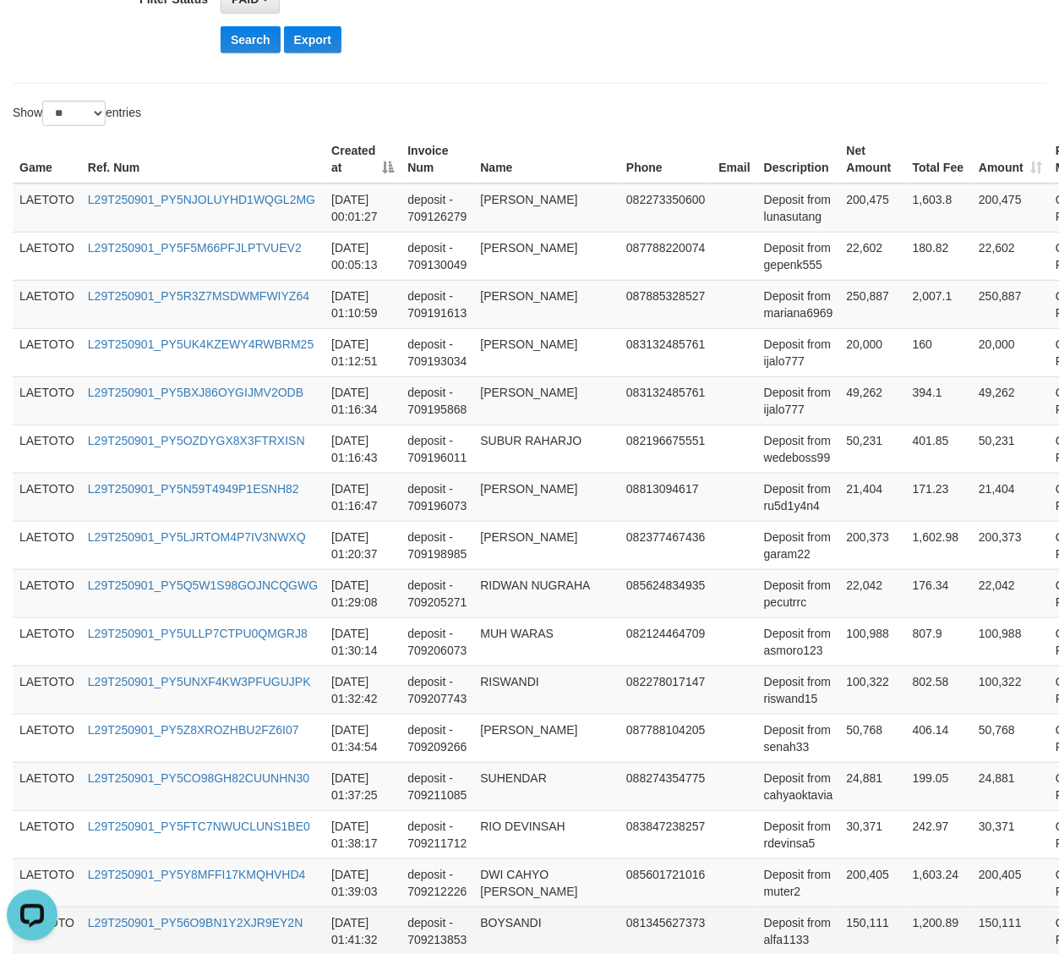
scroll to position [782, 0]
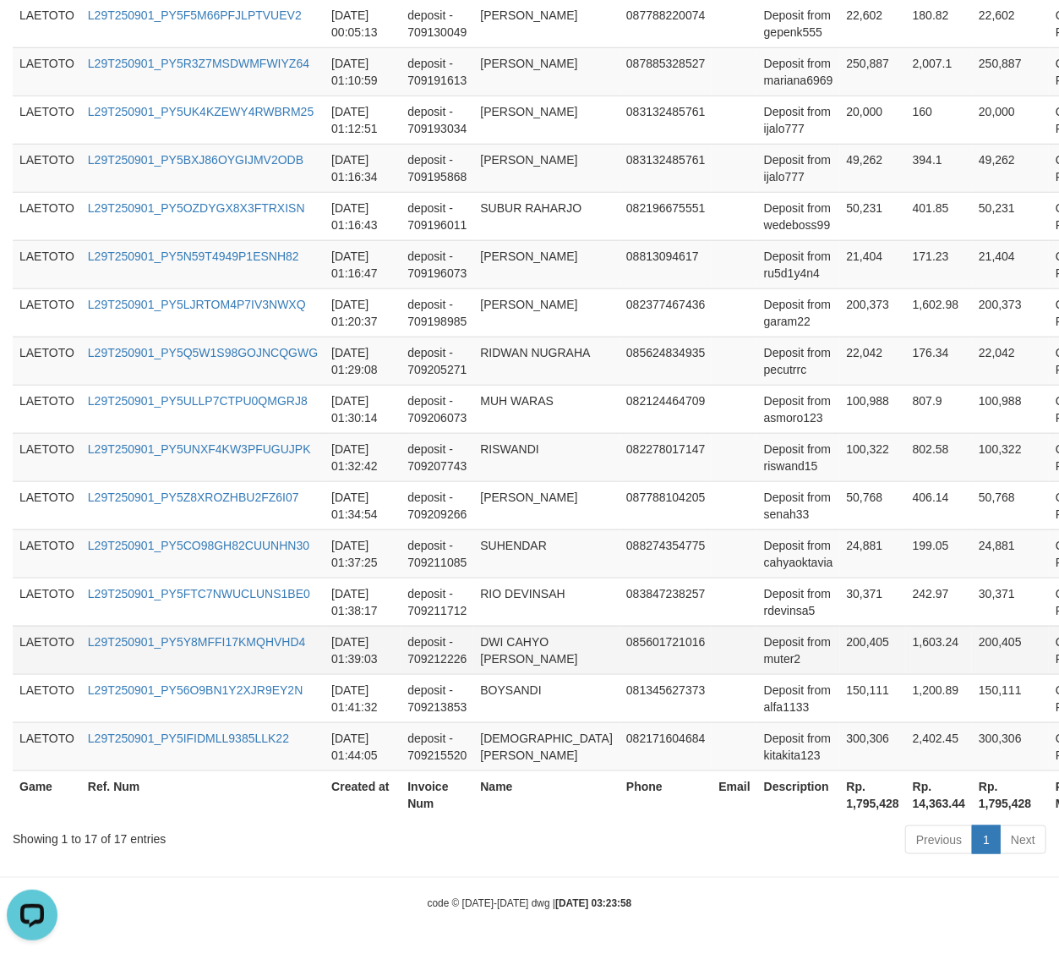
click at [840, 633] on td "200,405" at bounding box center [873, 650] width 66 height 48
click at [840, 798] on th "Rp. 1,795,428" at bounding box center [873, 794] width 66 height 48
copy th "1,795,428"
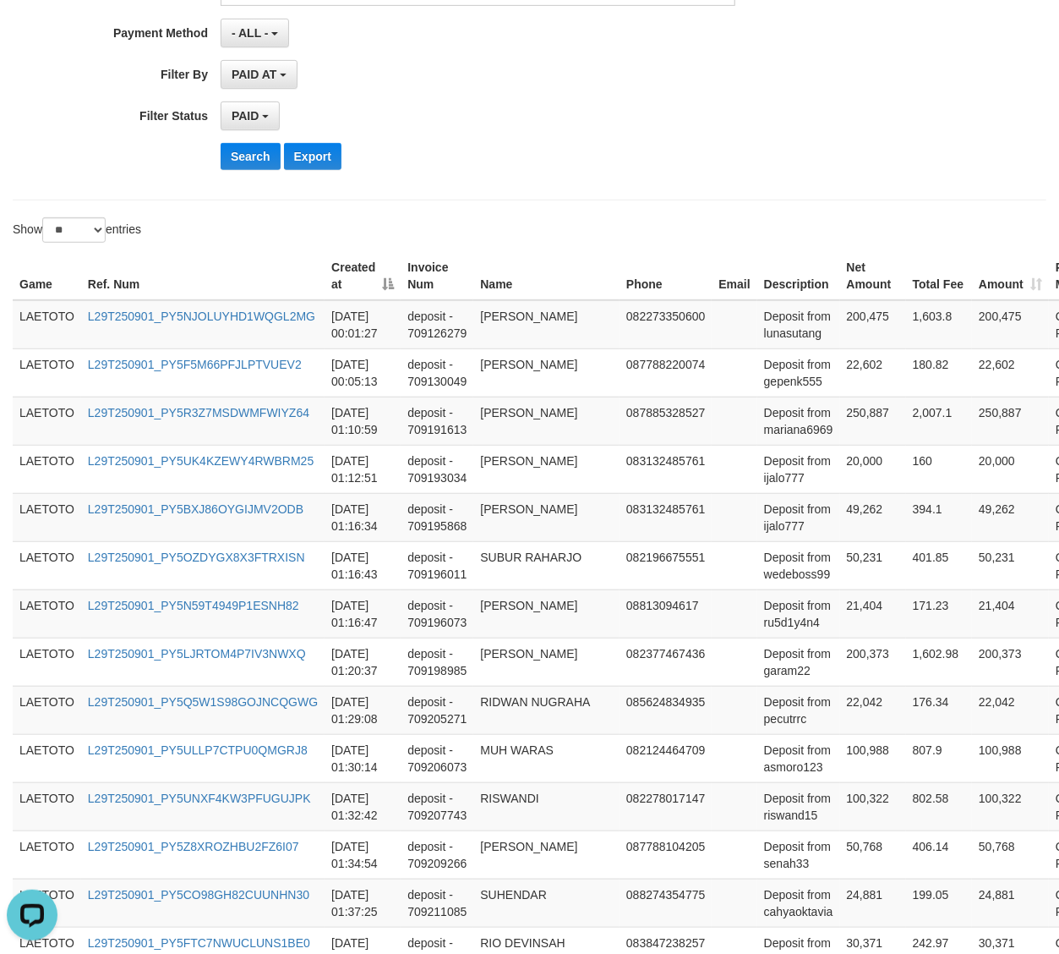
scroll to position [0, 0]
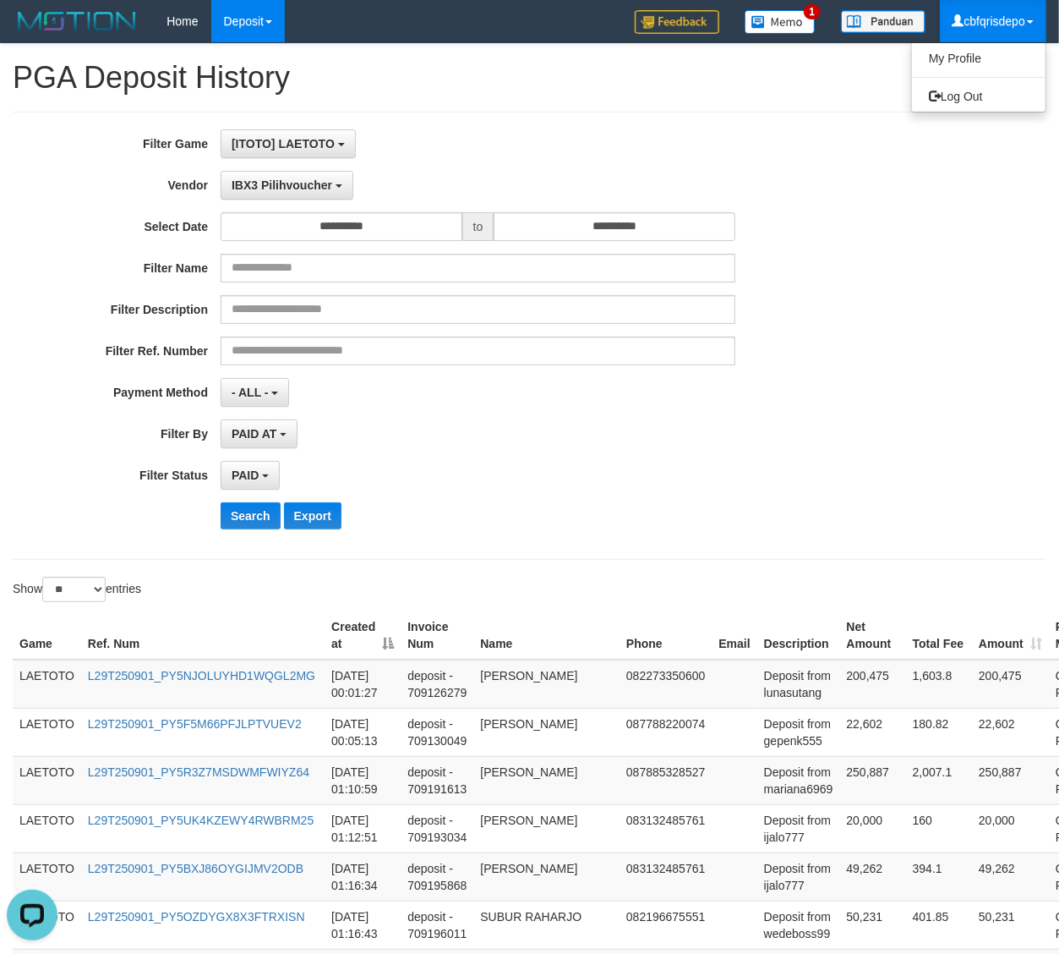
click at [992, 81] on ul "My Profile Log Out" at bounding box center [978, 77] width 135 height 70
click at [960, 97] on div "**********" at bounding box center [529, 806] width 1059 height 1524
click at [977, 101] on link "Log Out" at bounding box center [979, 96] width 134 height 22
